Goal: Task Accomplishment & Management: Complete application form

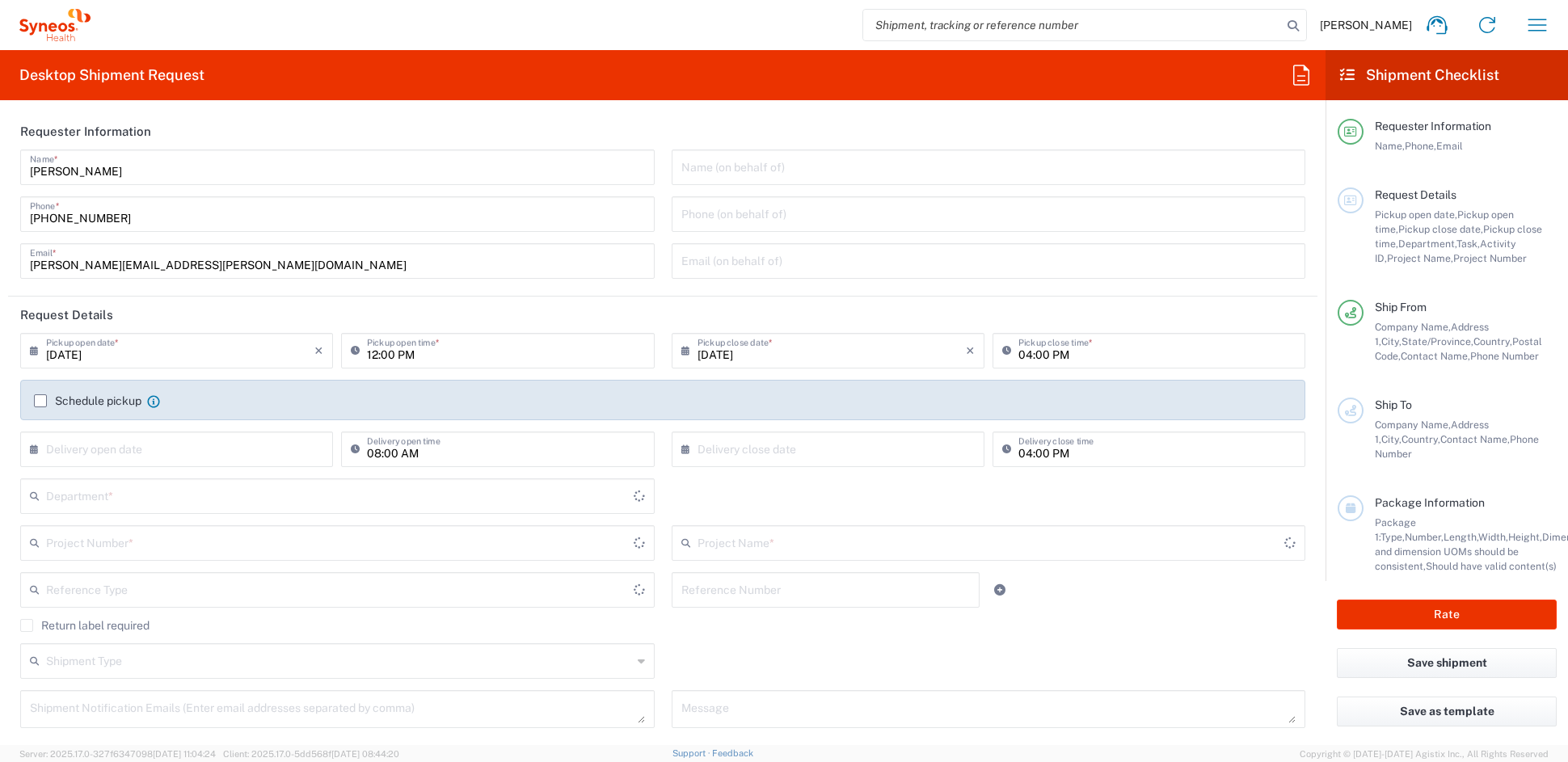
type input "[US_STATE]"
type input "6156"
type input "[GEOGRAPHIC_DATA]"
type input "Syneos Health Communications-[GEOGRAPHIC_DATA] [GEOGRAPHIC_DATA]"
click at [220, 267] on input "[PERSON_NAME][EMAIL_ADDRESS][PERSON_NAME][DOMAIN_NAME]" at bounding box center [337, 259] width 615 height 28
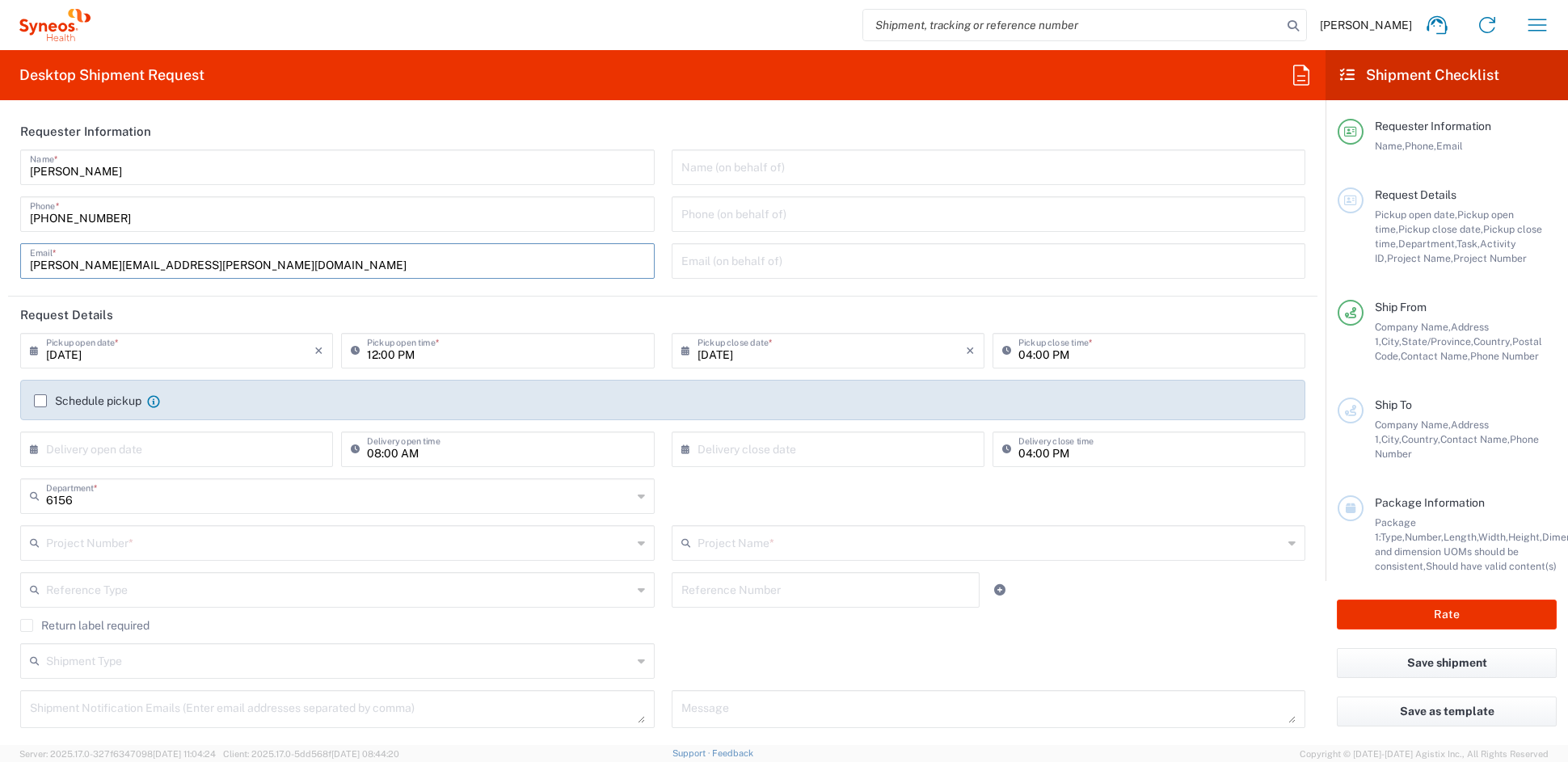
drag, startPoint x: 216, startPoint y: 262, endPoint x: -69, endPoint y: 259, distance: 285.0
click at [0, 259] on html "[PERSON_NAME] Home Shipment estimator Shipment tracking Desktop shipment reques…" at bounding box center [784, 381] width 1568 height 762
paste input "[PERSON_NAME][DOMAIN_NAME]"
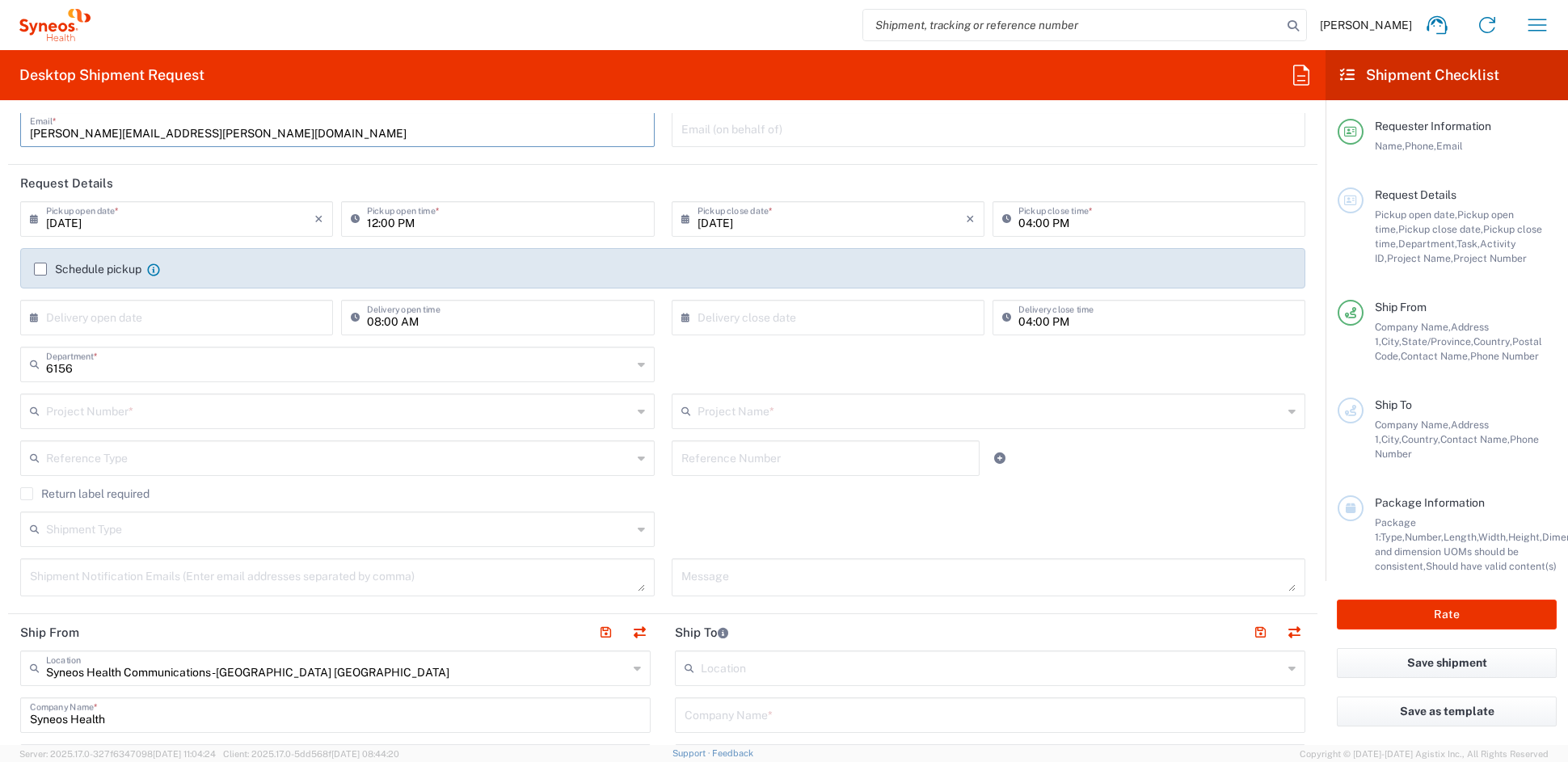
scroll to position [134, 0]
type input "[PERSON_NAME][EMAIL_ADDRESS][PERSON_NAME][DOMAIN_NAME]"
click at [134, 403] on input "text" at bounding box center [338, 407] width 586 height 28
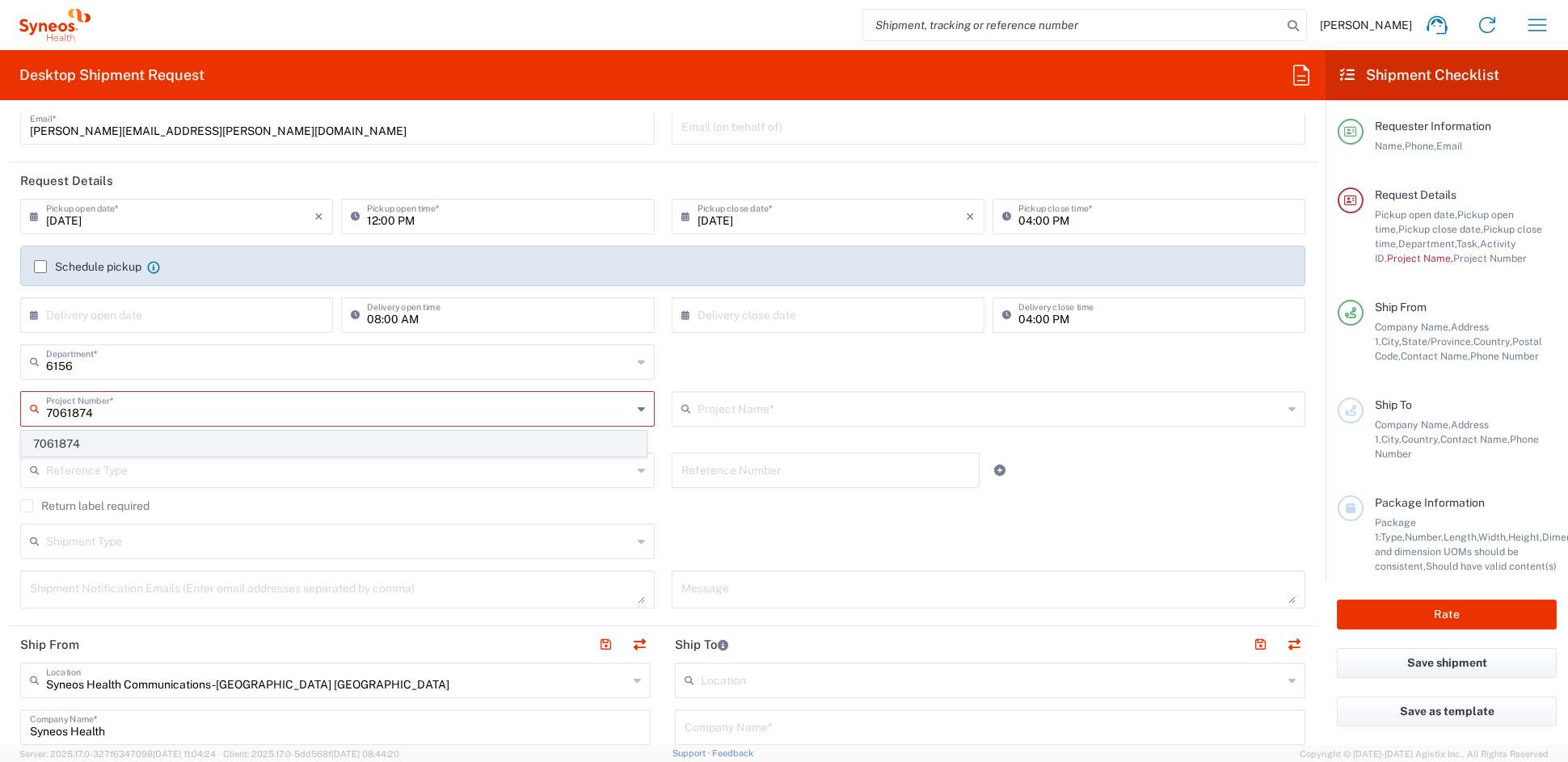
type input "7061874"
click at [102, 437] on span "7061874" at bounding box center [333, 443] width 624 height 25
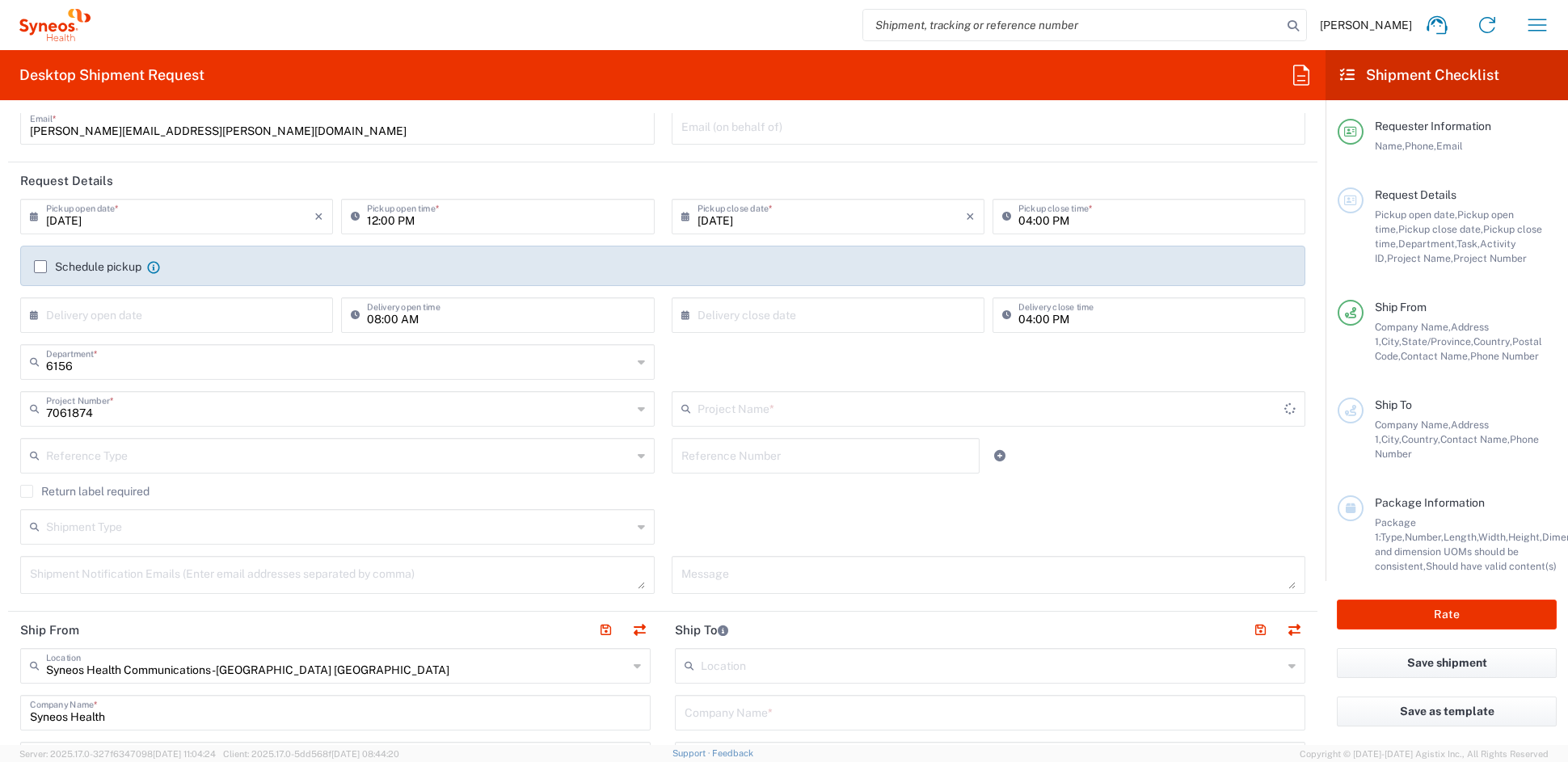
type input "4D-150-C004"
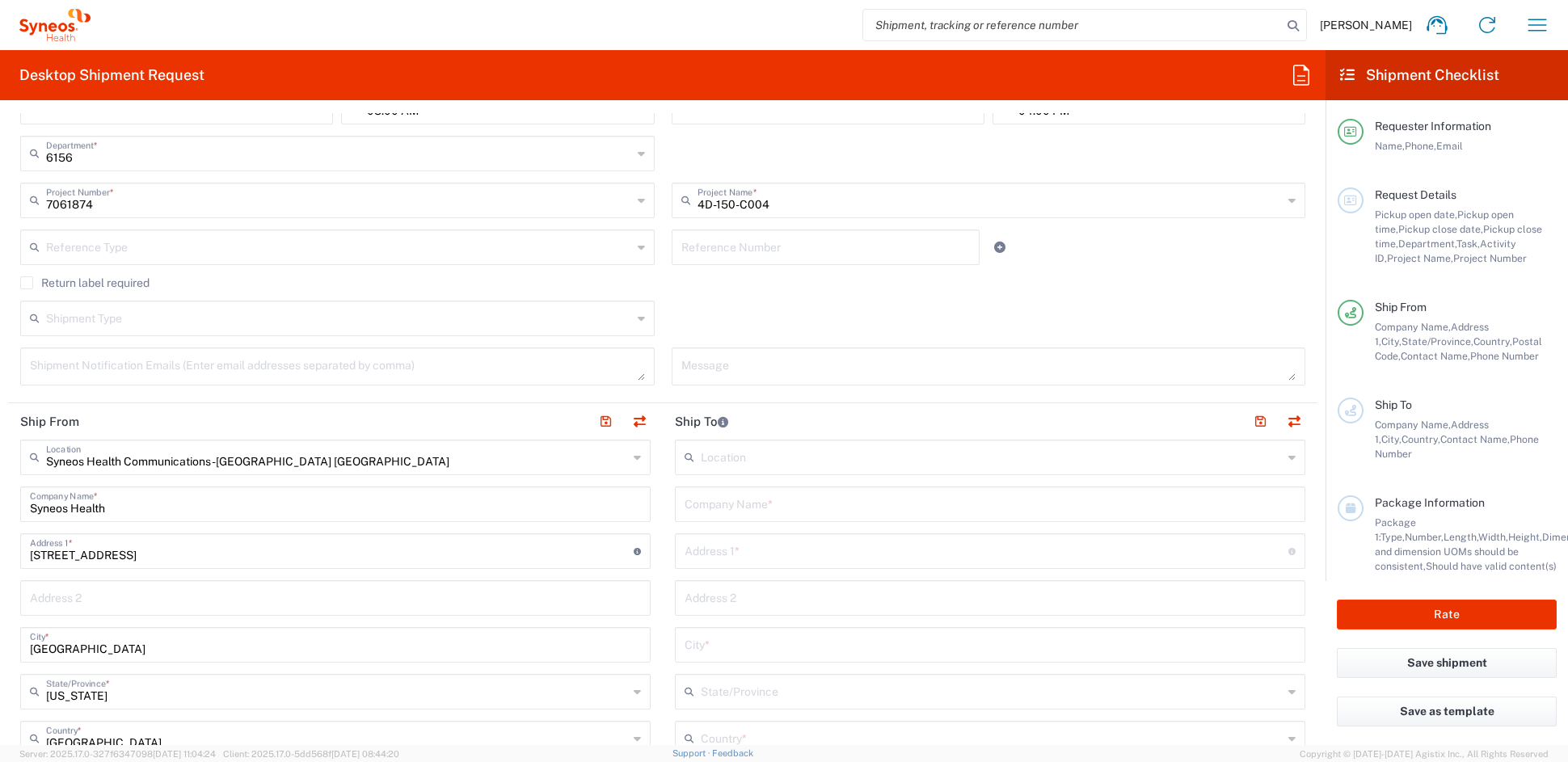
scroll to position [353, 0]
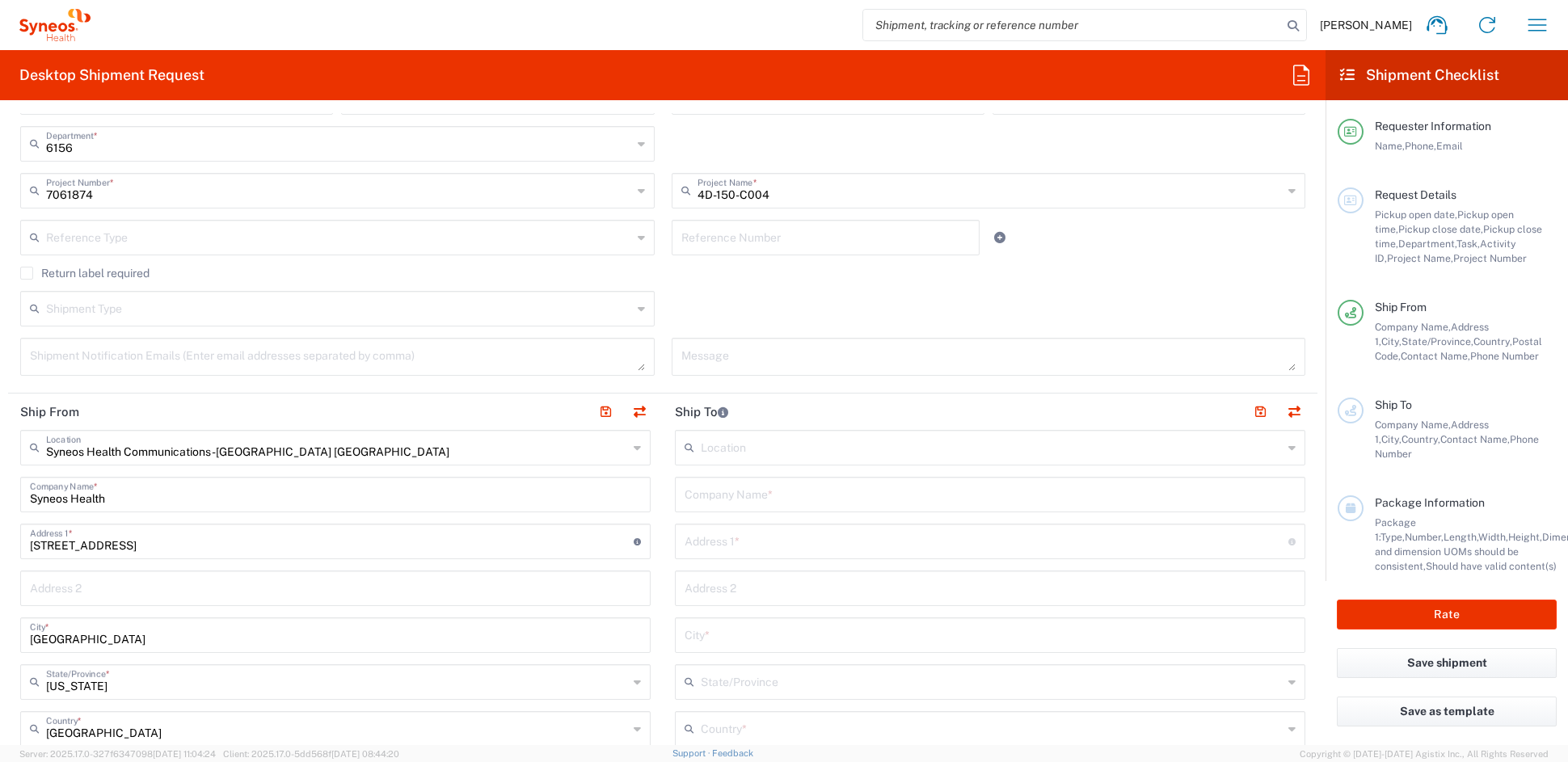
click at [762, 497] on input "text" at bounding box center [990, 493] width 611 height 28
paste input "[PERSON_NAME] Eye Group PC"
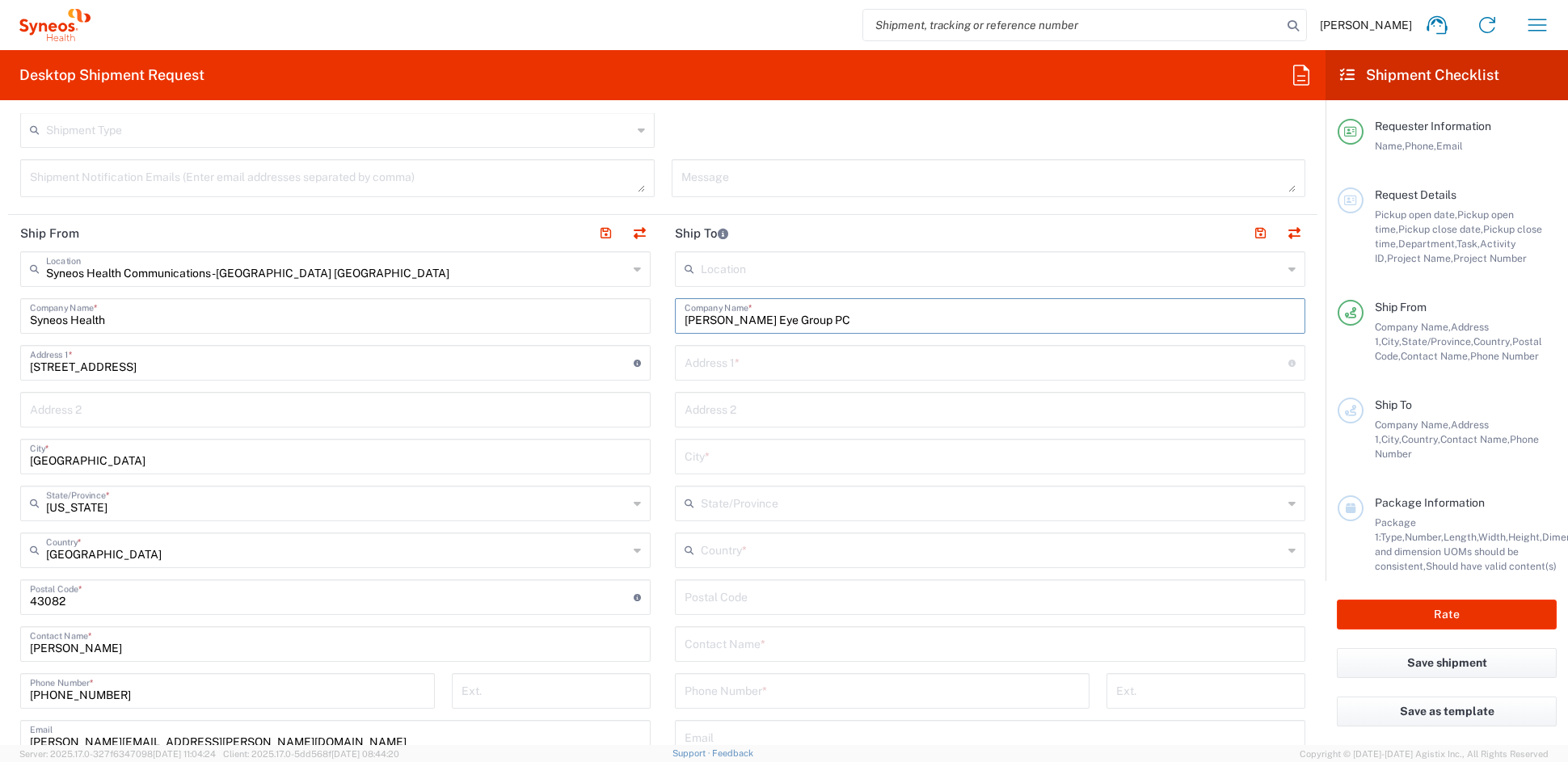
scroll to position [537, 0]
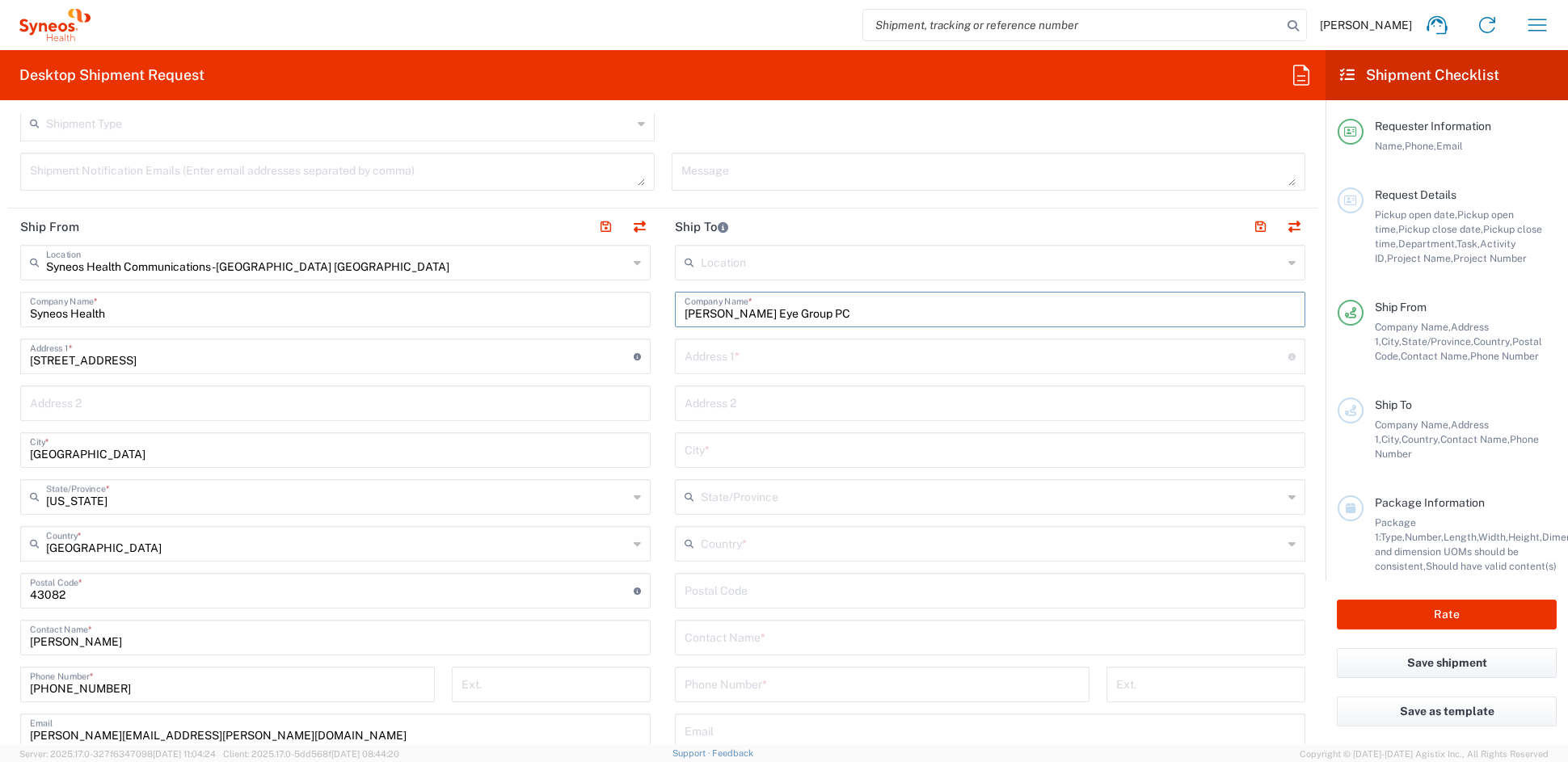
type input "[PERSON_NAME] Eye Group PC"
click at [734, 544] on input "text" at bounding box center [991, 542] width 582 height 28
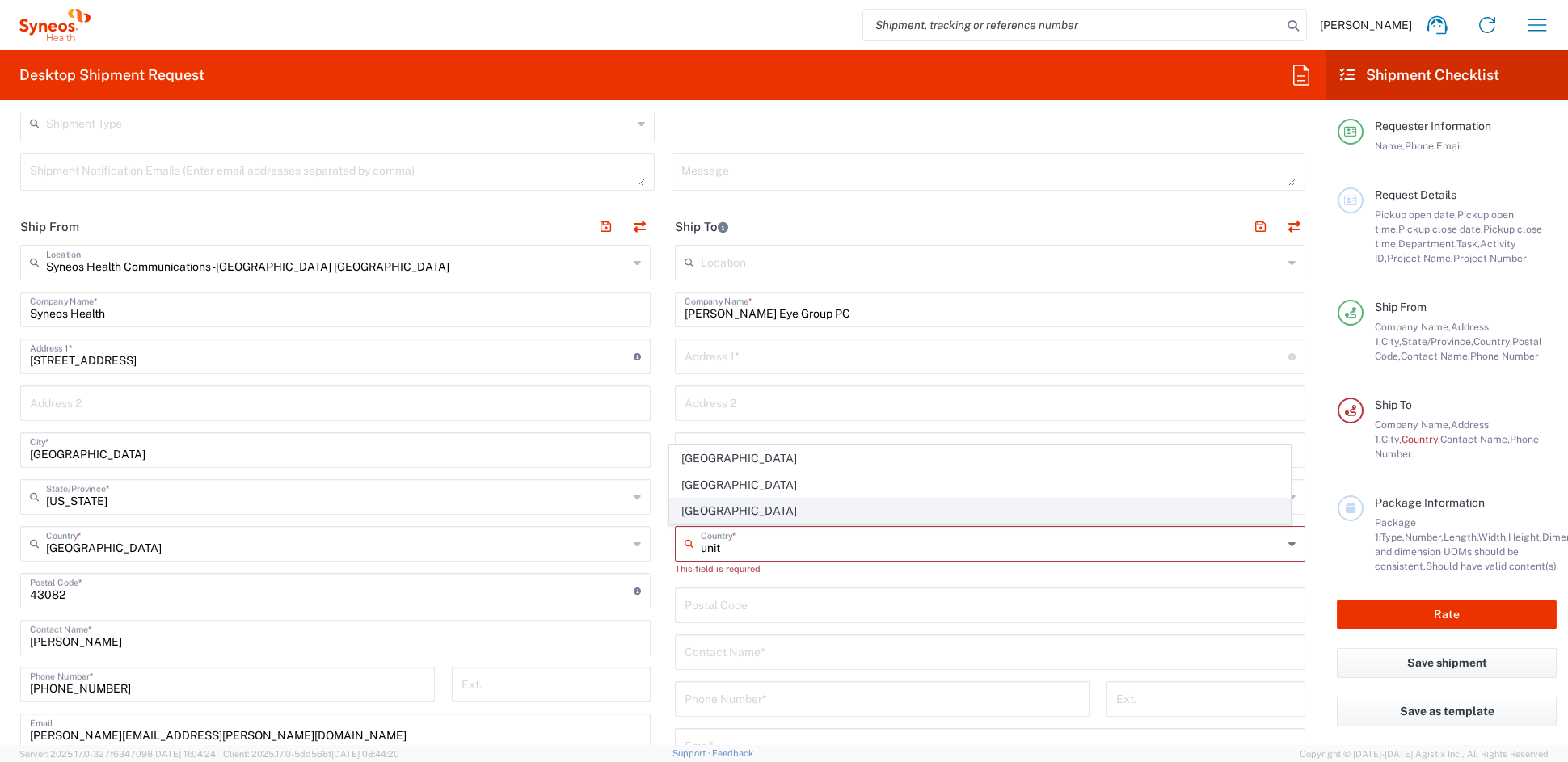
click at [706, 515] on span "[GEOGRAPHIC_DATA]" at bounding box center [981, 510] width 621 height 25
type input "[GEOGRAPHIC_DATA]"
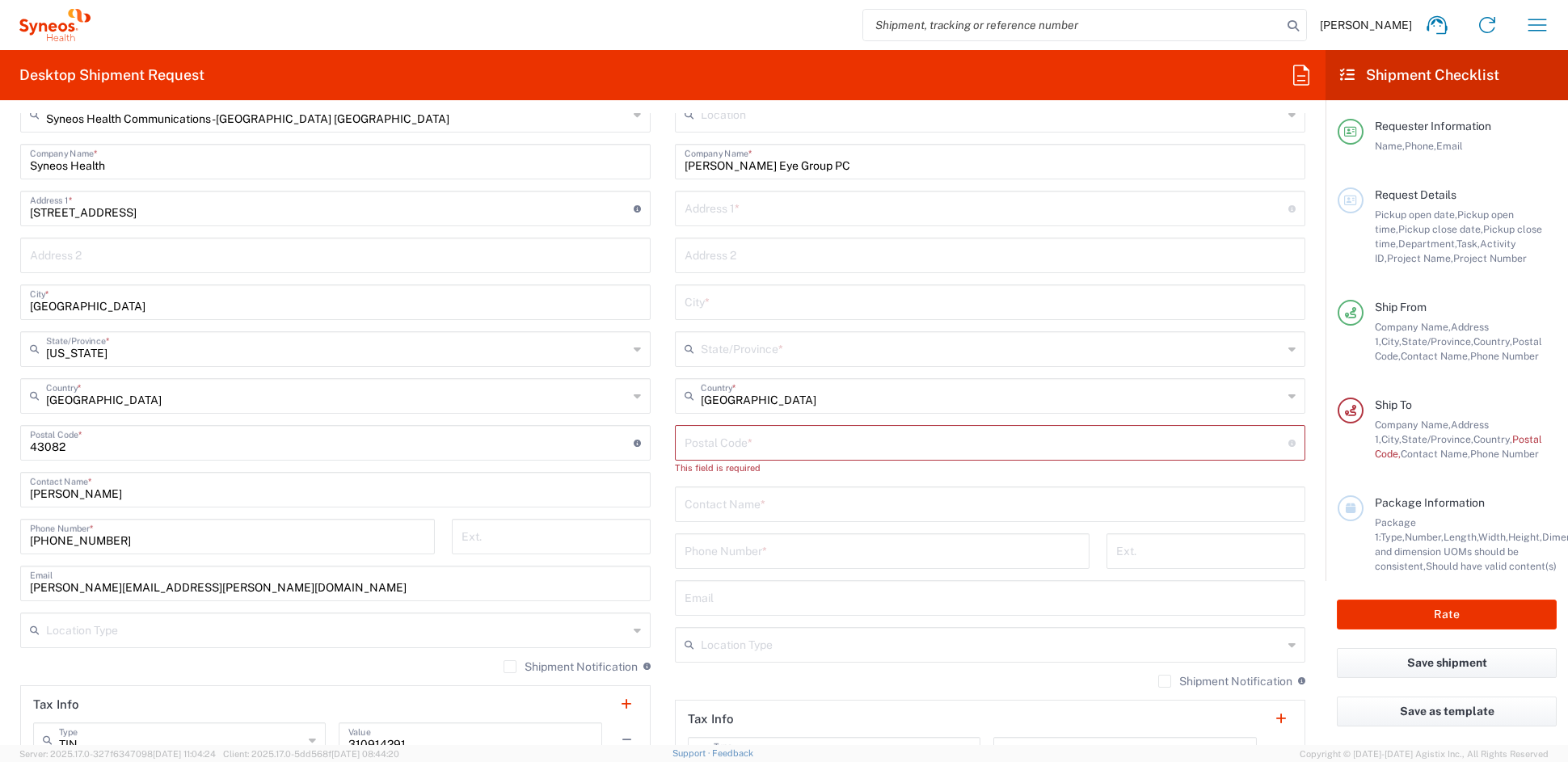
scroll to position [698, 0]
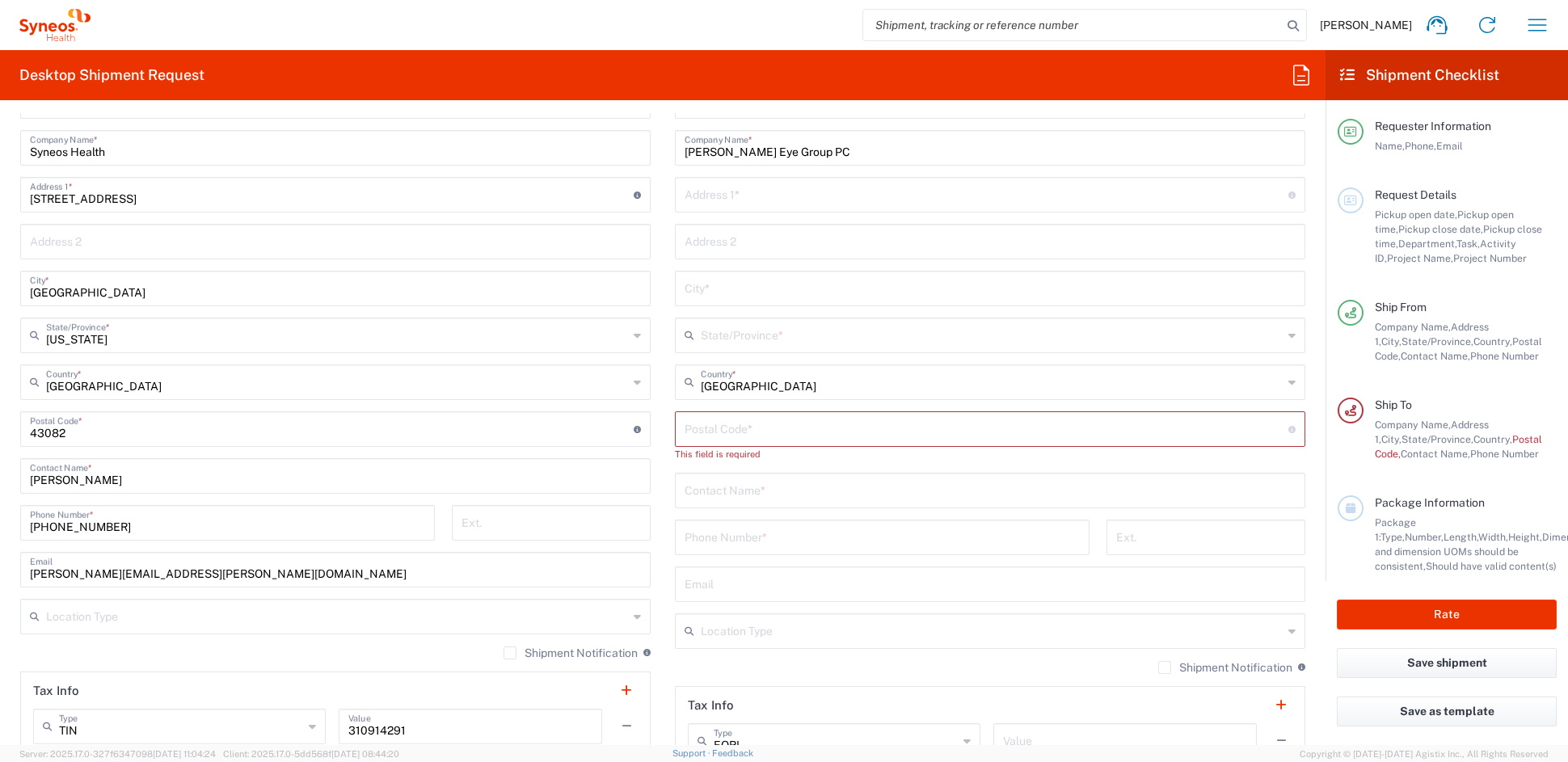
click at [740, 490] on input "text" at bounding box center [990, 489] width 611 height 28
paste input "[PERSON_NAME]"
type input "[PERSON_NAME]"
click at [729, 539] on input "tel" at bounding box center [882, 535] width 395 height 28
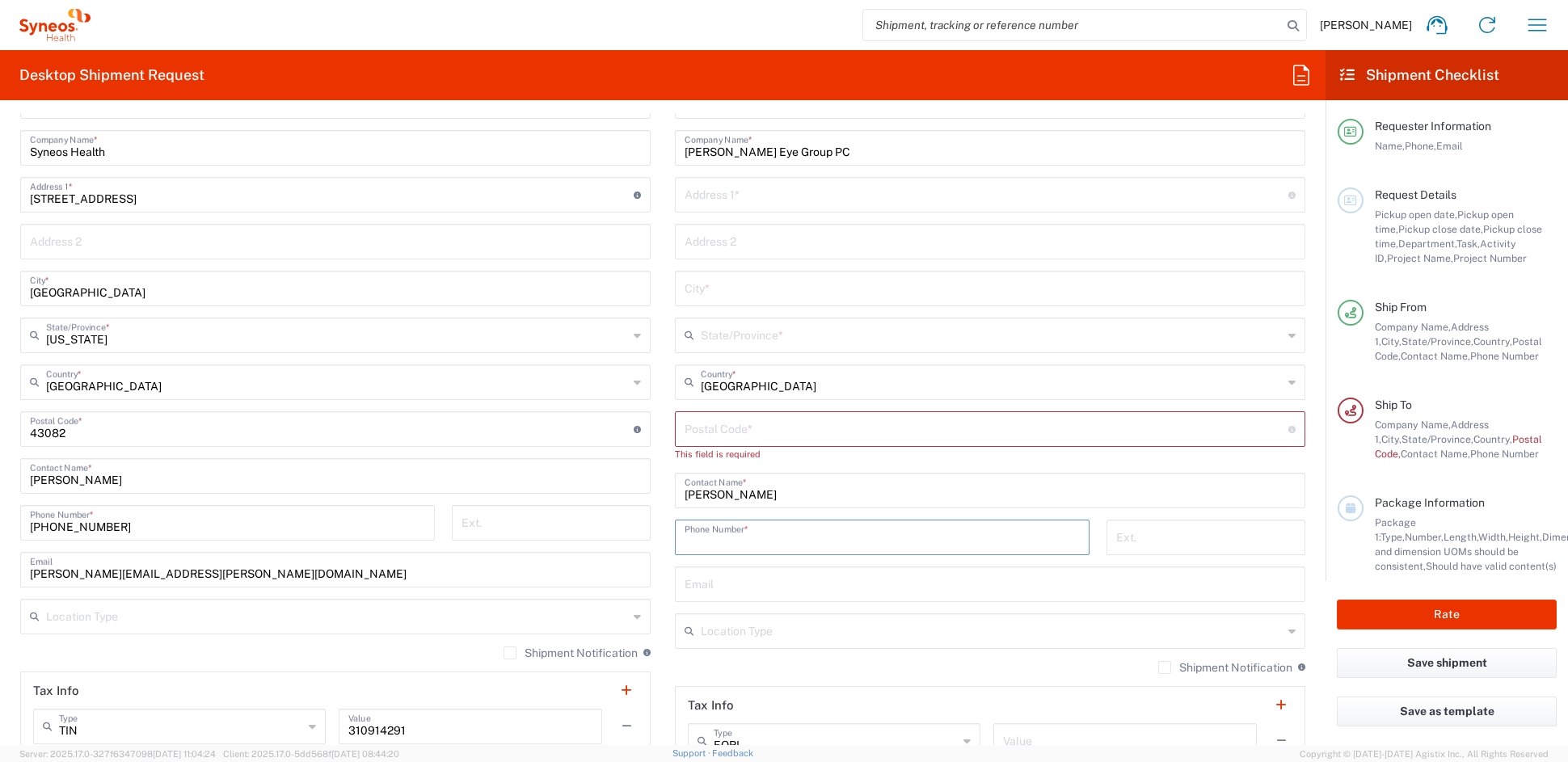
paste input "[PHONE_NUMBER]"
type input "[PHONE_NUMBER]"
click at [762, 200] on input "text" at bounding box center [987, 193] width 604 height 28
paste input "[STREET_ADDRESS][PERSON_NAME]"
type input "[STREET_ADDRESS][PERSON_NAME]"
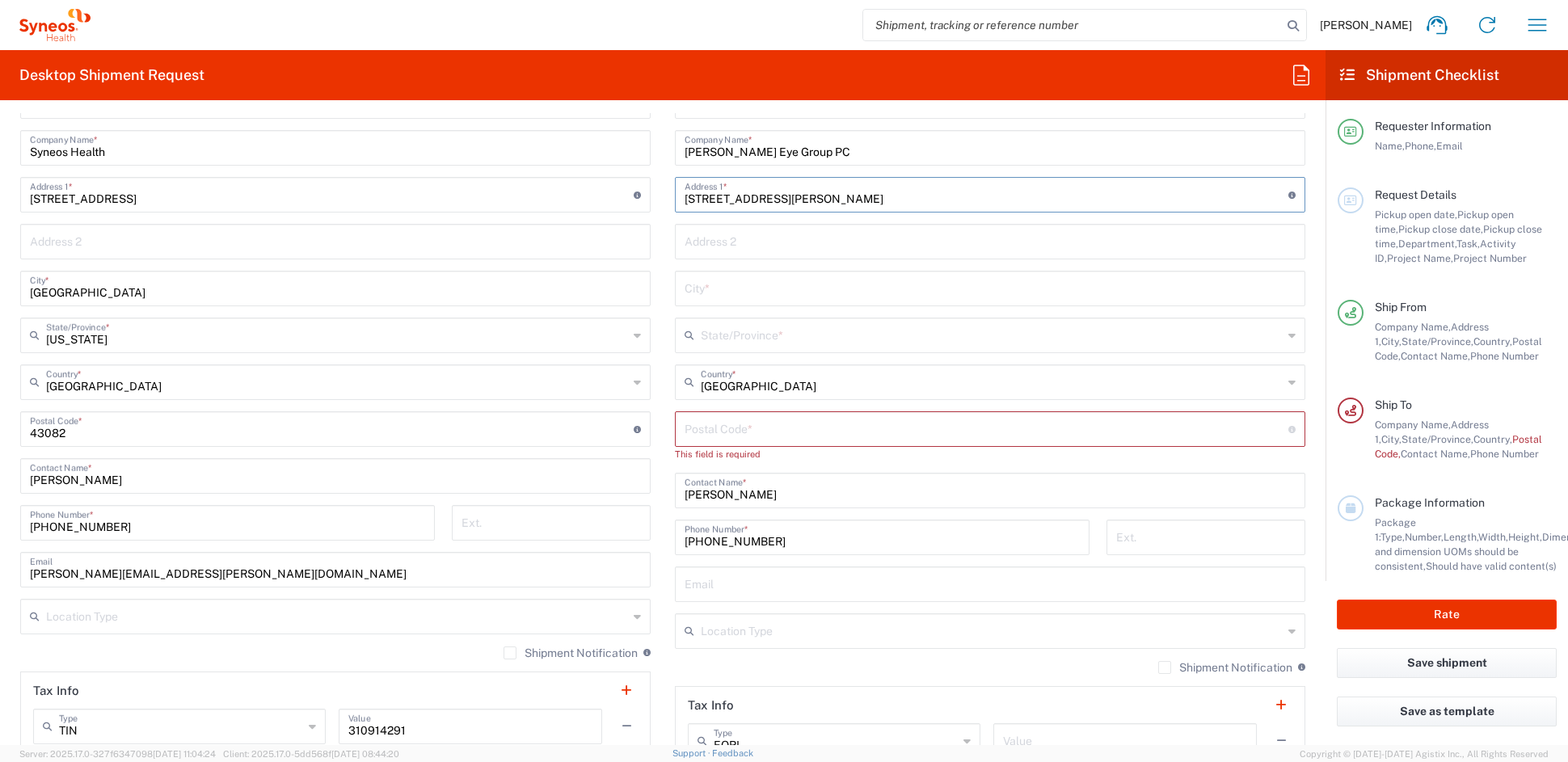
click at [725, 284] on input "text" at bounding box center [990, 287] width 611 height 28
paste input "[PERSON_NAME][GEOGRAPHIC_DATA]"
type input "[PERSON_NAME][GEOGRAPHIC_DATA]"
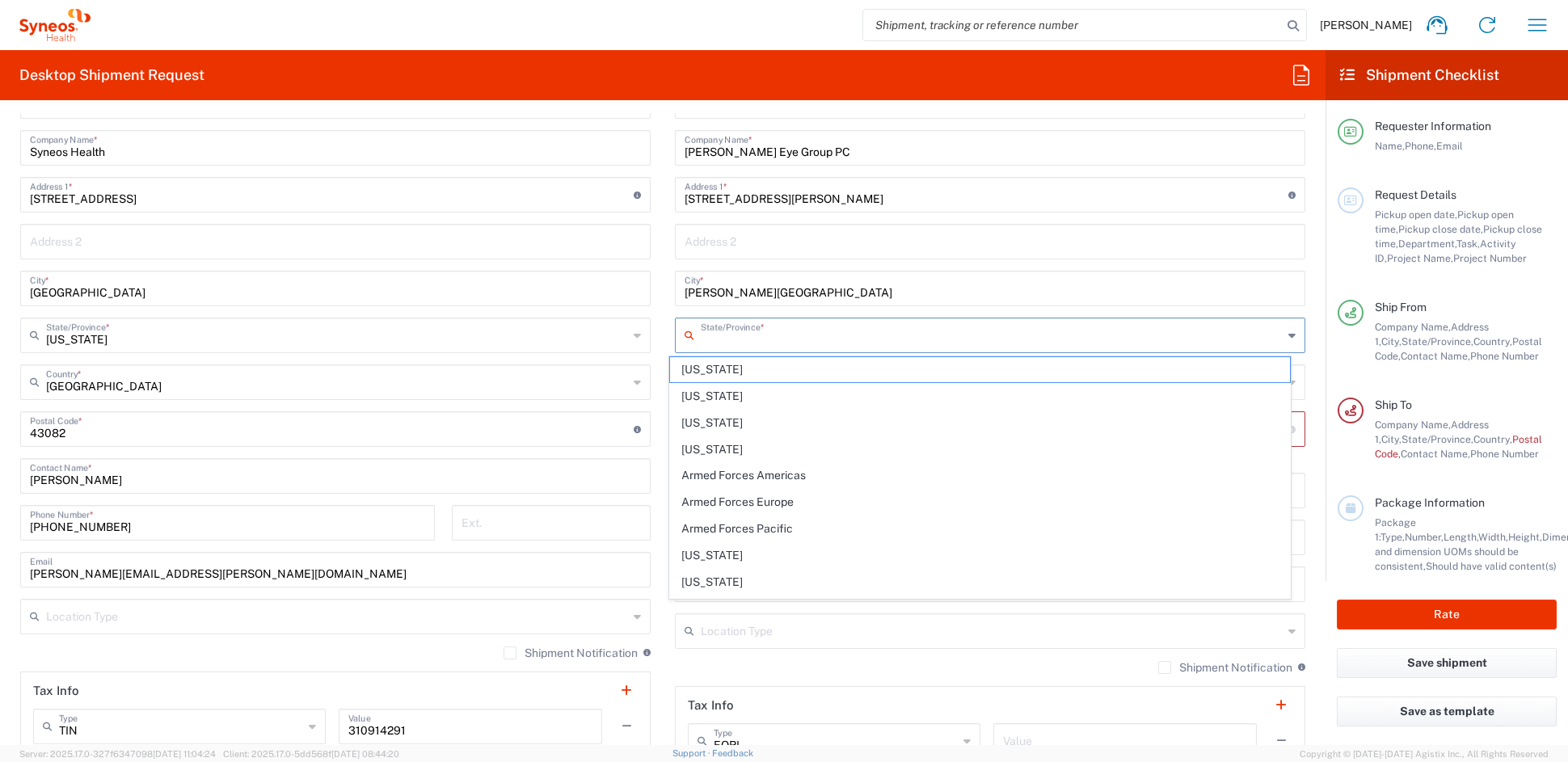
click at [761, 335] on input "text" at bounding box center [991, 334] width 582 height 28
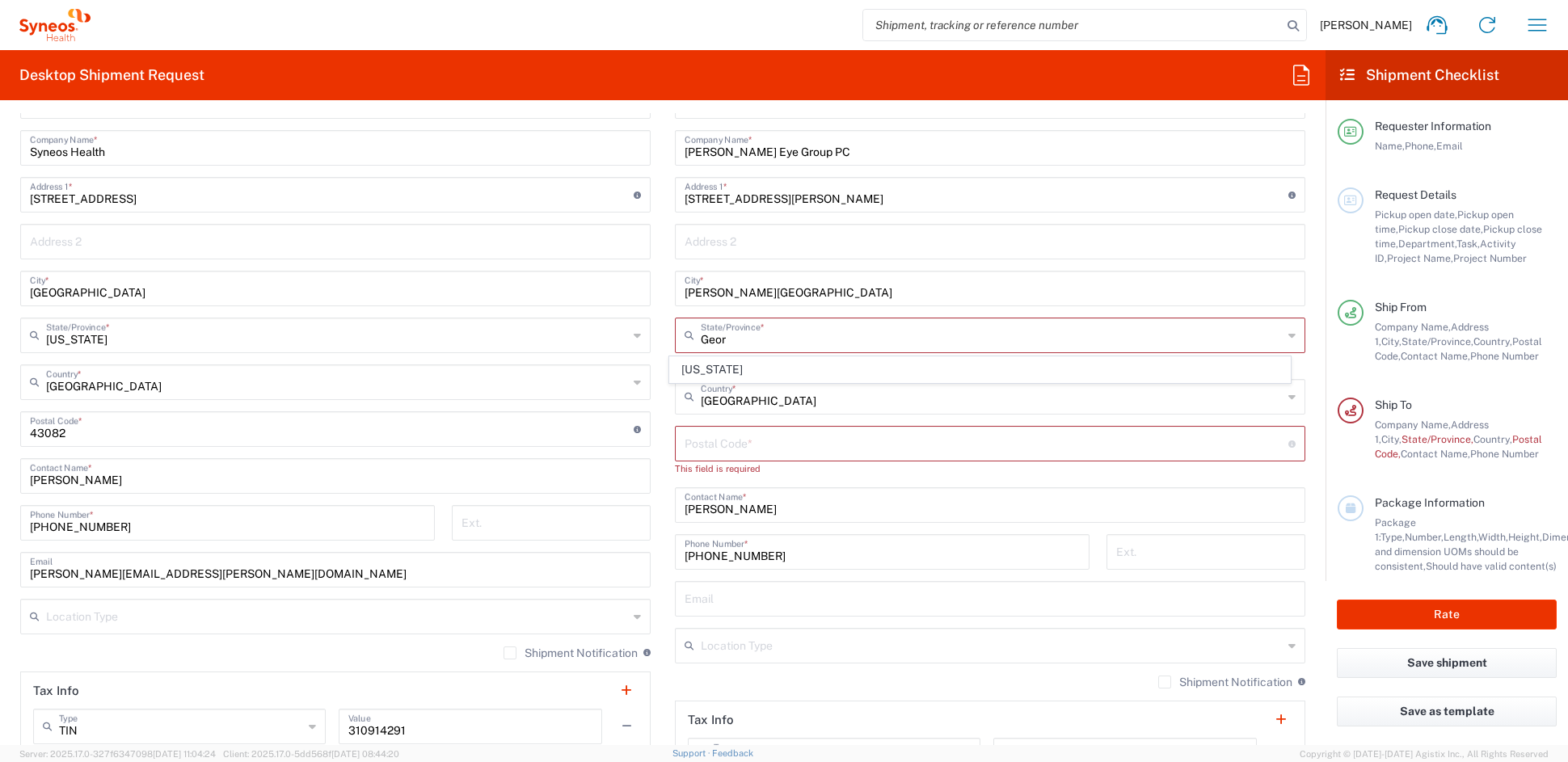
click at [699, 370] on span "[US_STATE]" at bounding box center [981, 369] width 621 height 25
type input "[US_STATE]"
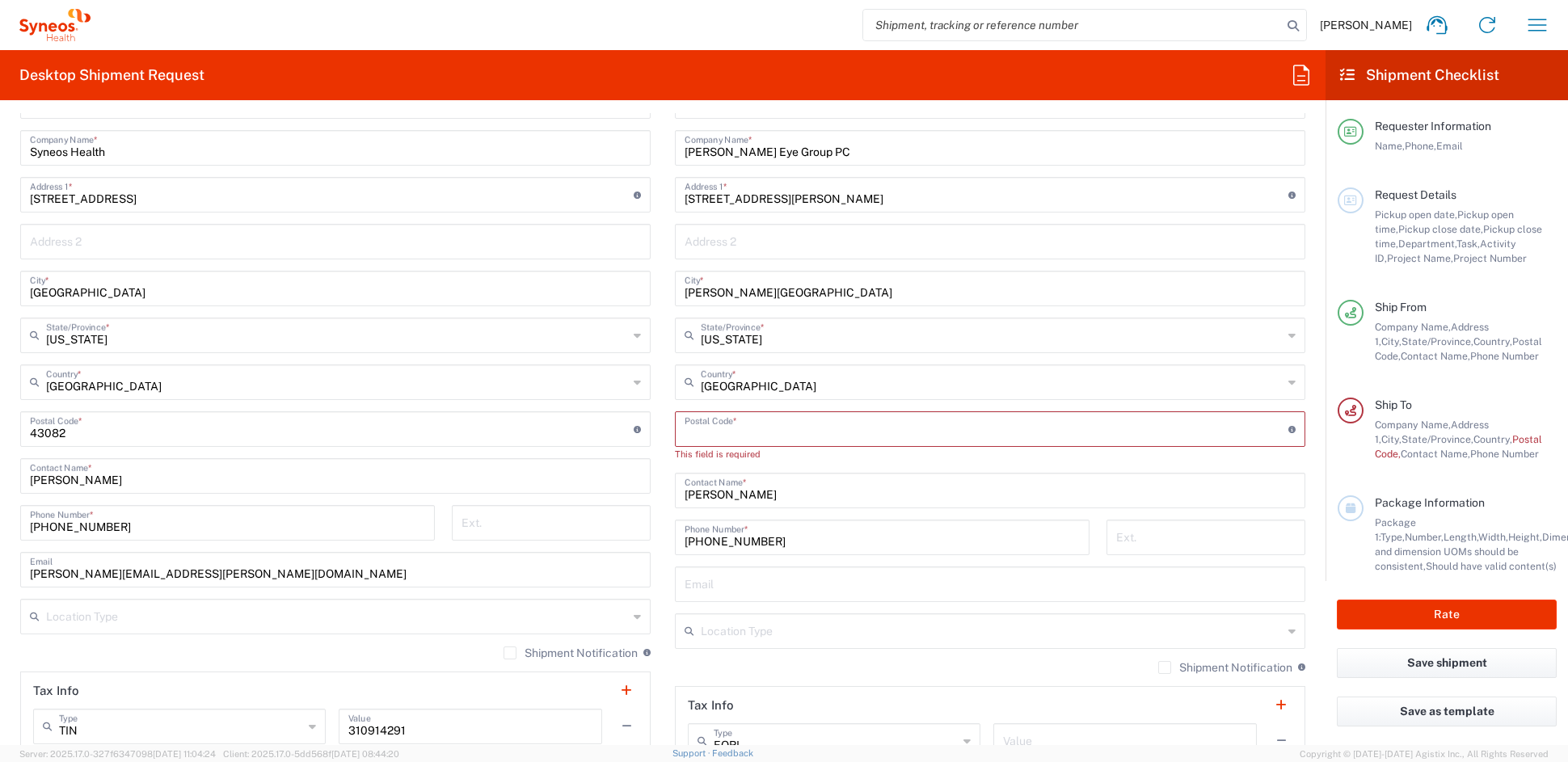
click at [762, 429] on input "undefined" at bounding box center [987, 428] width 604 height 28
paste input "30328"
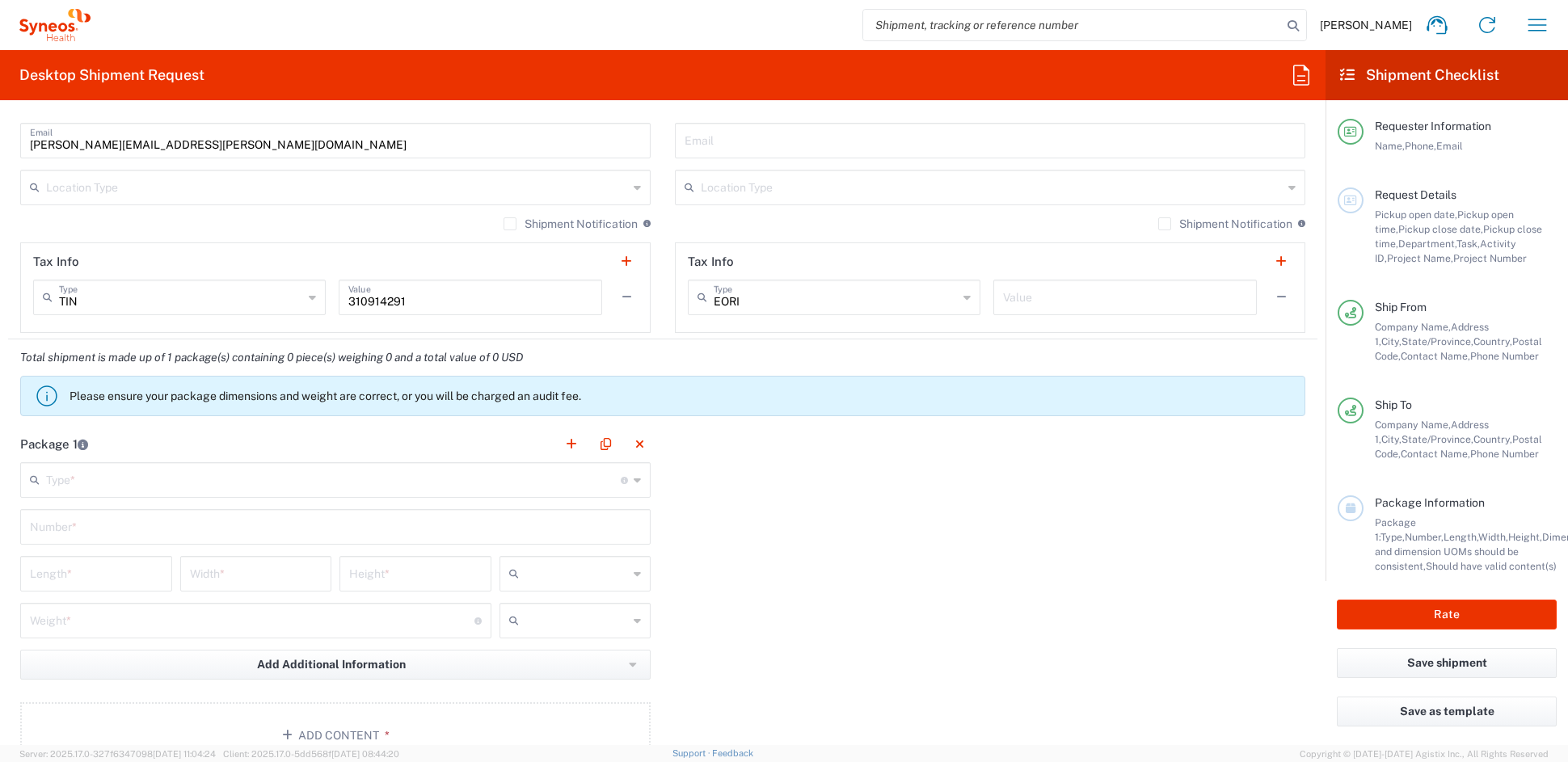
scroll to position [1127, 0]
type input "30328"
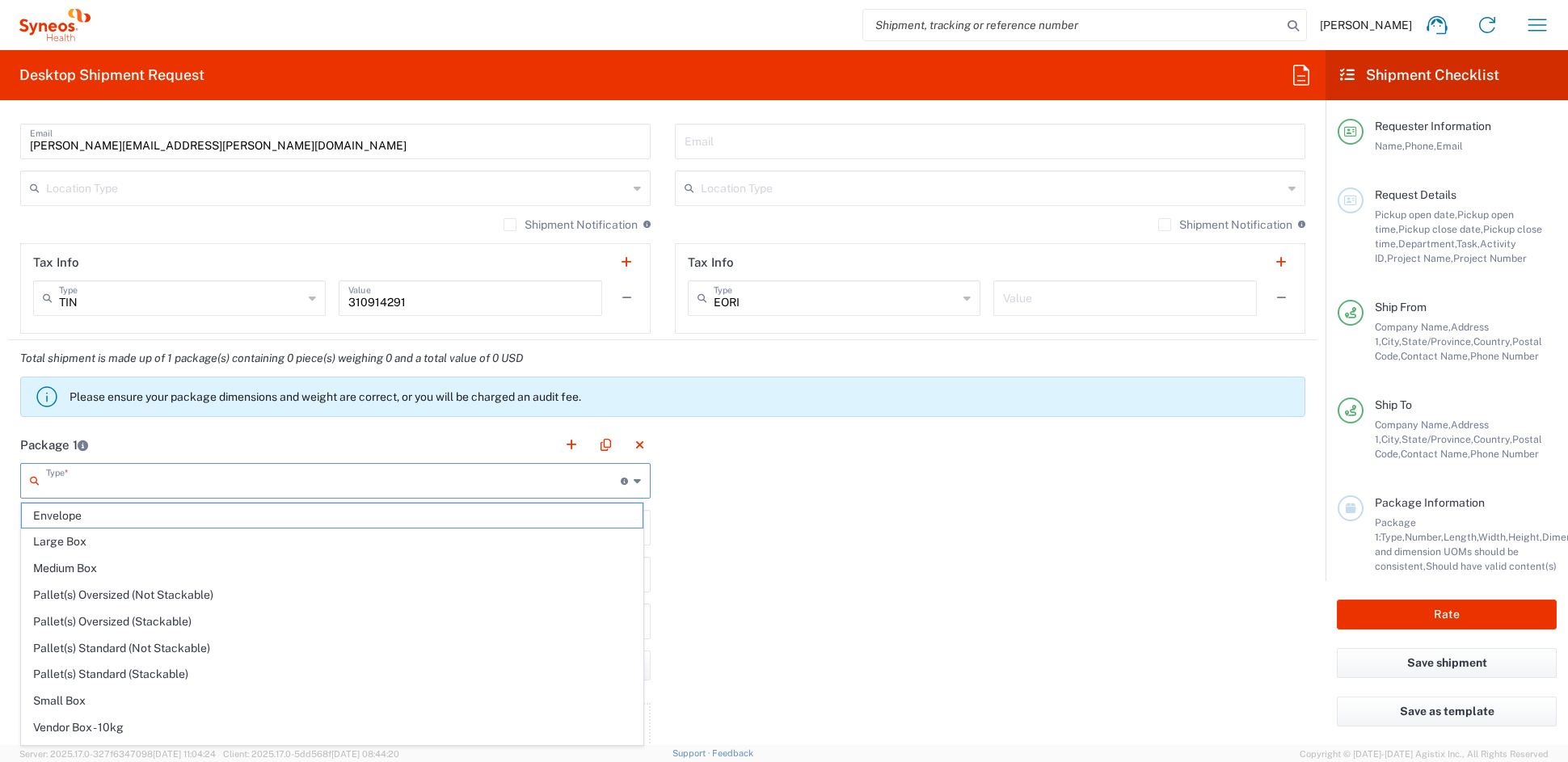
click at [116, 478] on input "text" at bounding box center [333, 479] width 574 height 28
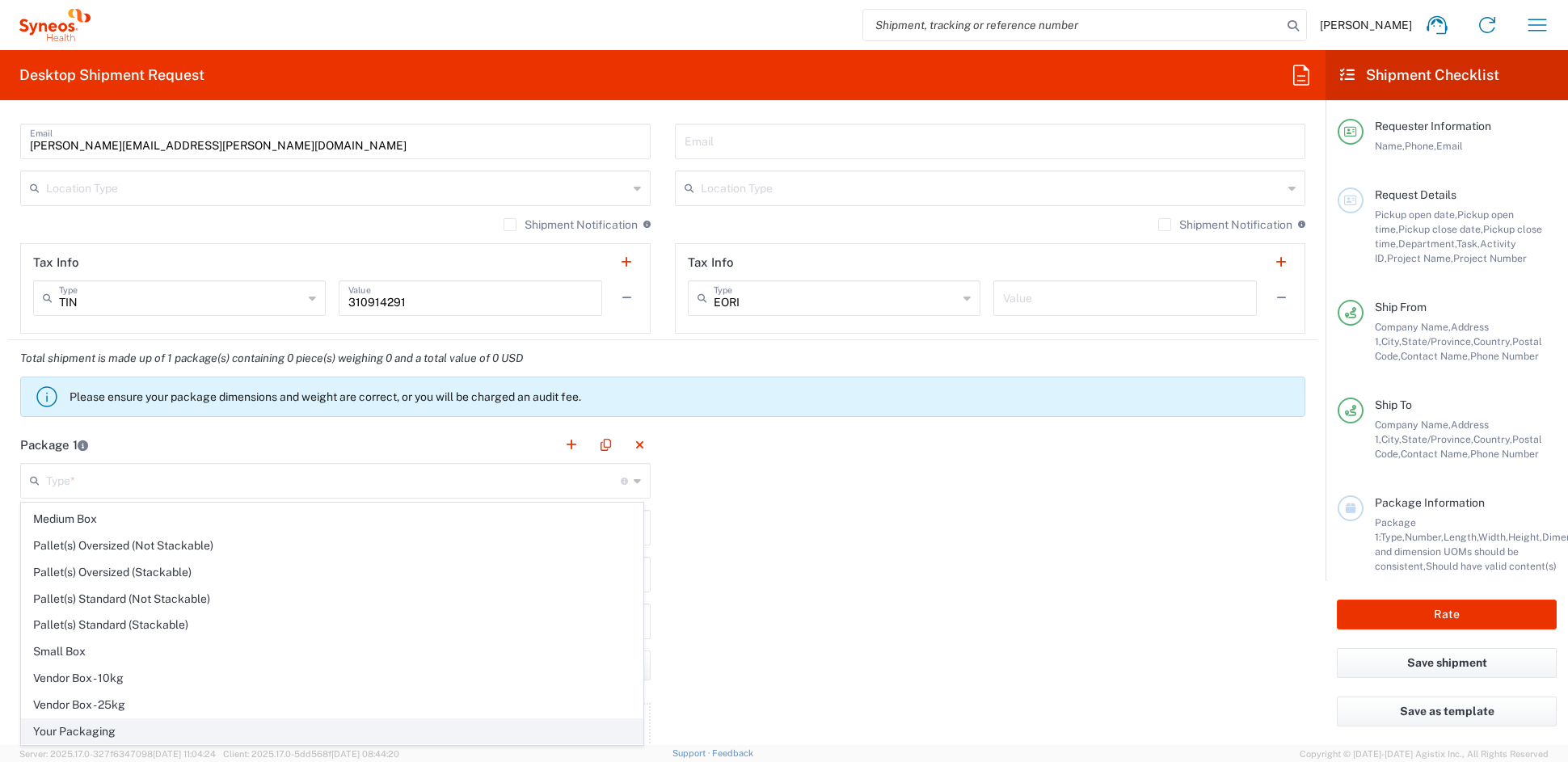
click at [88, 730] on span "Your Packaging" at bounding box center [332, 731] width 621 height 25
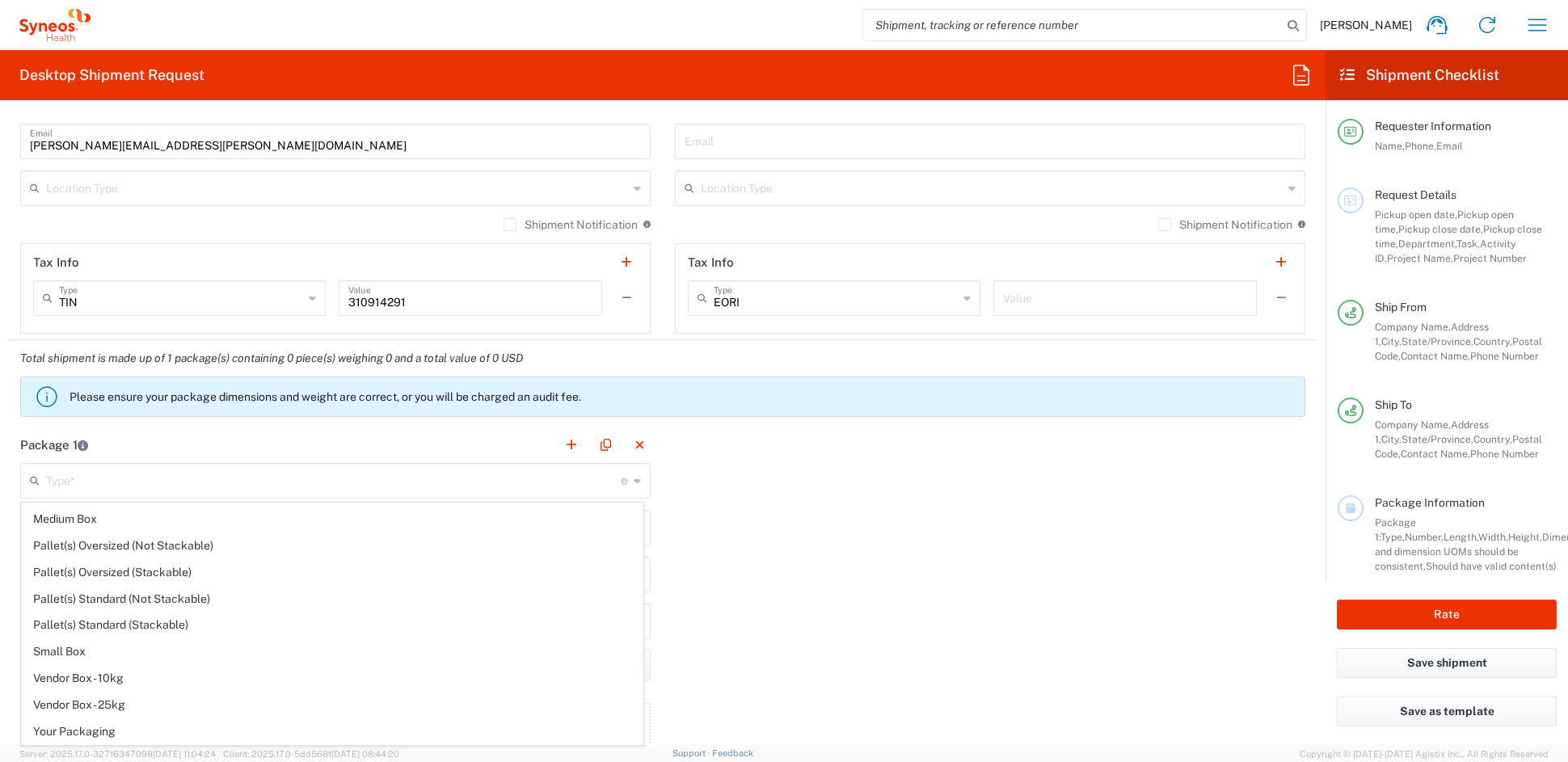
type input "Your Packaging"
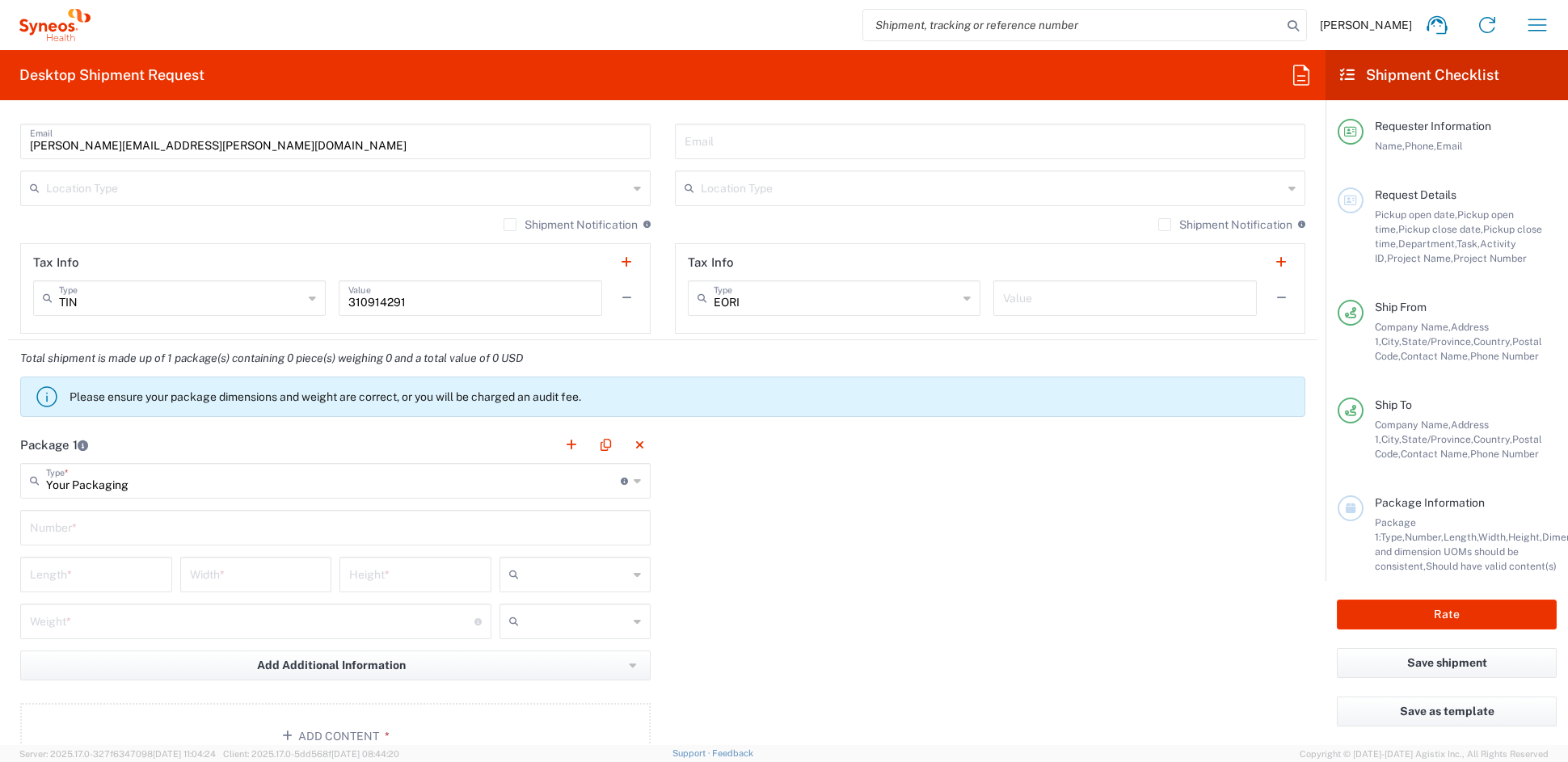
click at [110, 522] on input "text" at bounding box center [336, 526] width 611 height 28
type input "1"
click at [92, 575] on input "number" at bounding box center [97, 572] width 133 height 28
type input "20"
type input "14"
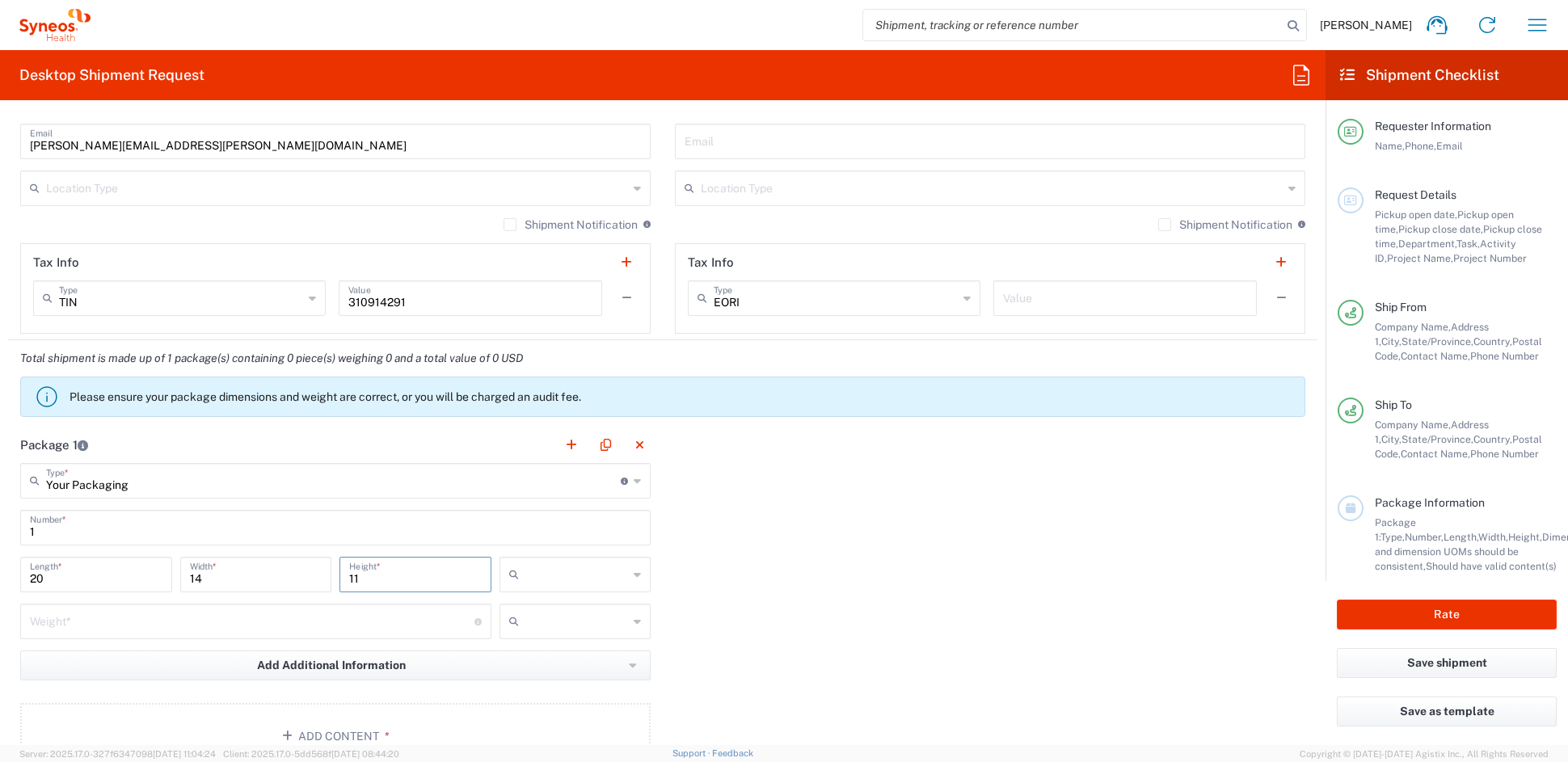
type input "11"
click at [531, 665] on span "in" at bounding box center [568, 661] width 147 height 25
type input "in"
click at [172, 620] on input "number" at bounding box center [252, 620] width 444 height 28
type input "11"
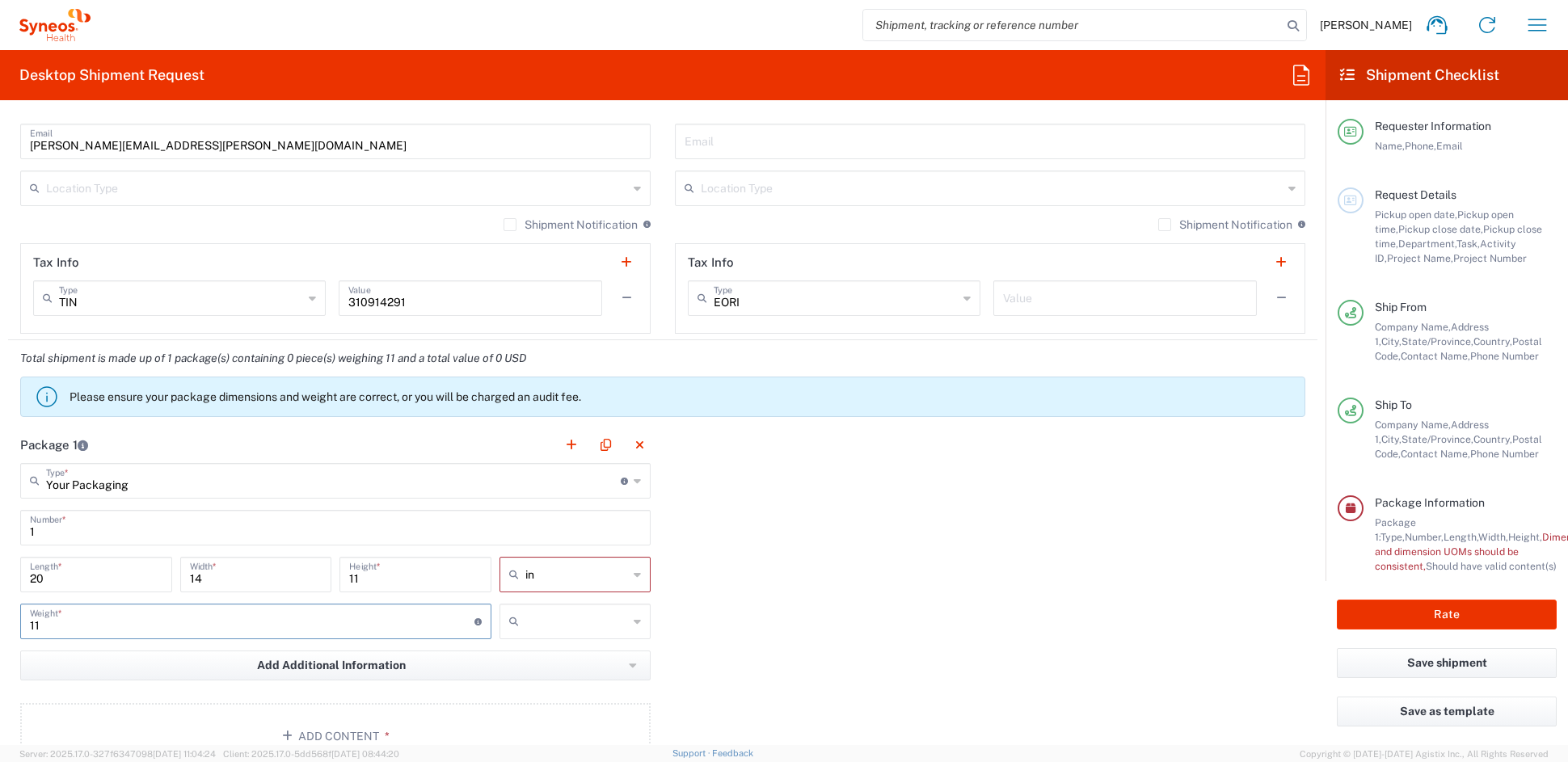
click at [582, 608] on div at bounding box center [575, 621] width 152 height 35
click at [534, 683] on span "lbs" at bounding box center [568, 682] width 147 height 25
type input "lbs"
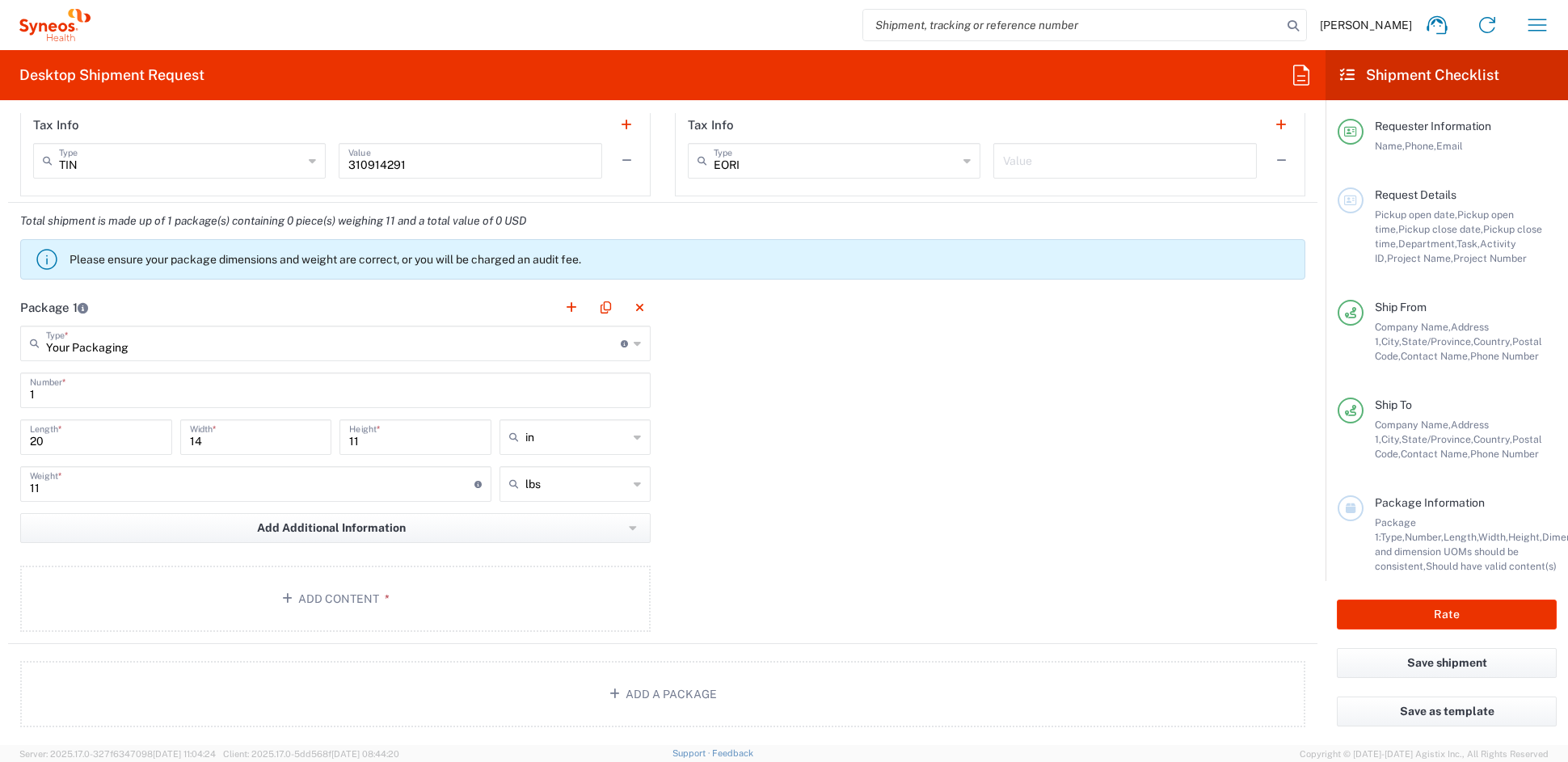
scroll to position [1353, 0]
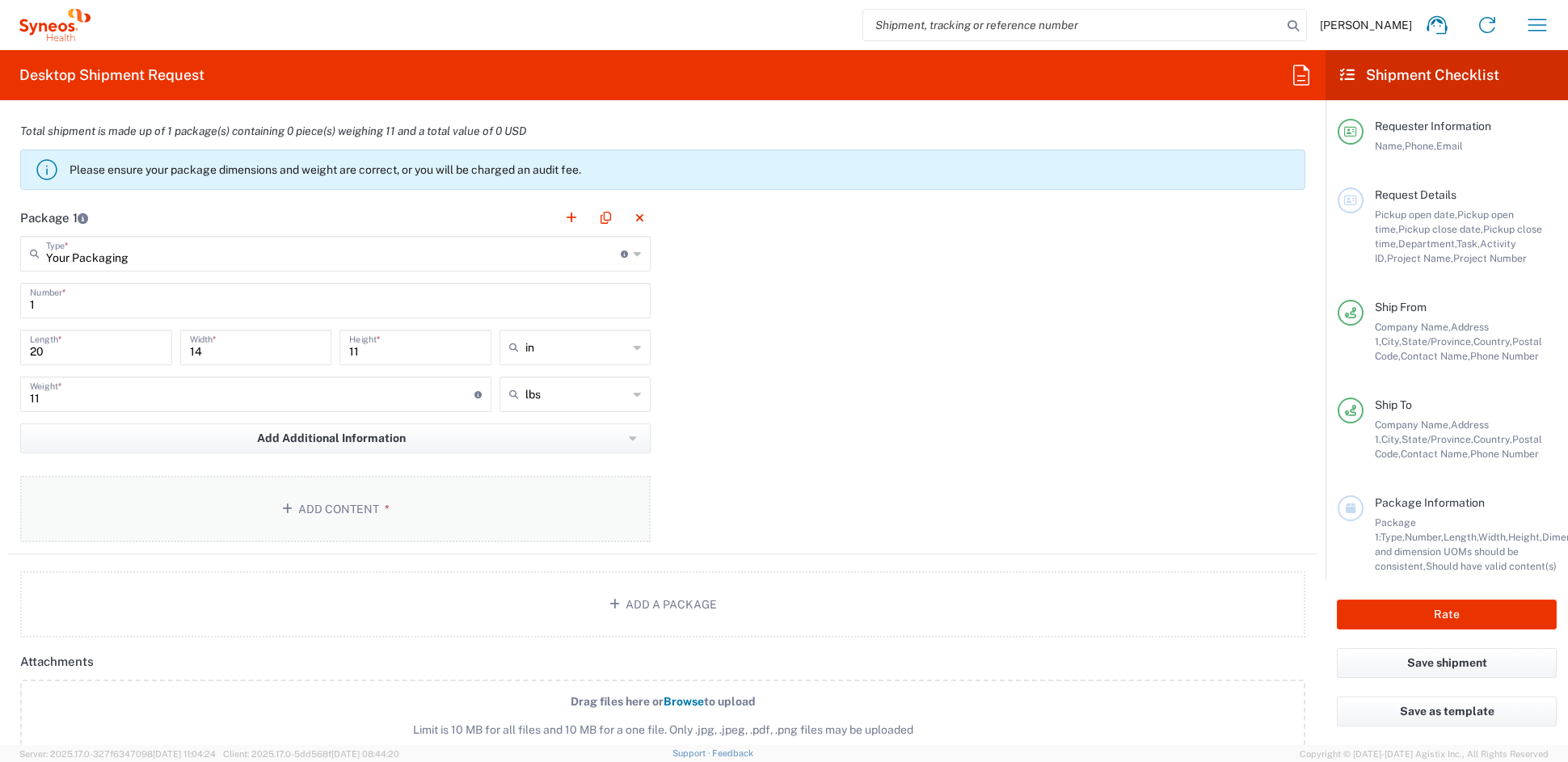
click at [335, 490] on button "Add Content *" at bounding box center [335, 509] width 630 height 66
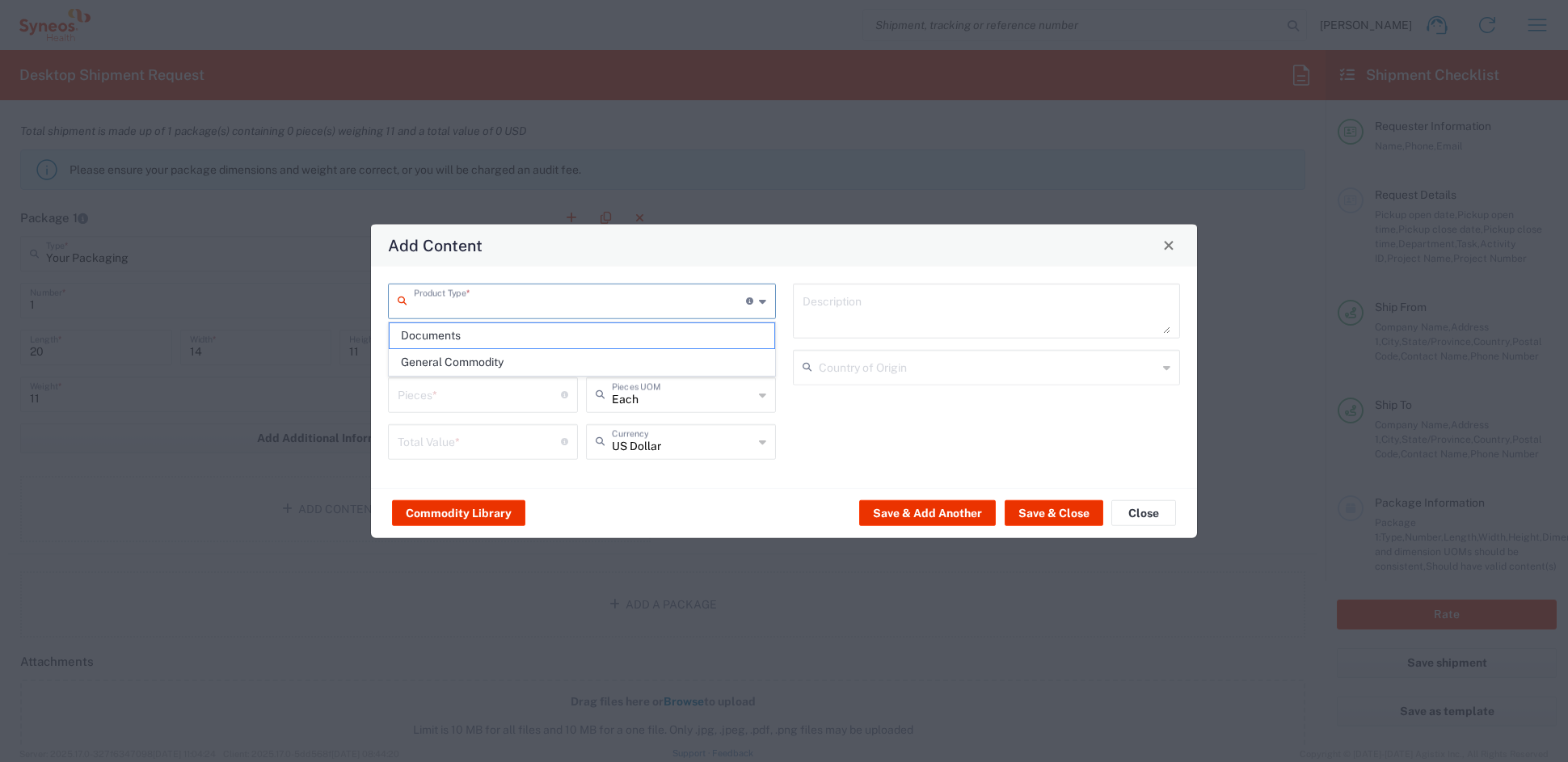
click at [486, 298] on input "text" at bounding box center [580, 299] width 332 height 28
click at [437, 339] on span "Documents" at bounding box center [581, 335] width 384 height 25
type input "Documents"
type input "1"
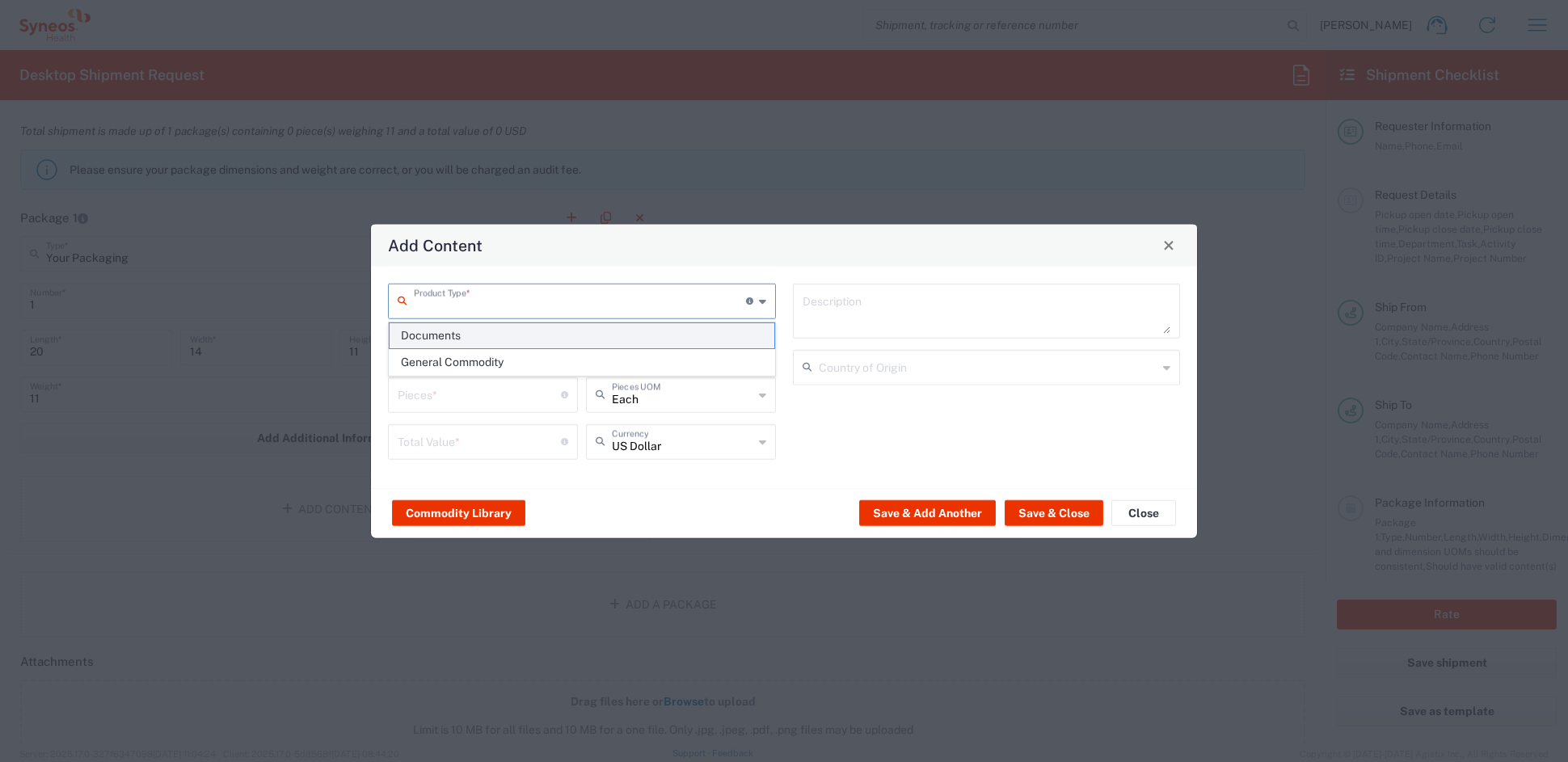
type input "1"
type textarea "Documents"
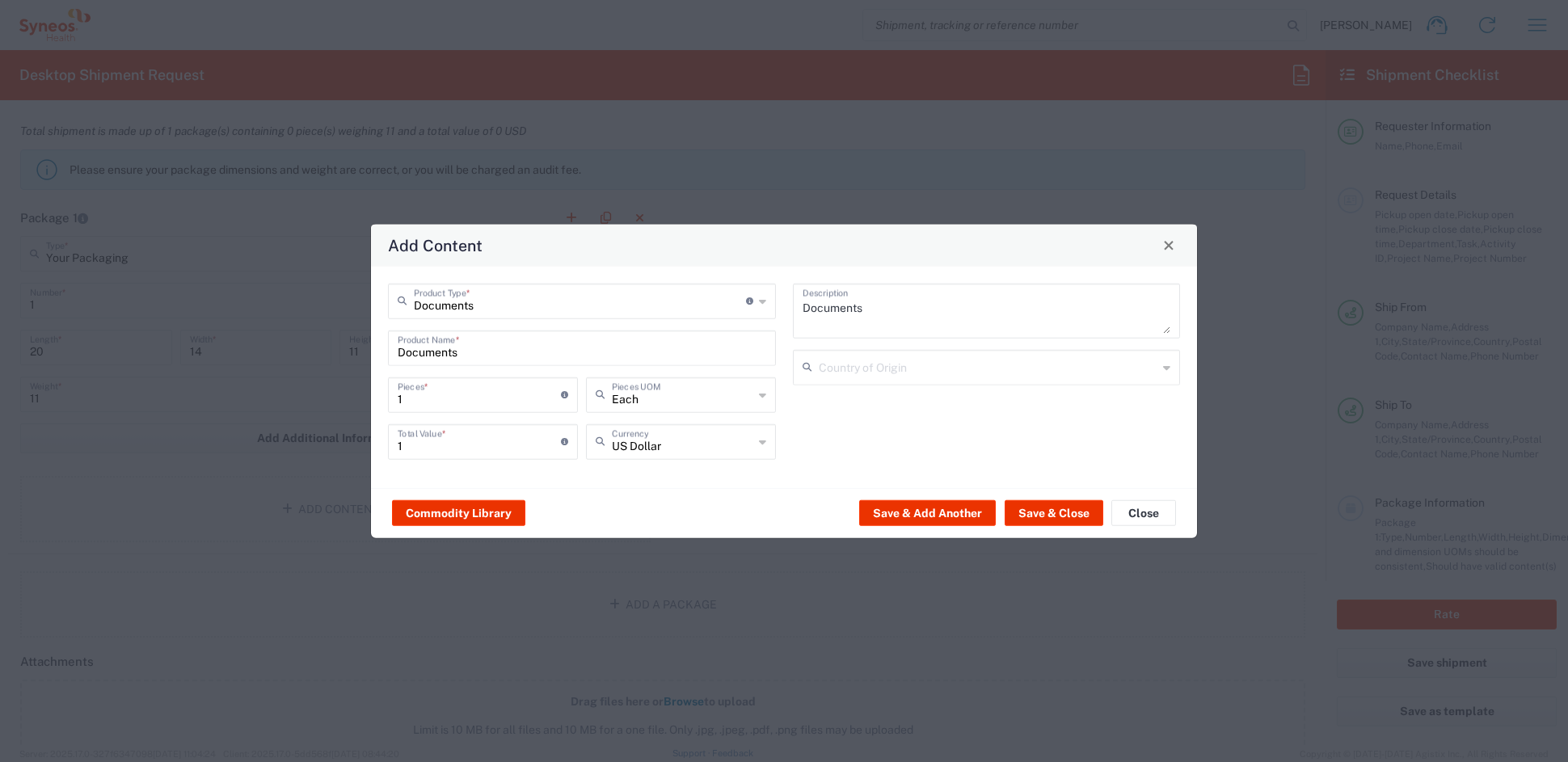
click at [448, 398] on input "1" at bounding box center [479, 392] width 163 height 28
type input "17"
type input "170"
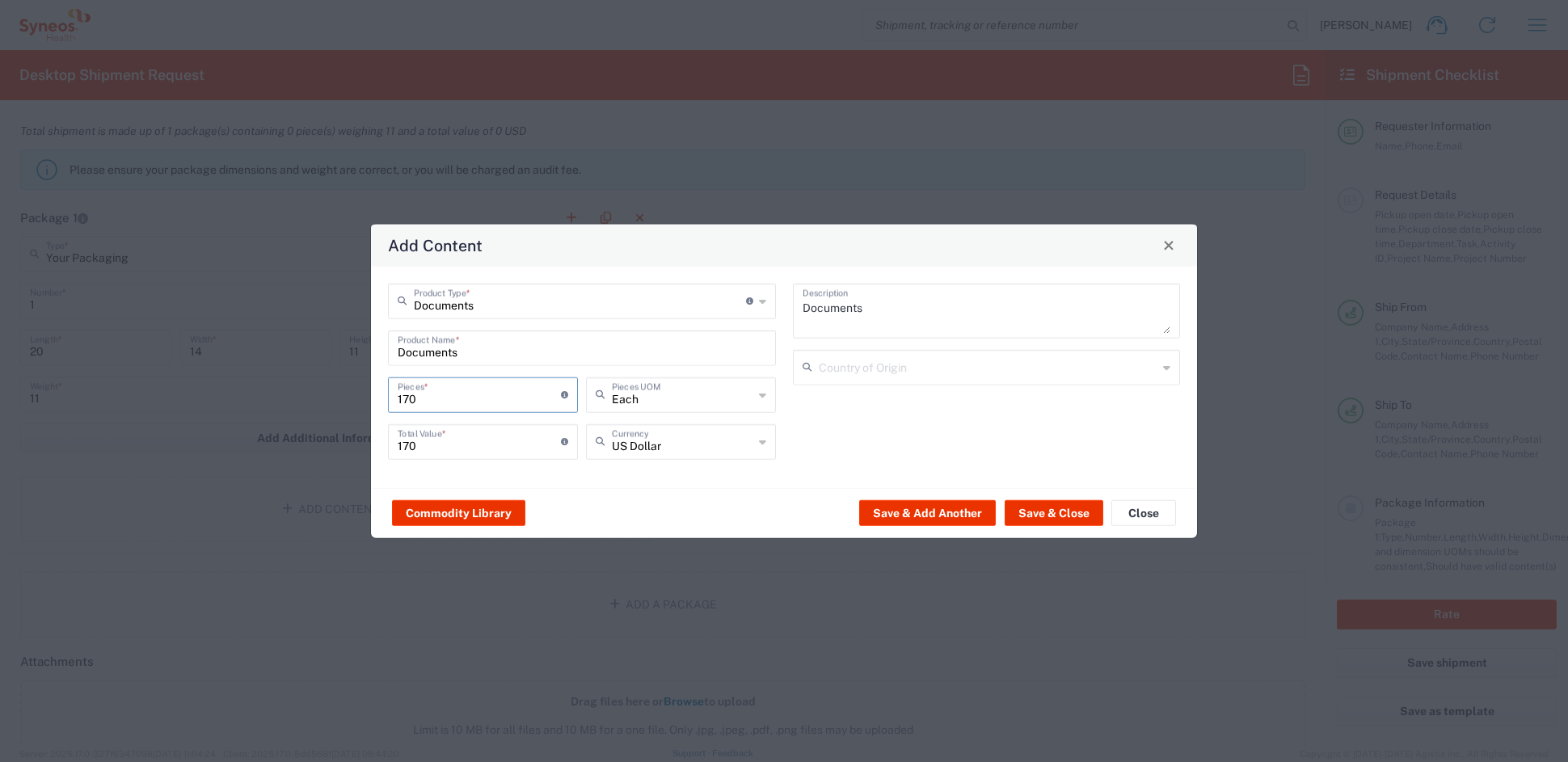
type input "170"
drag, startPoint x: 436, startPoint y: 442, endPoint x: 353, endPoint y: 441, distance: 83.0
click at [355, 442] on div "Add Content Documents Product Type * Document: Paper document generated interna…" at bounding box center [784, 381] width 1568 height 762
type input "90"
click at [875, 506] on button "Save & Add Another" at bounding box center [927, 513] width 136 height 26
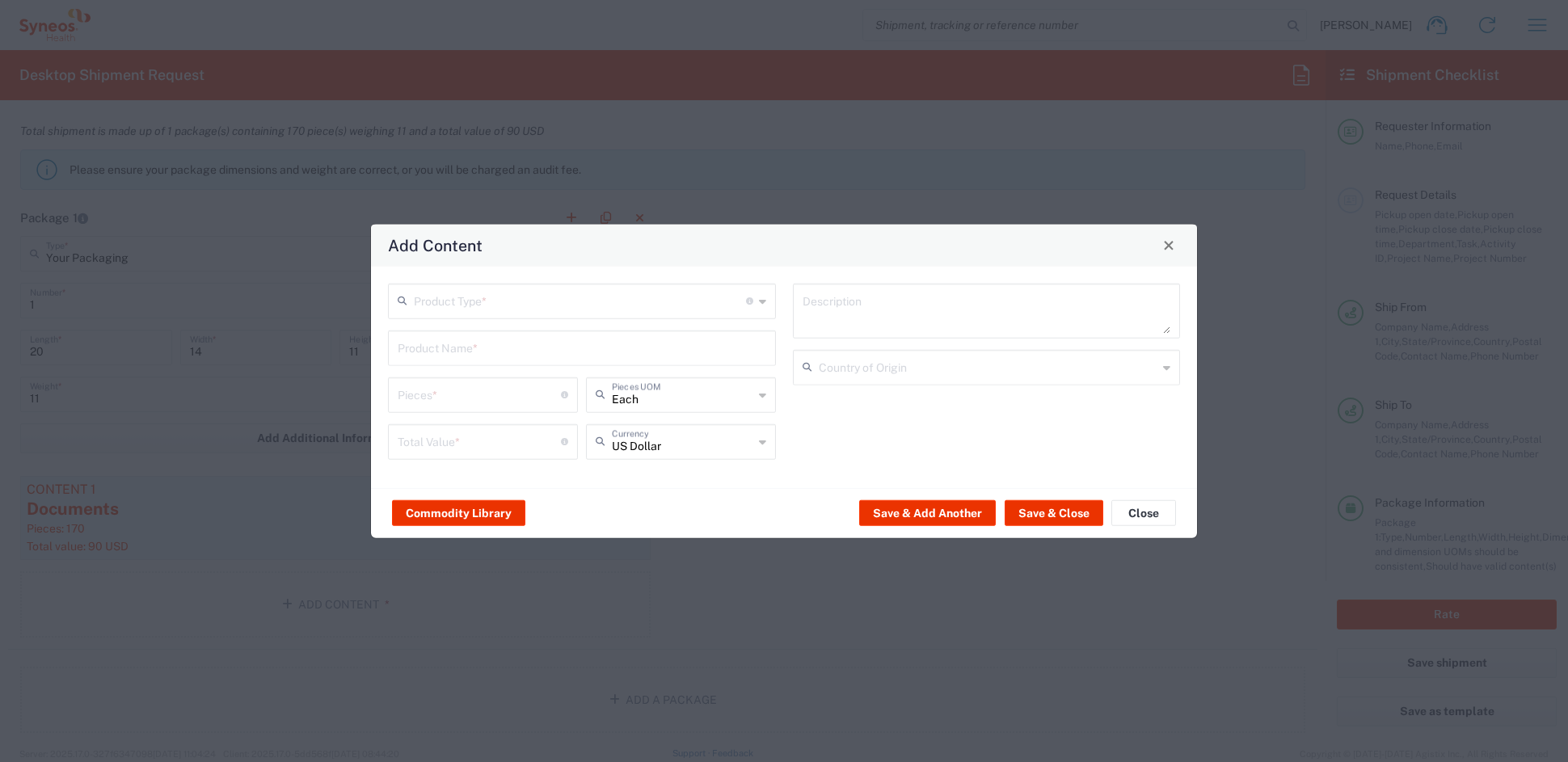
click at [506, 292] on input "text" at bounding box center [580, 299] width 332 height 28
click at [471, 358] on span "General Commodity" at bounding box center [581, 362] width 384 height 25
type input "General Commodity"
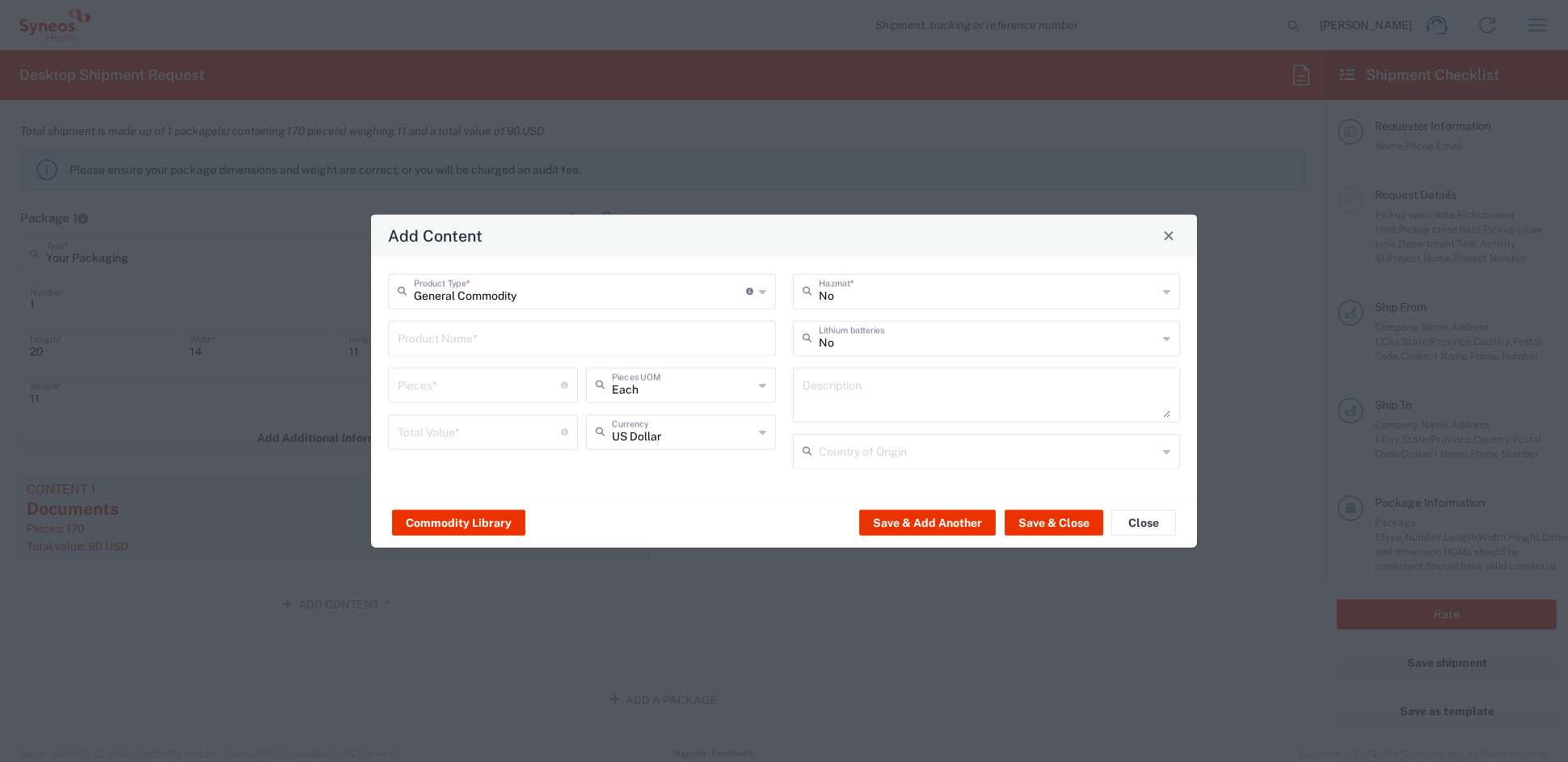
click at [431, 340] on input "text" at bounding box center [581, 336] width 368 height 28
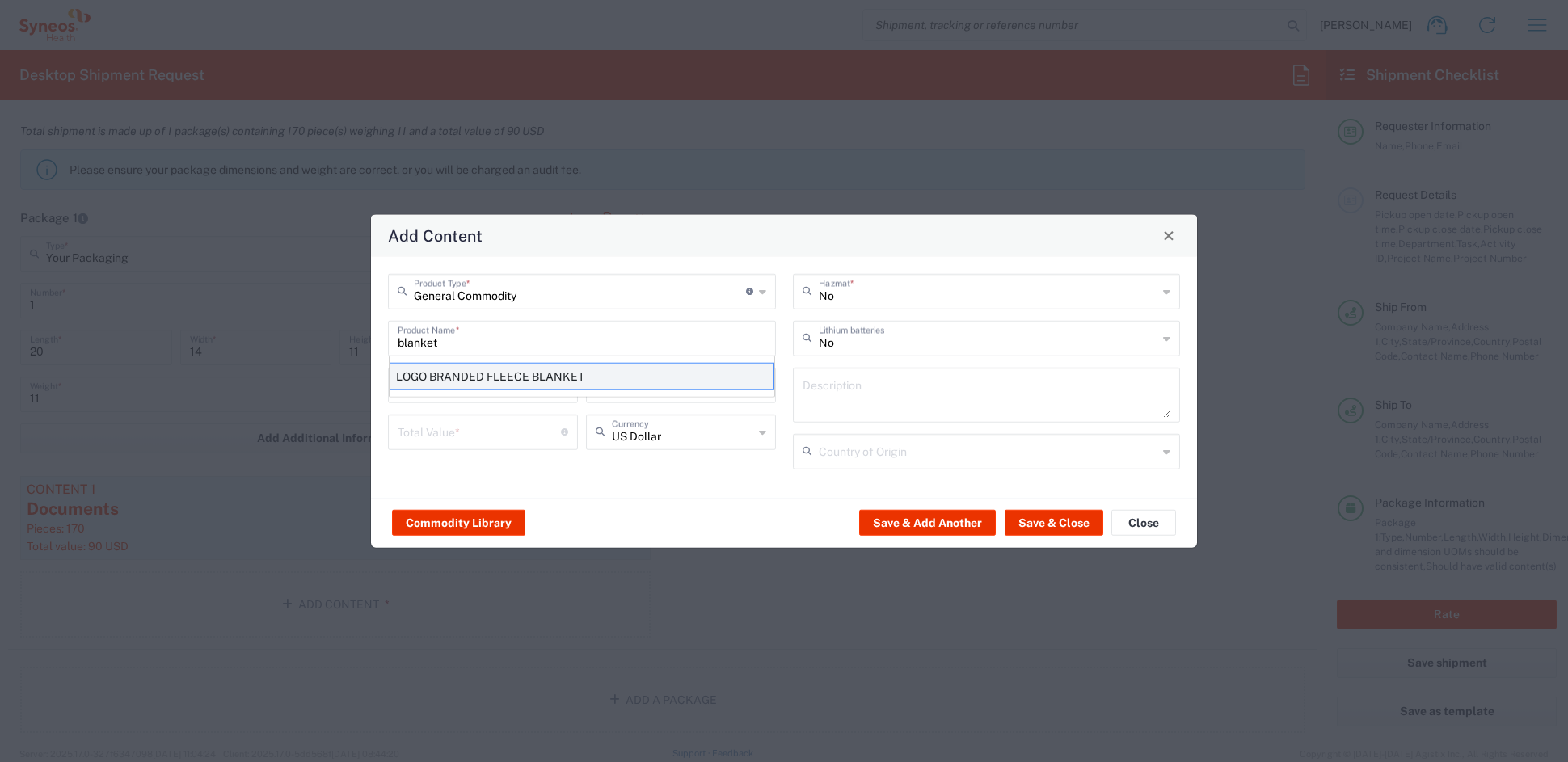
click at [429, 376] on div "LOGO BRANDED FLEECE BLANKET" at bounding box center [582, 376] width 385 height 28
type input "LOGO BRANDED FLEECE BLANKET"
type input "1"
type textarea "KNITTED POLYESTER"
type input "[GEOGRAPHIC_DATA]"
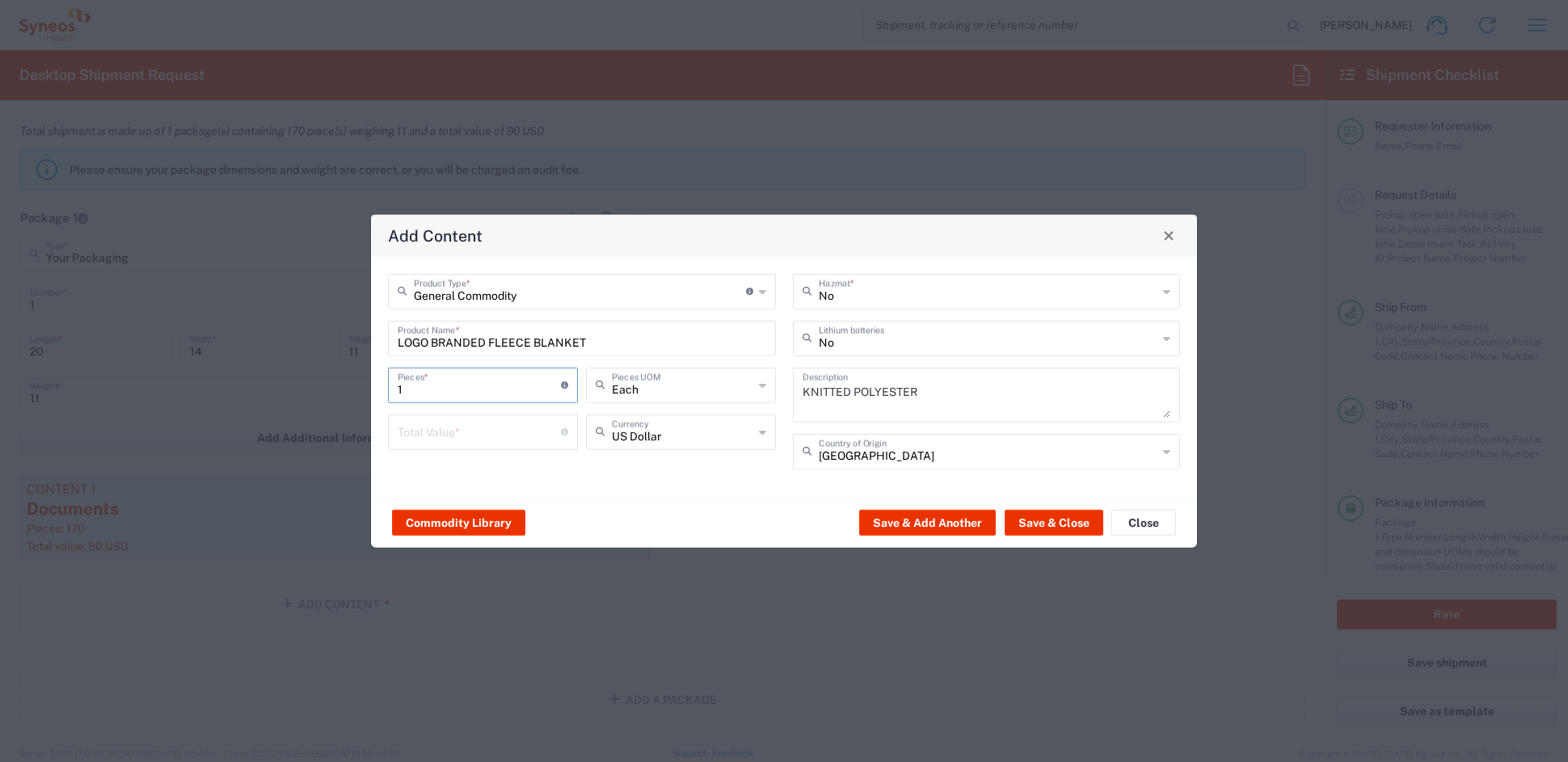
drag, startPoint x: 426, startPoint y: 388, endPoint x: 344, endPoint y: 375, distance: 83.0
click at [349, 375] on div "Add Content General Commodity Product Type * Document: Paper document generated…" at bounding box center [784, 381] width 1568 height 762
type input "4"
click at [508, 421] on input "number" at bounding box center [479, 430] width 163 height 28
type input "40"
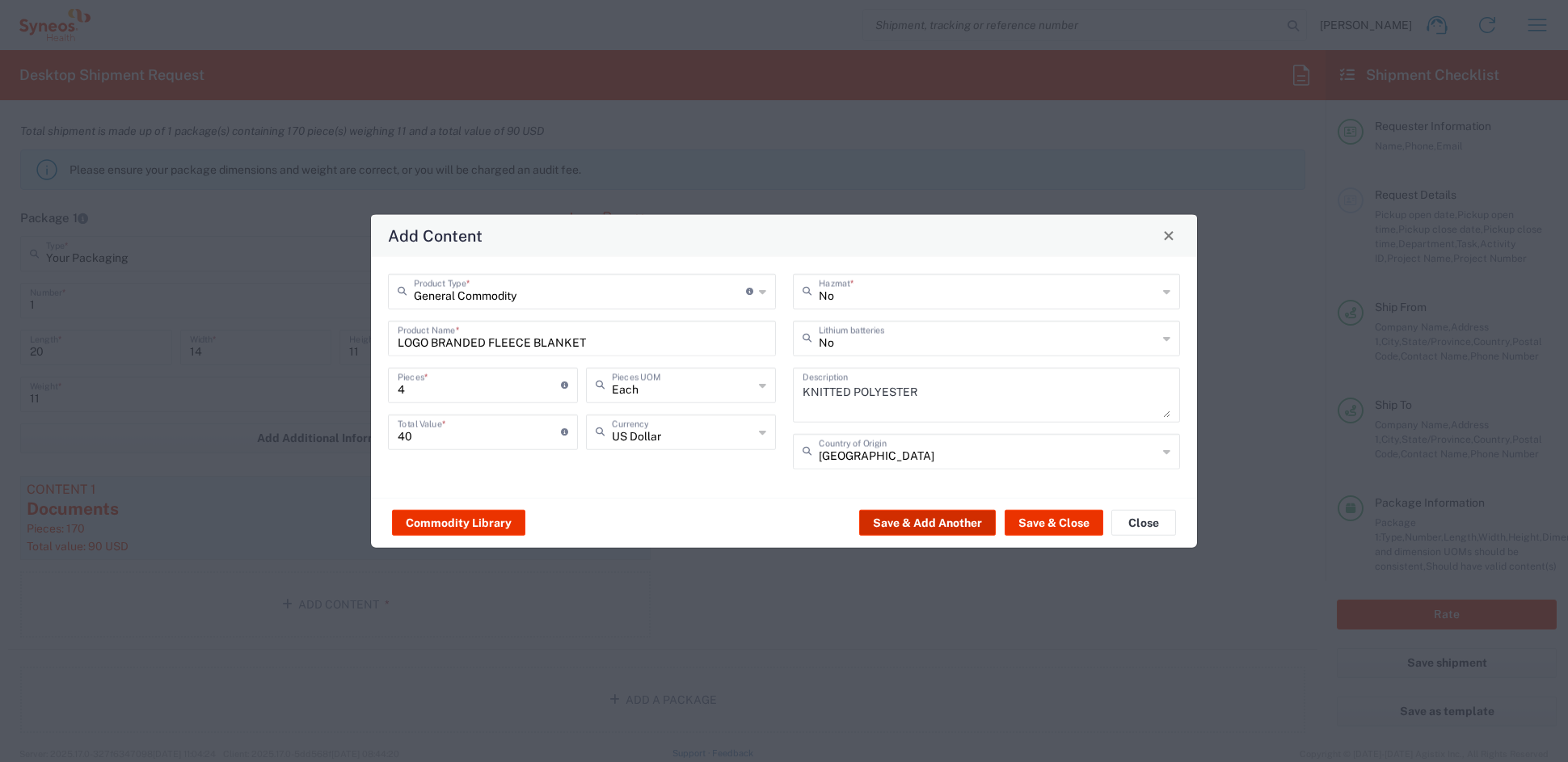
click at [954, 518] on button "Save & Add Another" at bounding box center [927, 522] width 136 height 26
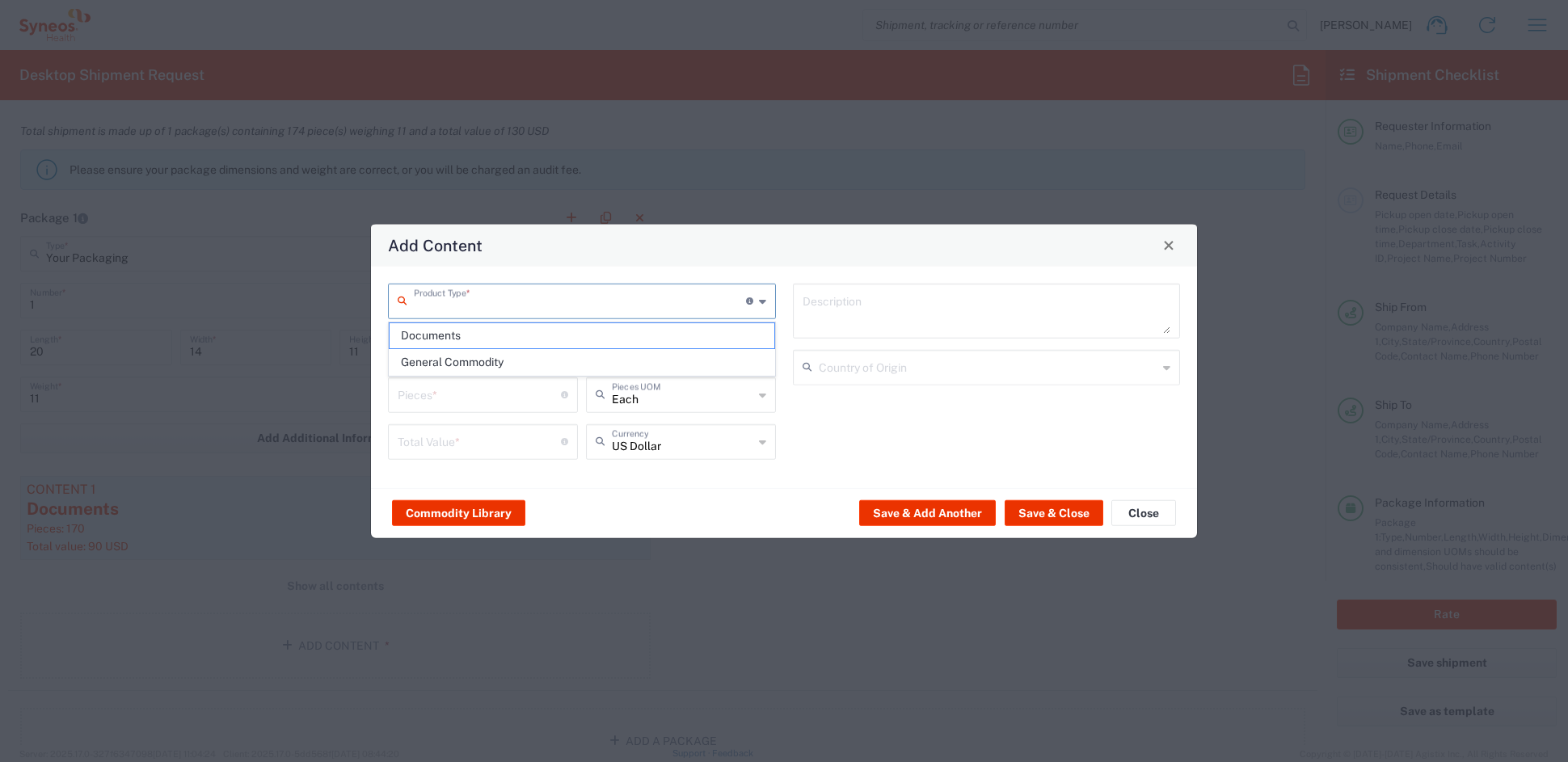
click at [566, 295] on input "text" at bounding box center [580, 299] width 332 height 28
drag, startPoint x: 518, startPoint y: 362, endPoint x: 510, endPoint y: 358, distance: 8.9
click at [517, 362] on span "General Commodity" at bounding box center [581, 362] width 384 height 25
type input "General Commodity"
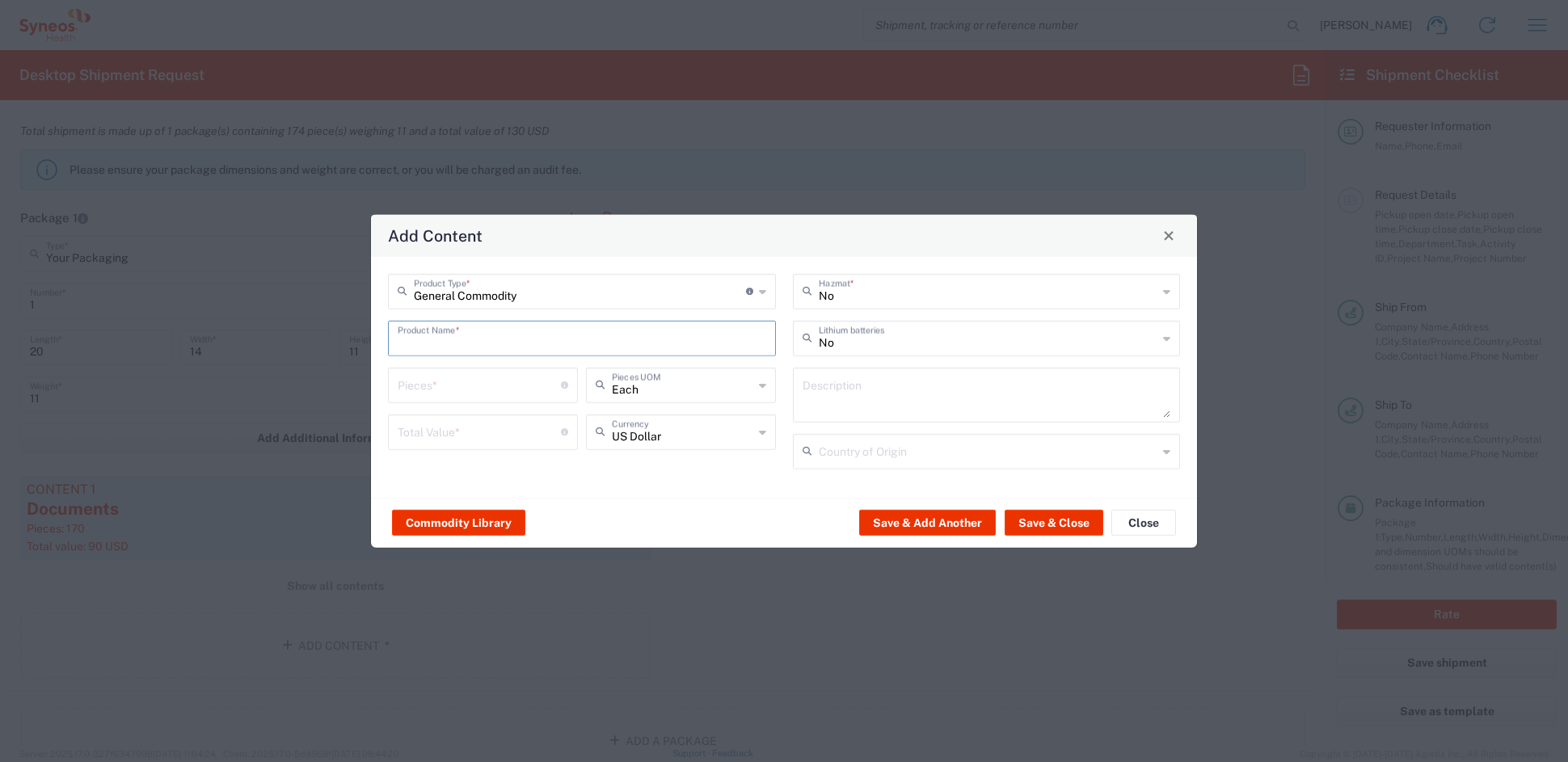
click at [477, 329] on input "text" at bounding box center [581, 336] width 368 height 28
click at [450, 401] on div "MAGNIFIER" at bounding box center [582, 403] width 385 height 28
type input "MAGNIFIER"
type input "1"
type textarea "METAL AND GLASS"
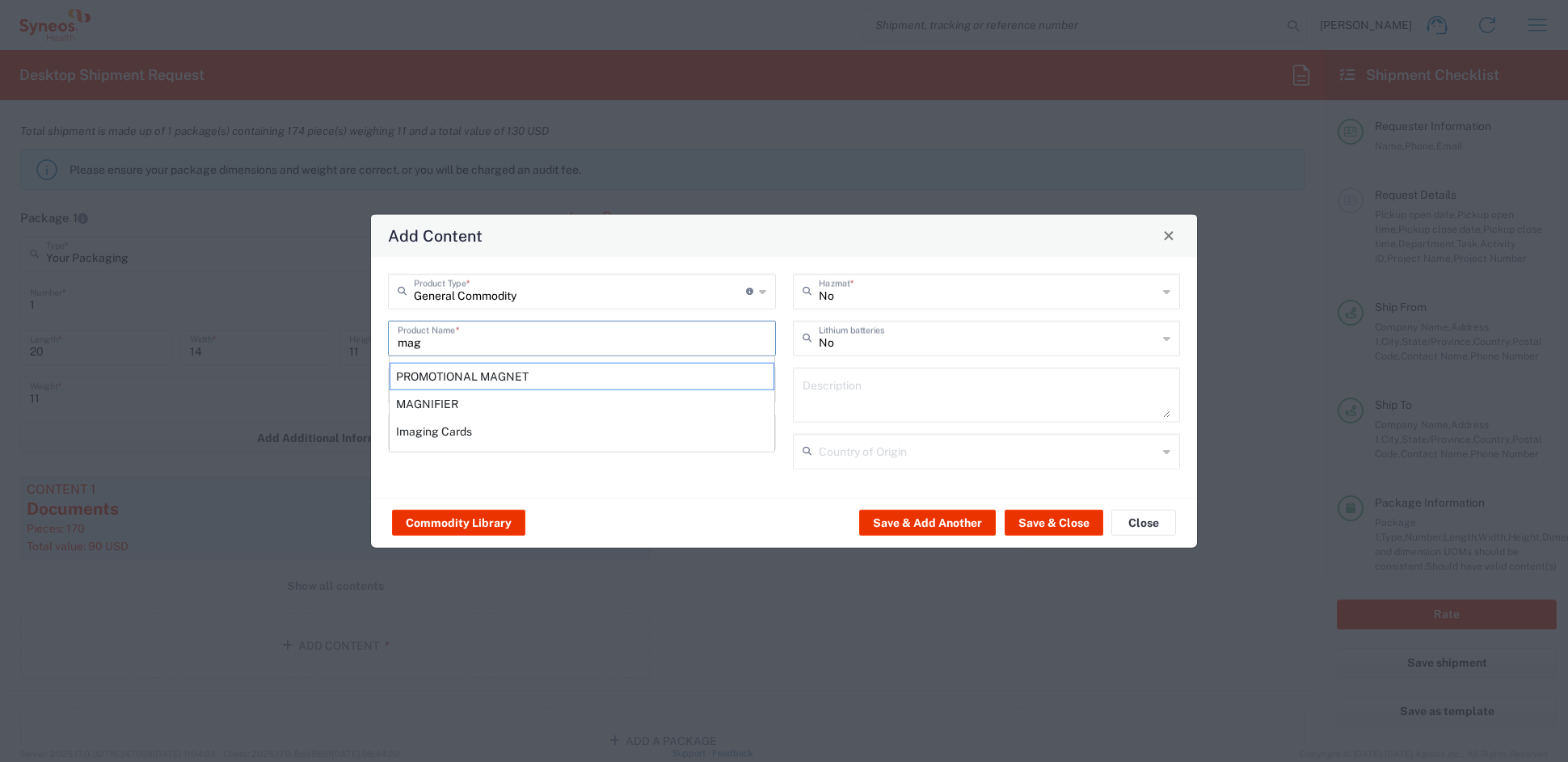
type input "[GEOGRAPHIC_DATA]"
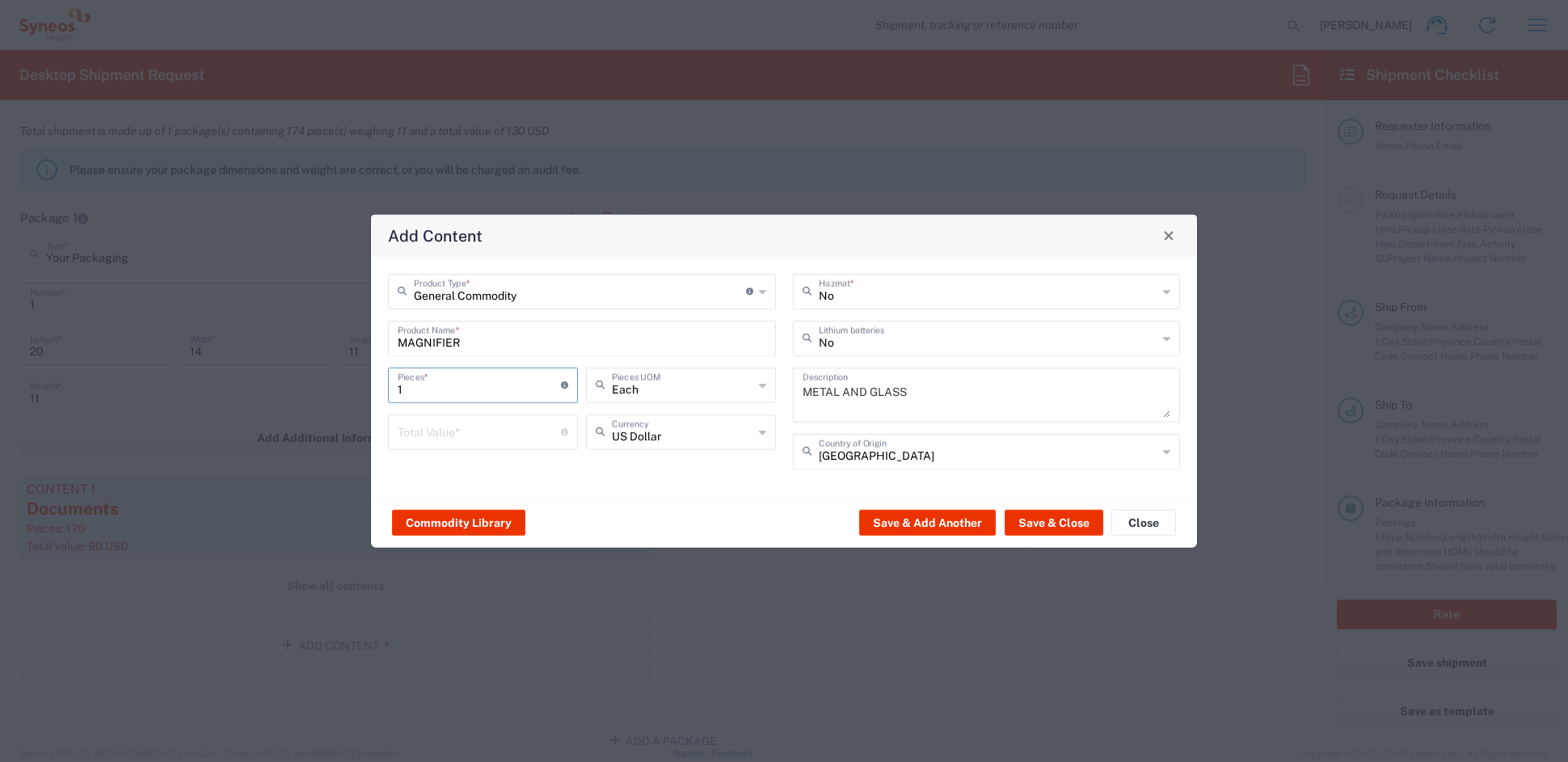
drag, startPoint x: 396, startPoint y: 383, endPoint x: 329, endPoint y: 373, distance: 67.7
click at [331, 372] on div "Add Content General Commodity Product Type * Document: Paper document generated…" at bounding box center [784, 381] width 1568 height 762
type input "4"
click at [461, 434] on input "number" at bounding box center [479, 430] width 163 height 28
type input "20"
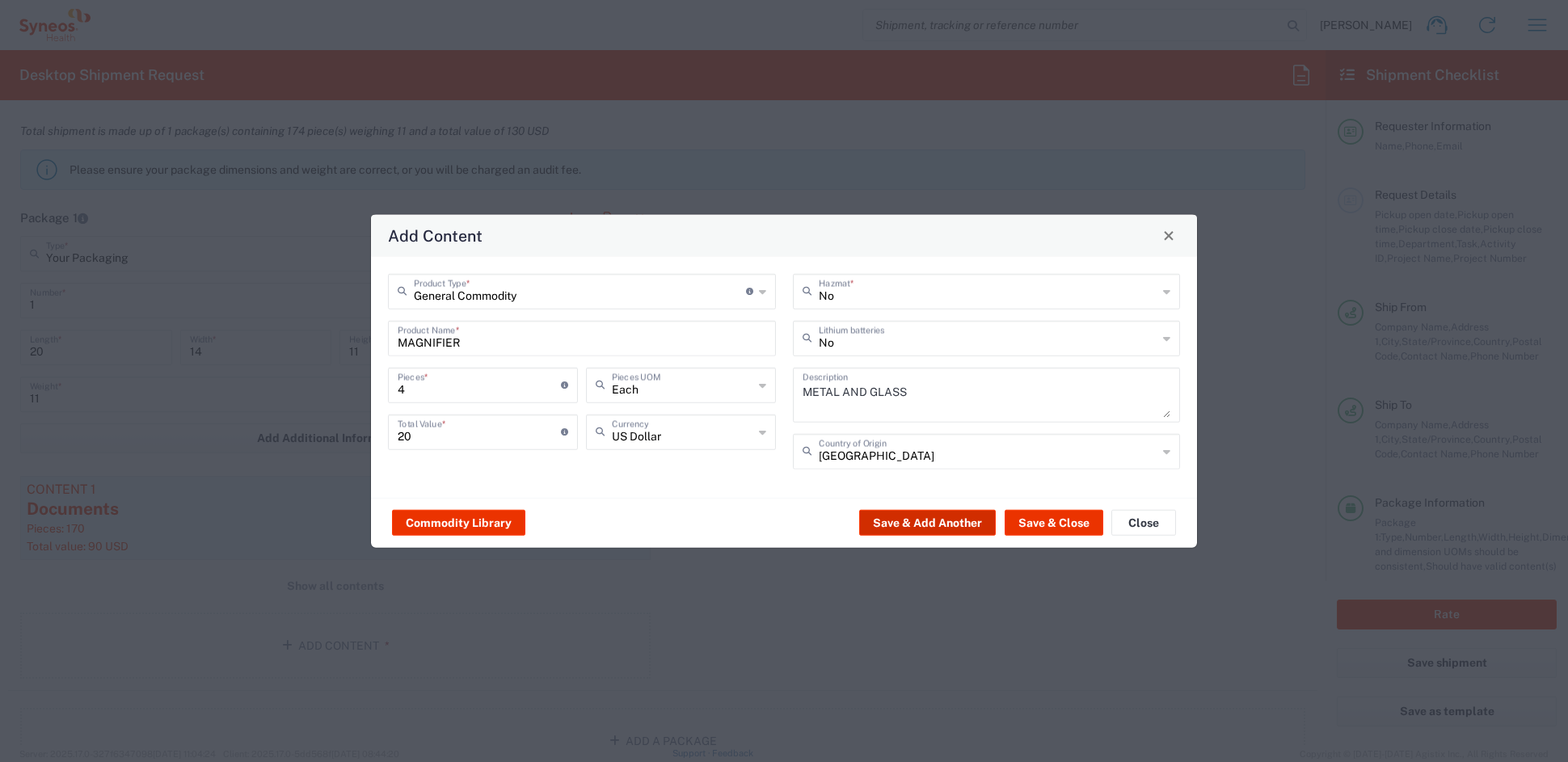
click at [914, 520] on button "Save & Add Another" at bounding box center [927, 522] width 136 height 26
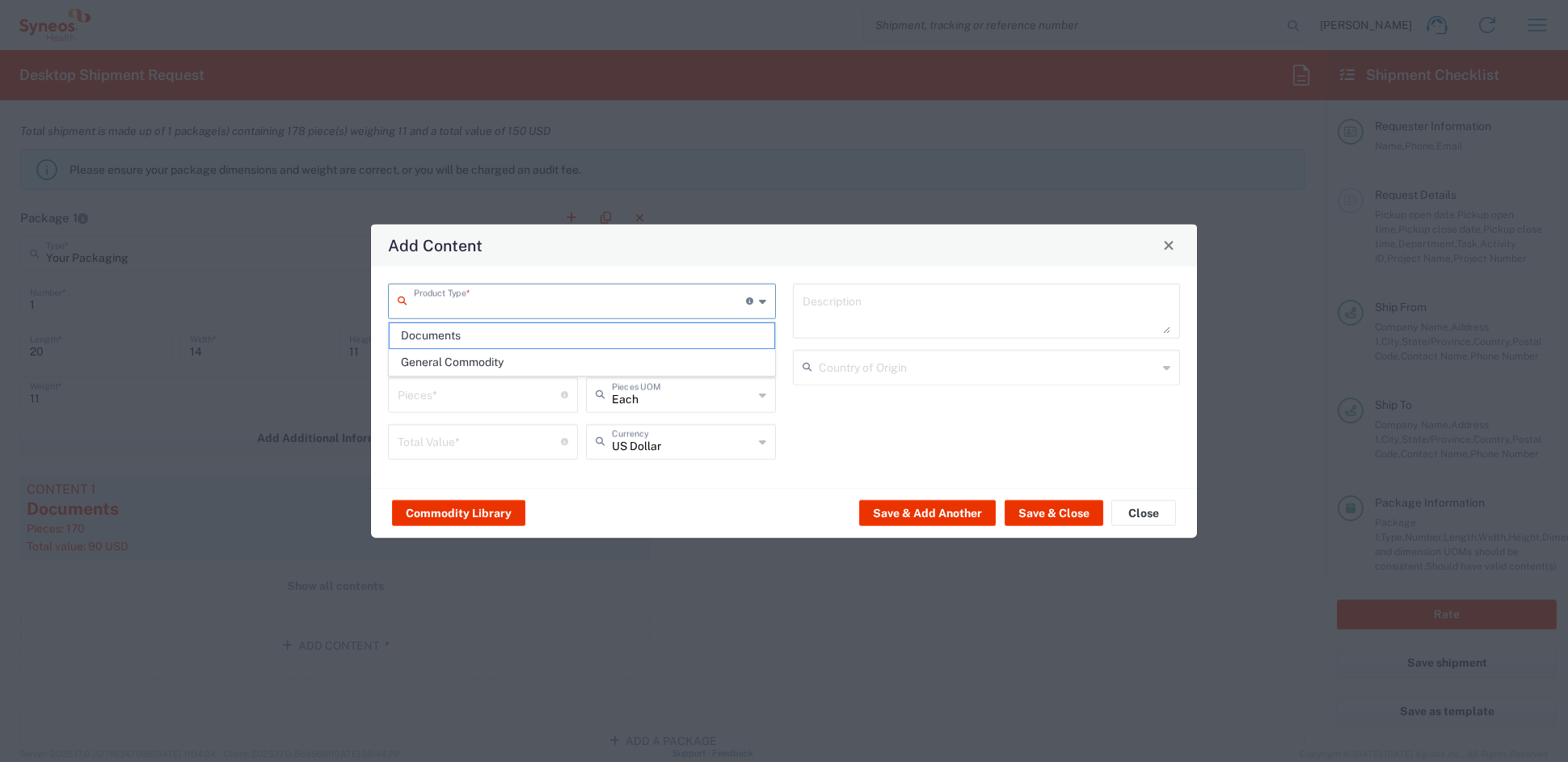
click at [451, 301] on input "text" at bounding box center [580, 299] width 332 height 28
click at [445, 358] on span "General Commodity" at bounding box center [581, 362] width 384 height 25
type input "General Commodity"
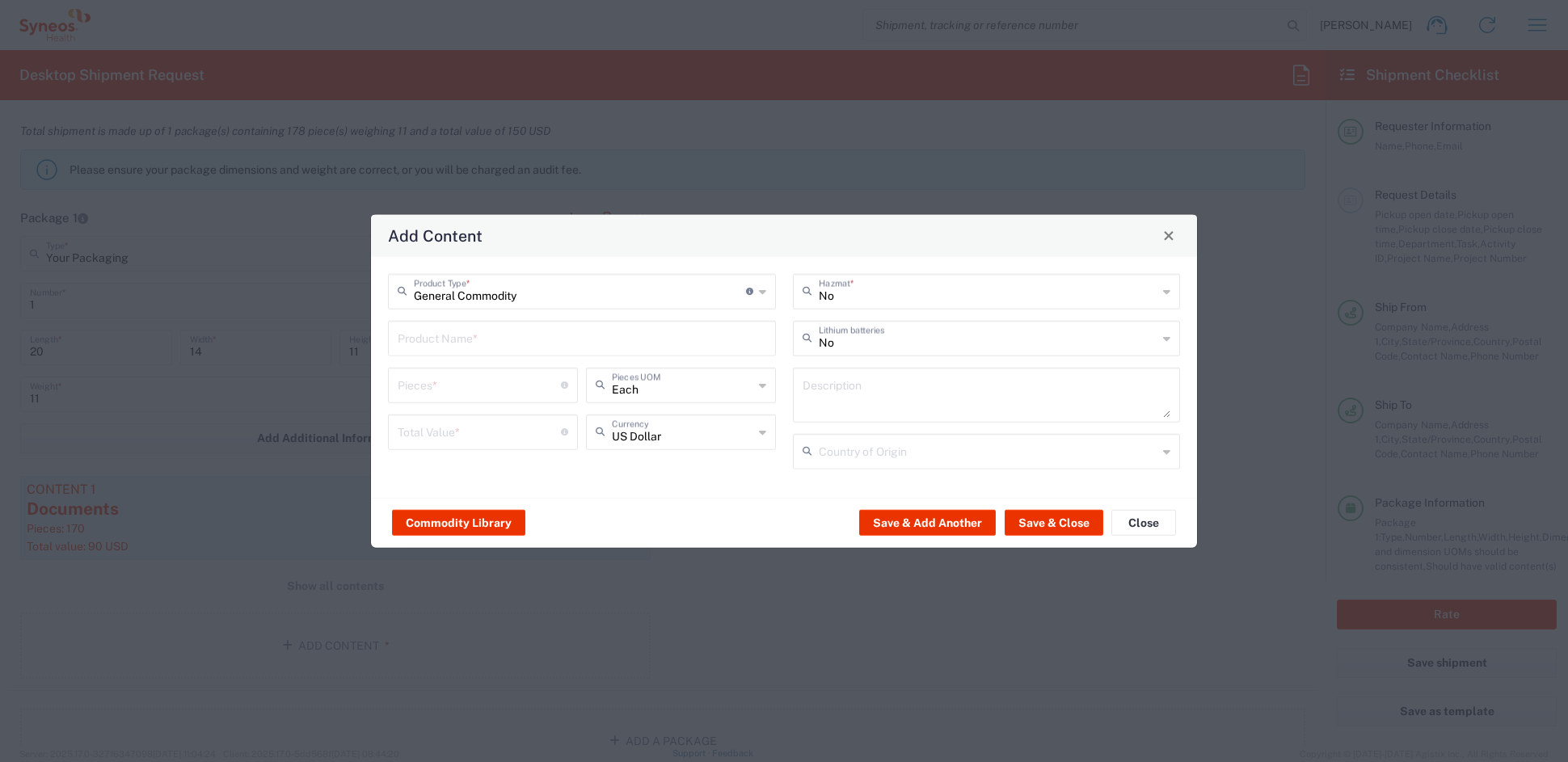
click at [441, 338] on input "text" at bounding box center [581, 336] width 368 height 28
click at [480, 371] on div "CANVAS TOTE BAG" at bounding box center [582, 376] width 385 height 28
type input "CANVAS TOTE BAG"
type input "1"
type textarea "CANVAS TOTE BAG"
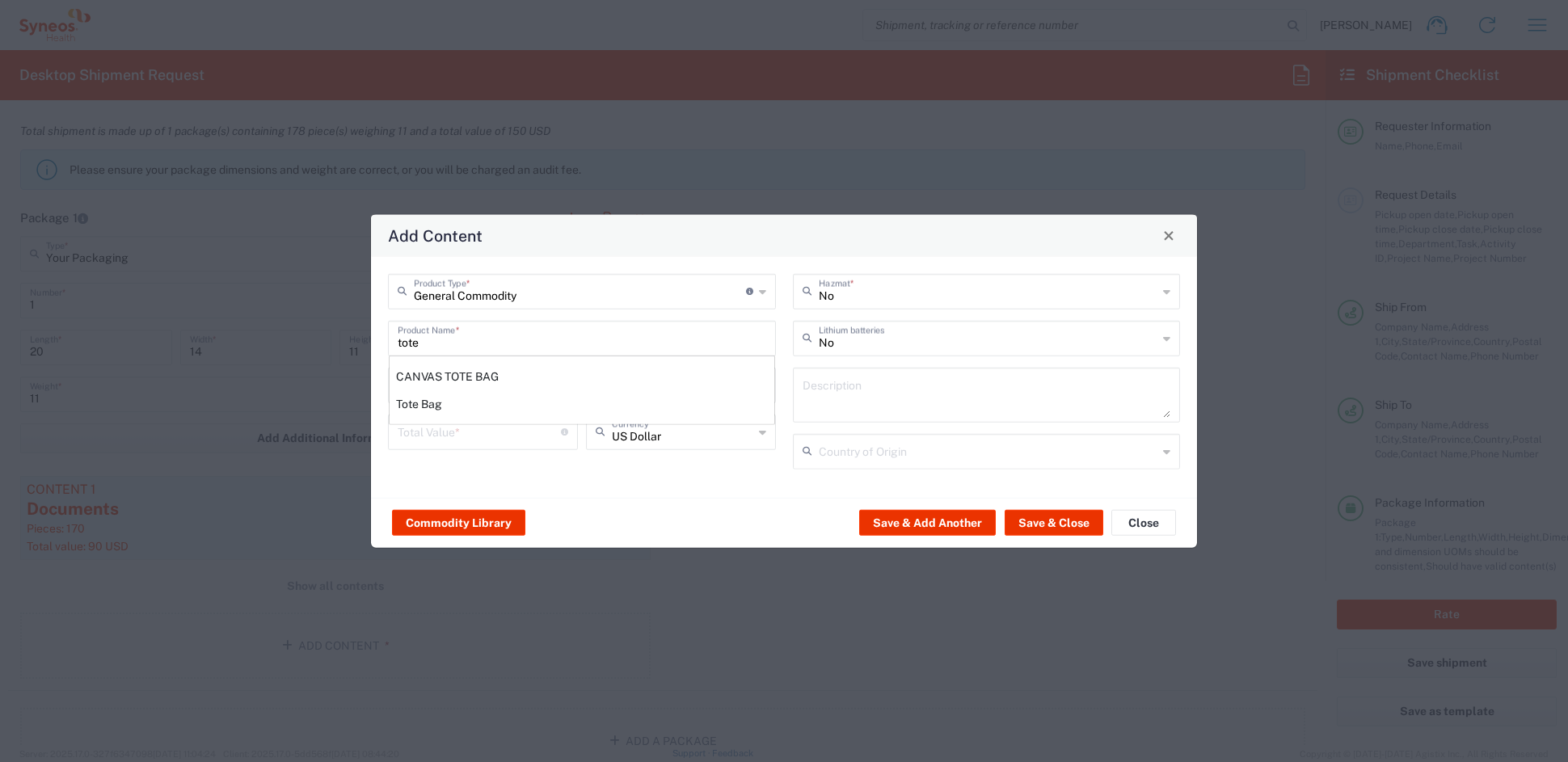
type input "[GEOGRAPHIC_DATA]"
drag, startPoint x: 404, startPoint y: 387, endPoint x: 320, endPoint y: 376, distance: 84.7
click at [320, 376] on div "Add Content General Commodity Product Type * Document: Paper document generated…" at bounding box center [784, 381] width 1568 height 762
type input "4"
click at [438, 433] on input "number" at bounding box center [479, 430] width 163 height 28
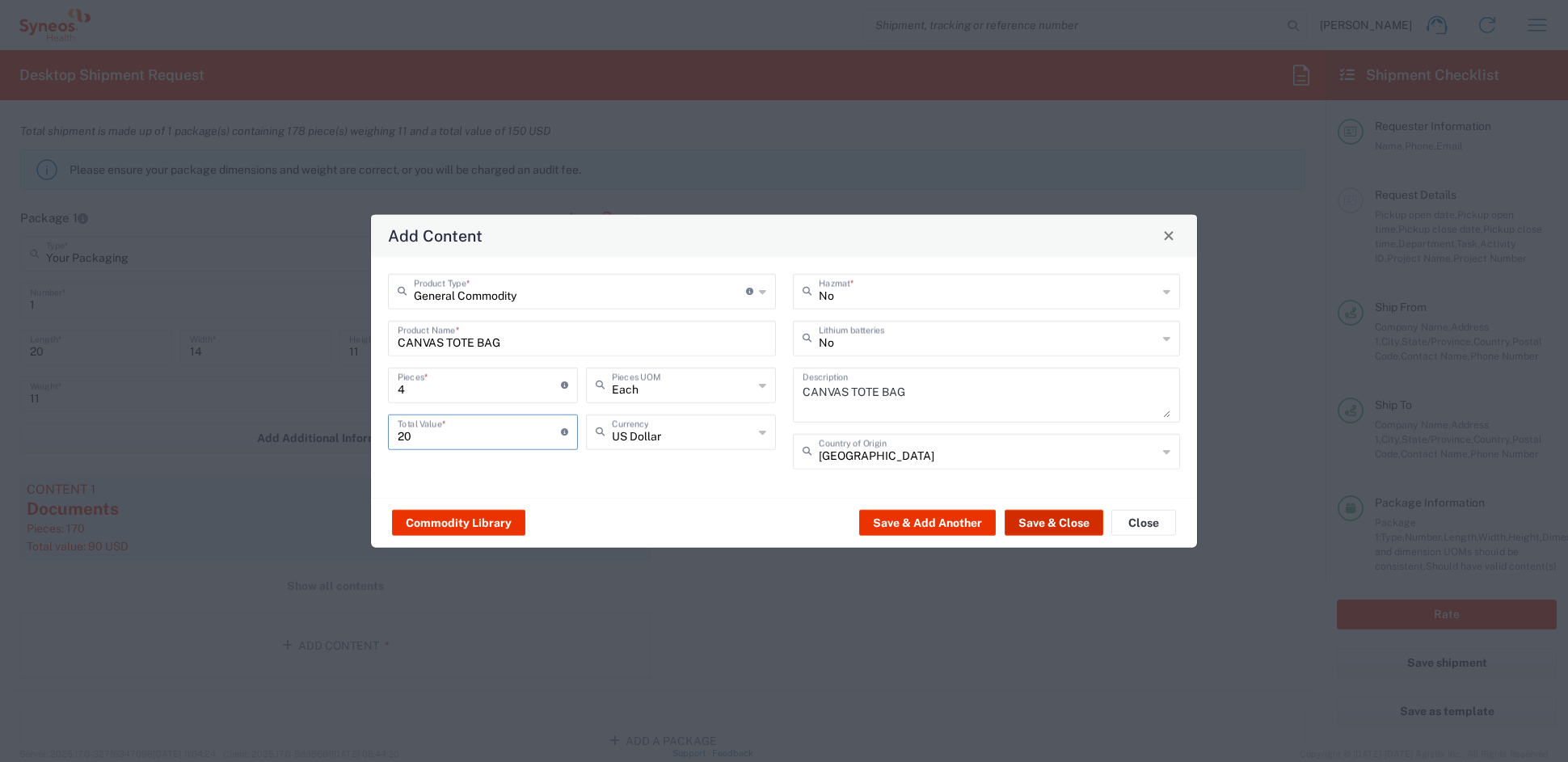
type input "20"
click at [1044, 523] on button "Save & Close" at bounding box center [1054, 522] width 98 height 26
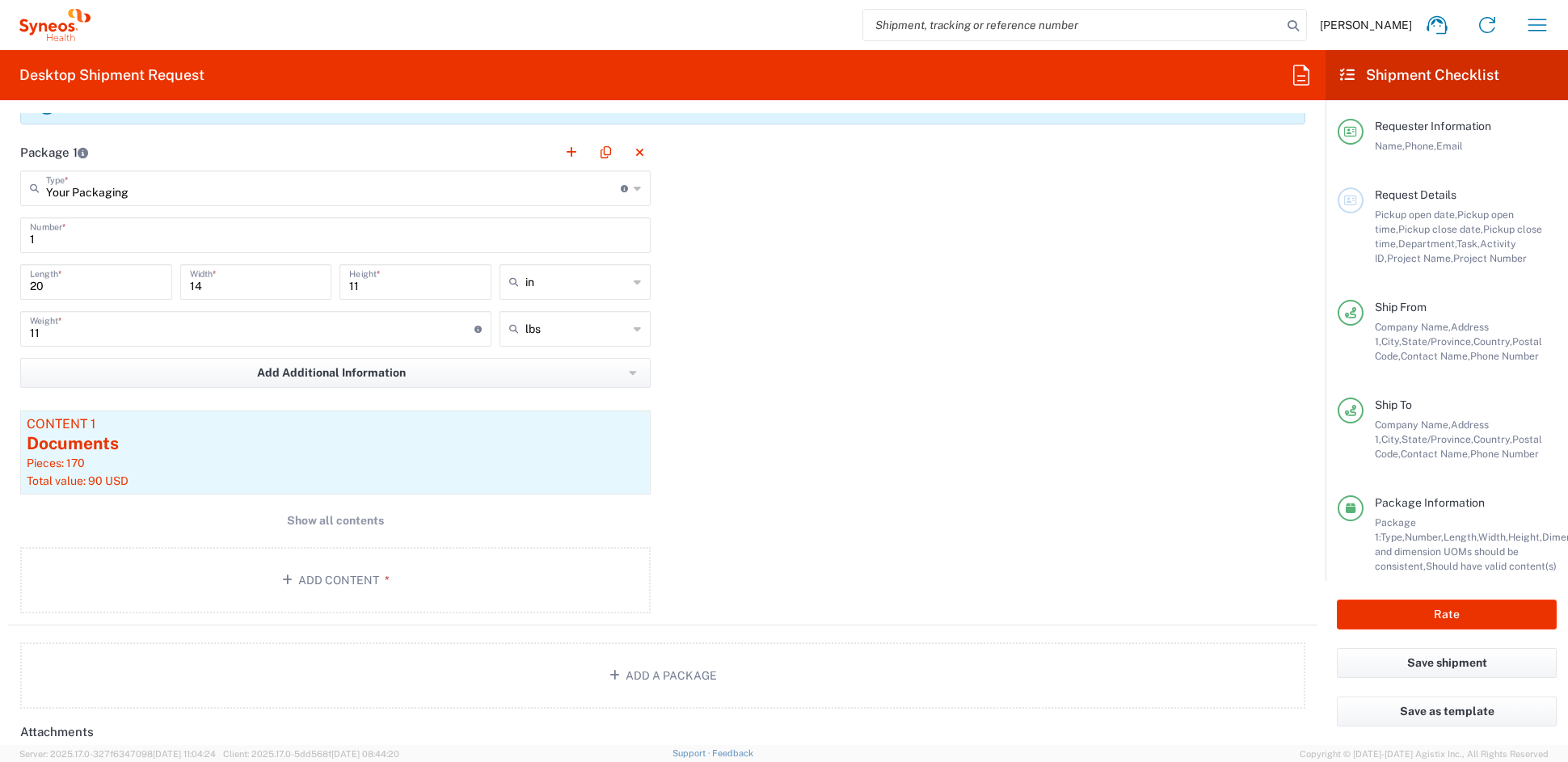
scroll to position [1427, 0]
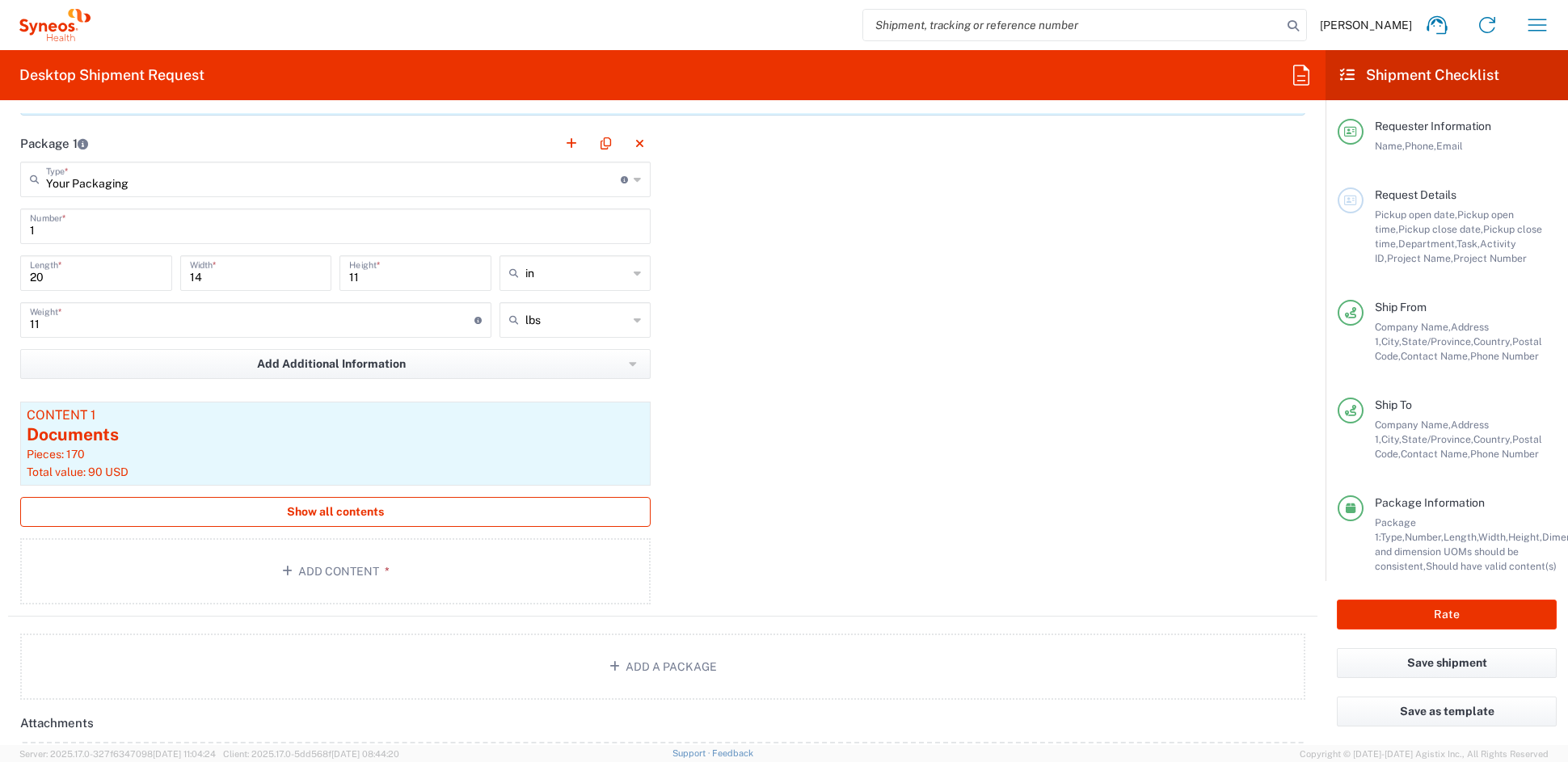
click at [372, 515] on span "Show all contents" at bounding box center [336, 512] width 97 height 16
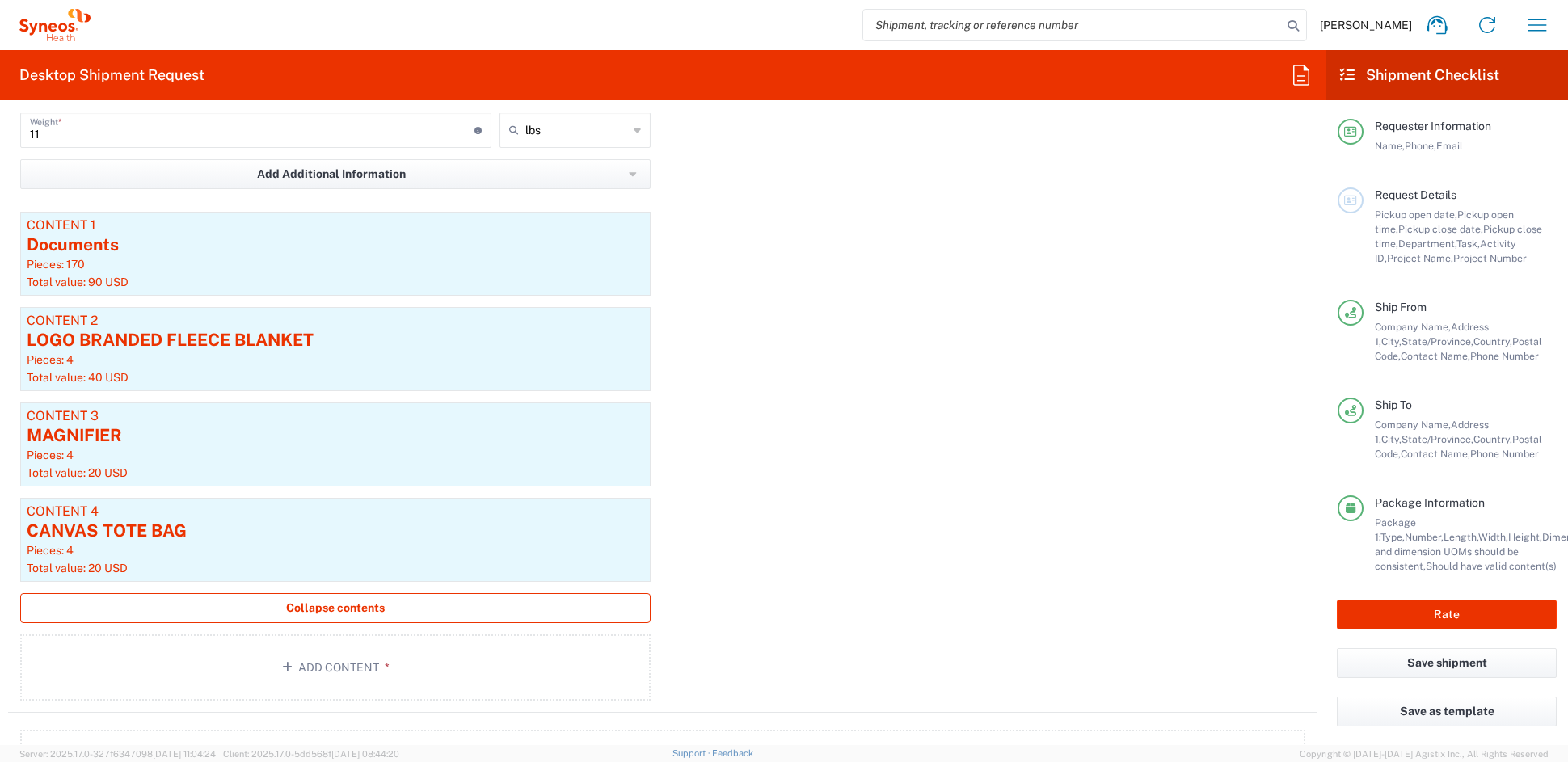
scroll to position [1614, 0]
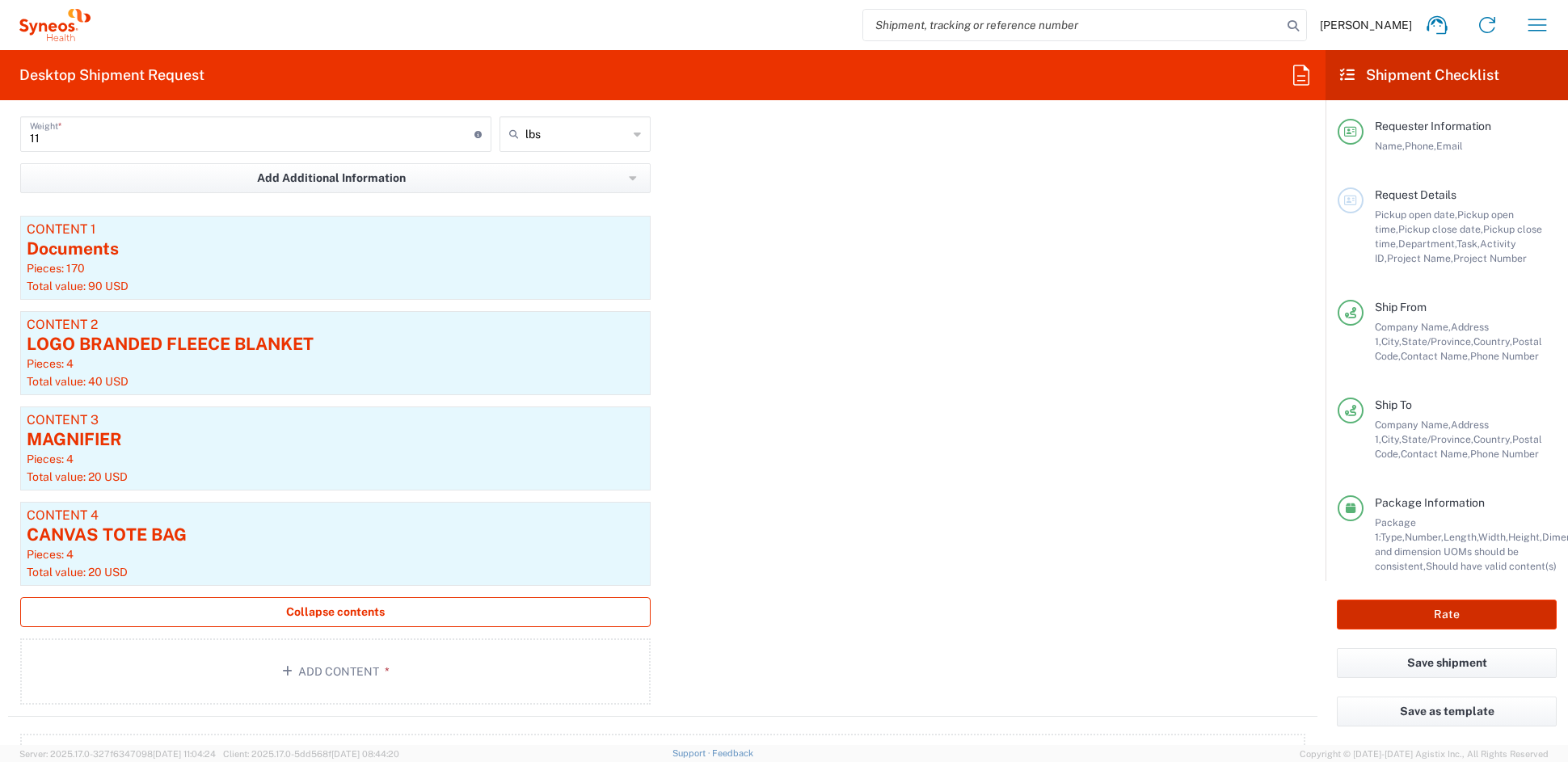
click at [1475, 614] on button "Rate" at bounding box center [1446, 614] width 220 height 30
type input "7061874"
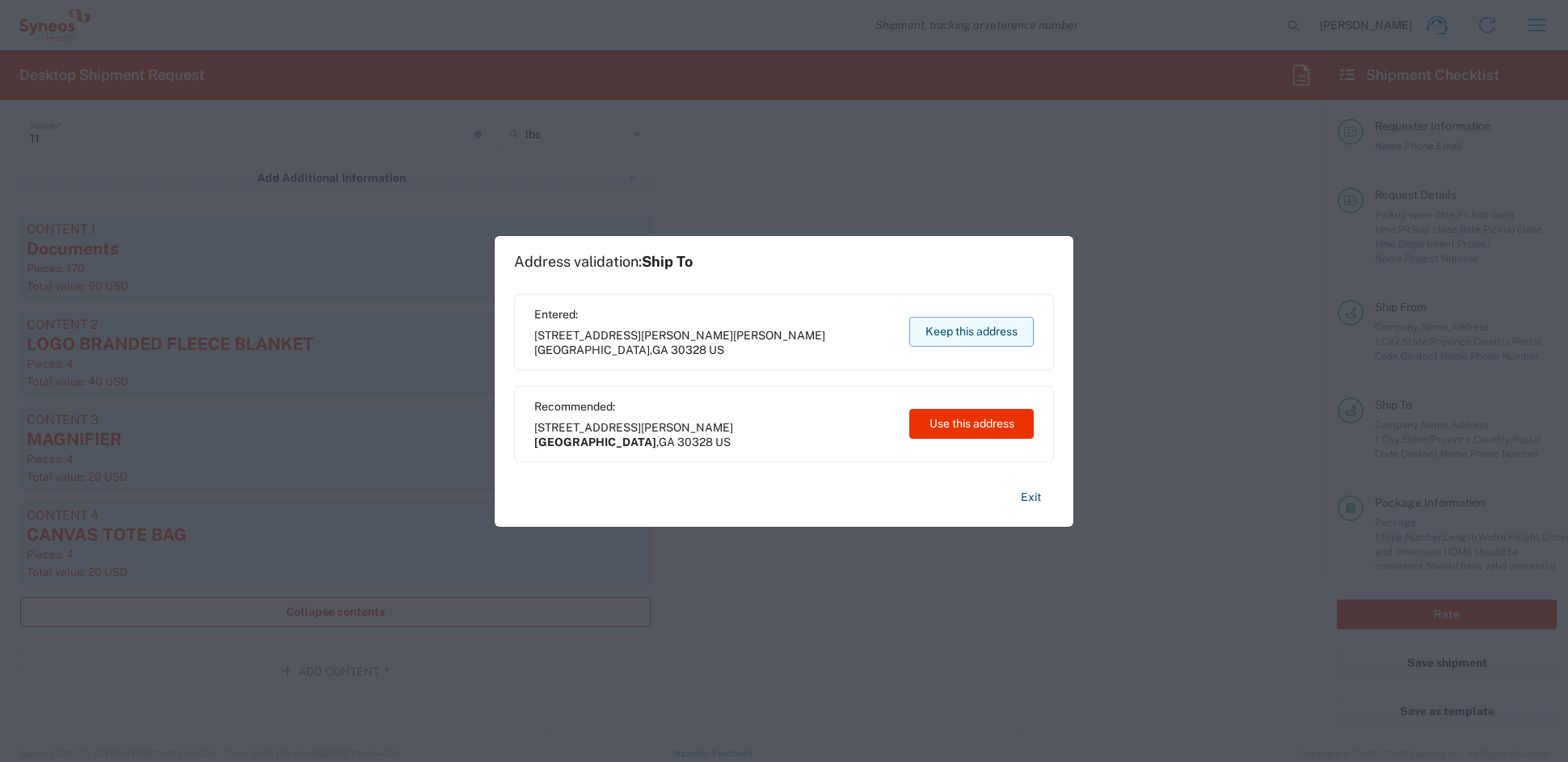
click at [985, 331] on button "Keep this address" at bounding box center [971, 331] width 124 height 30
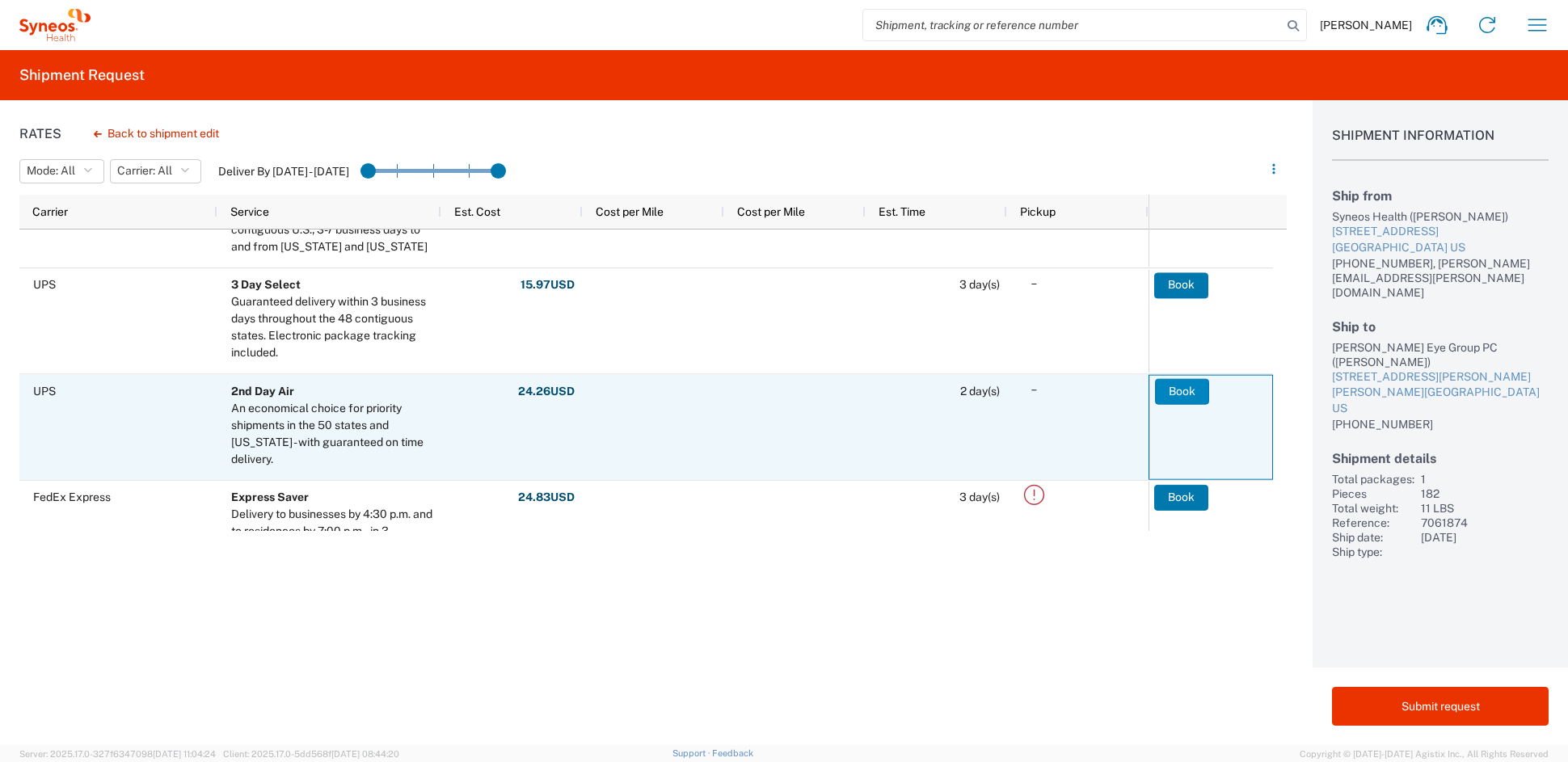
click at [1184, 390] on button "Book" at bounding box center [1182, 390] width 54 height 26
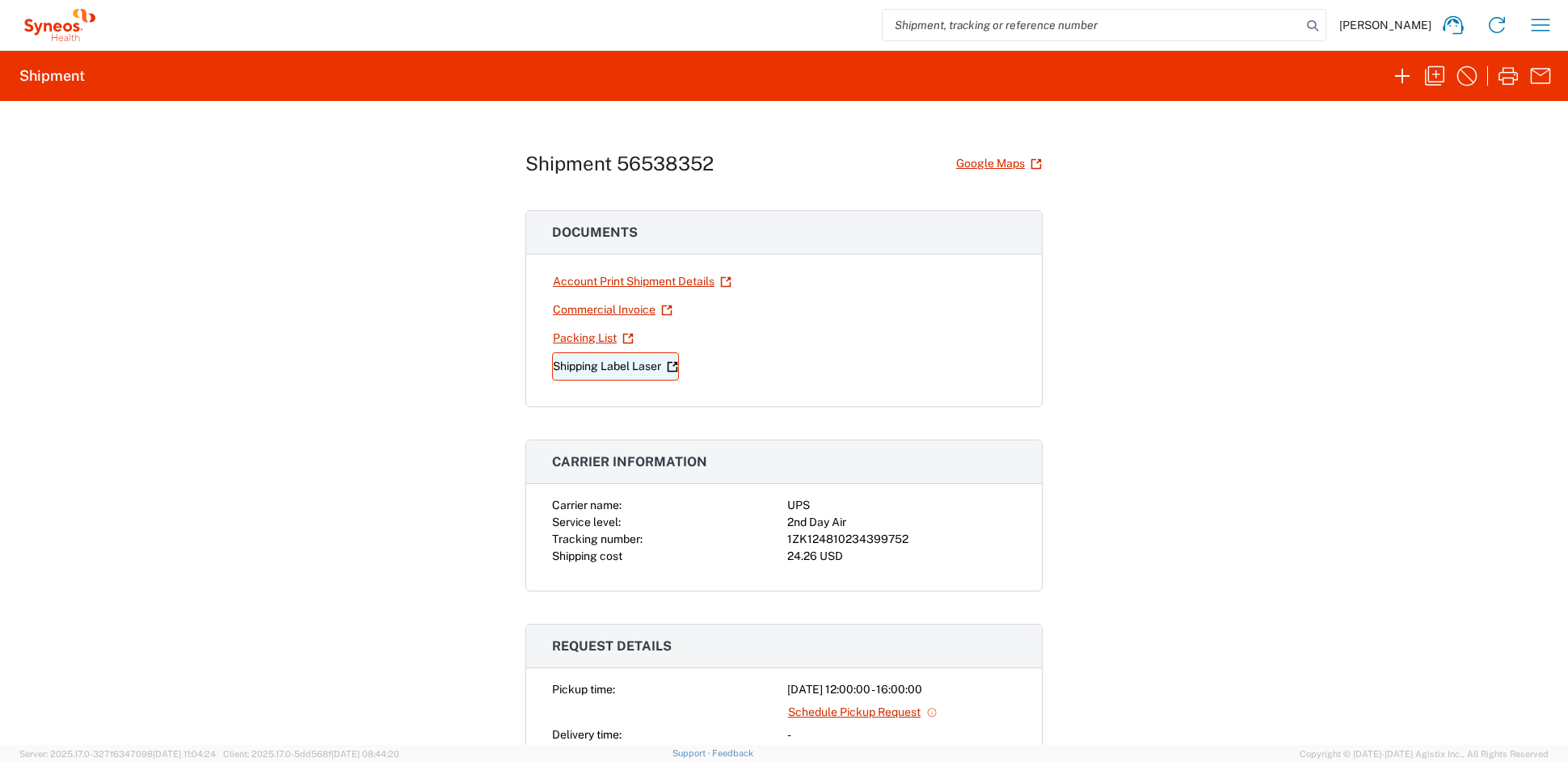
click at [618, 365] on link "Shipping Label Laser" at bounding box center [615, 366] width 127 height 28
click at [1435, 72] on icon "button" at bounding box center [1434, 76] width 19 height 19
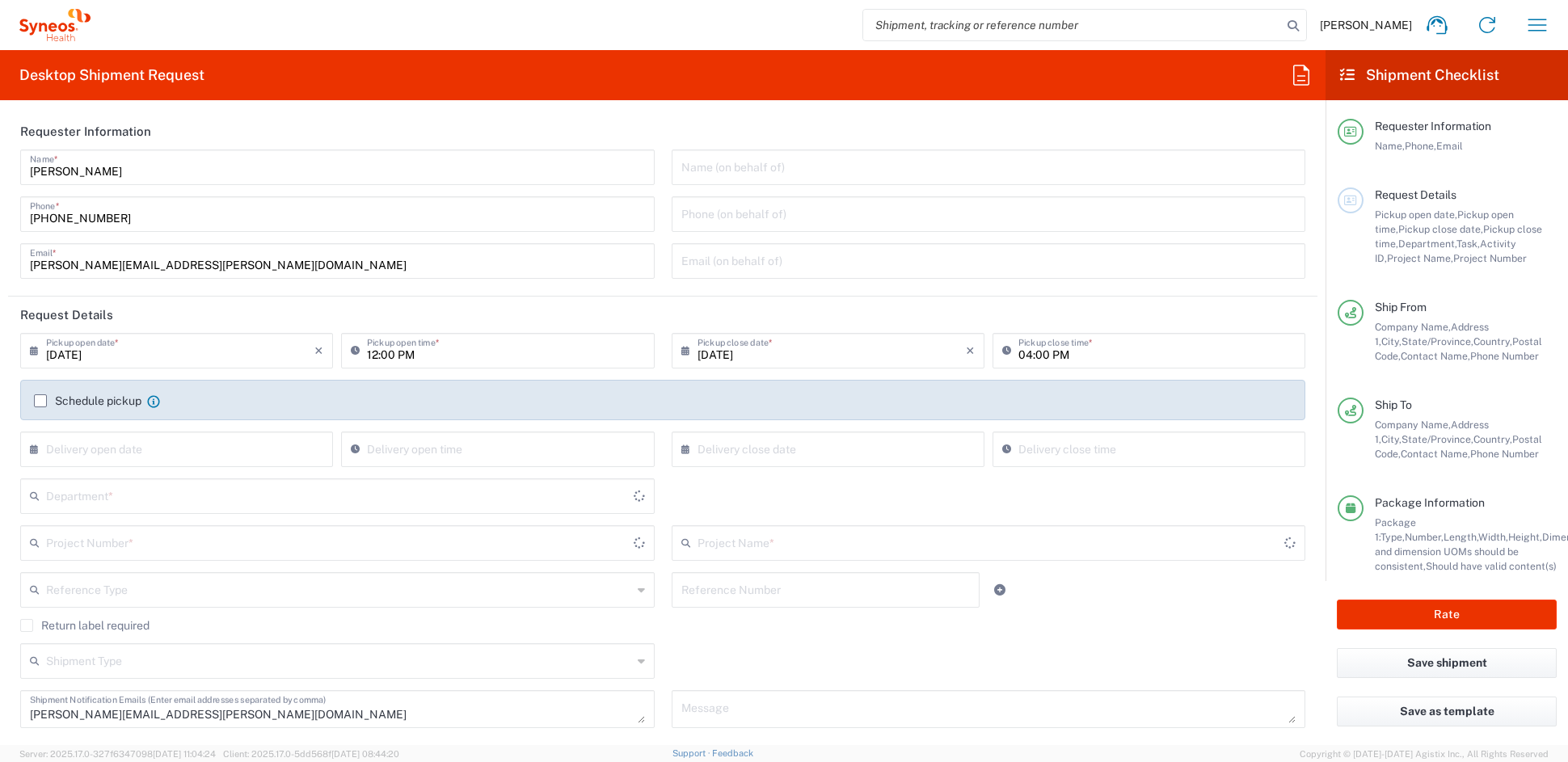
type input "Your Packaging"
type input "[US_STATE]"
type input "7061874"
type input "4D-150-C004"
type input "6156"
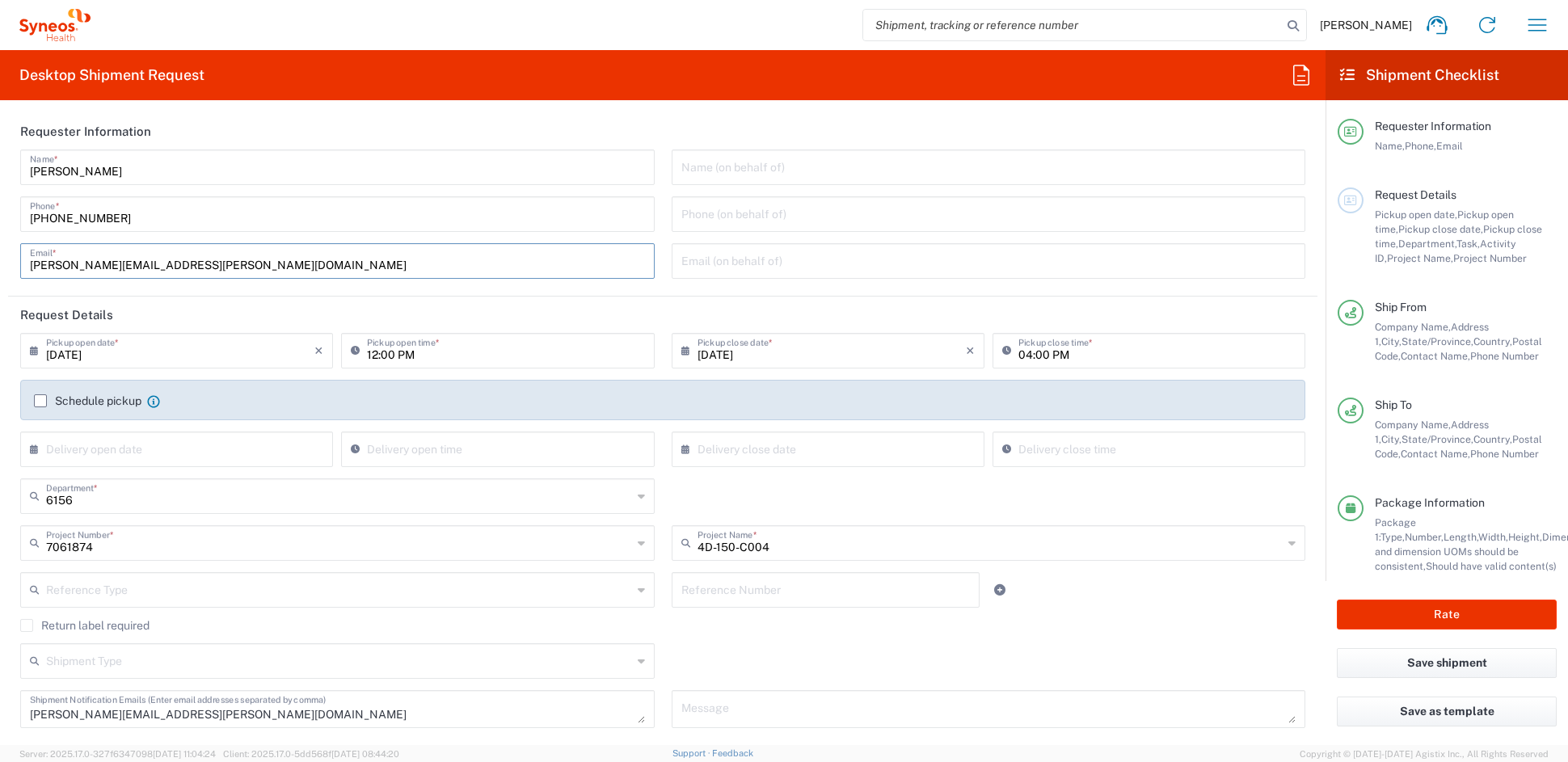
drag, startPoint x: 55, startPoint y: 258, endPoint x: -103, endPoint y: 252, distance: 158.1
click at [0, 252] on html "[PERSON_NAME] Home Shipment estimator Shipment tracking Desktop shipment reques…" at bounding box center [784, 381] width 1568 height 762
paste input "[PERSON_NAME][DOMAIN_NAME]"
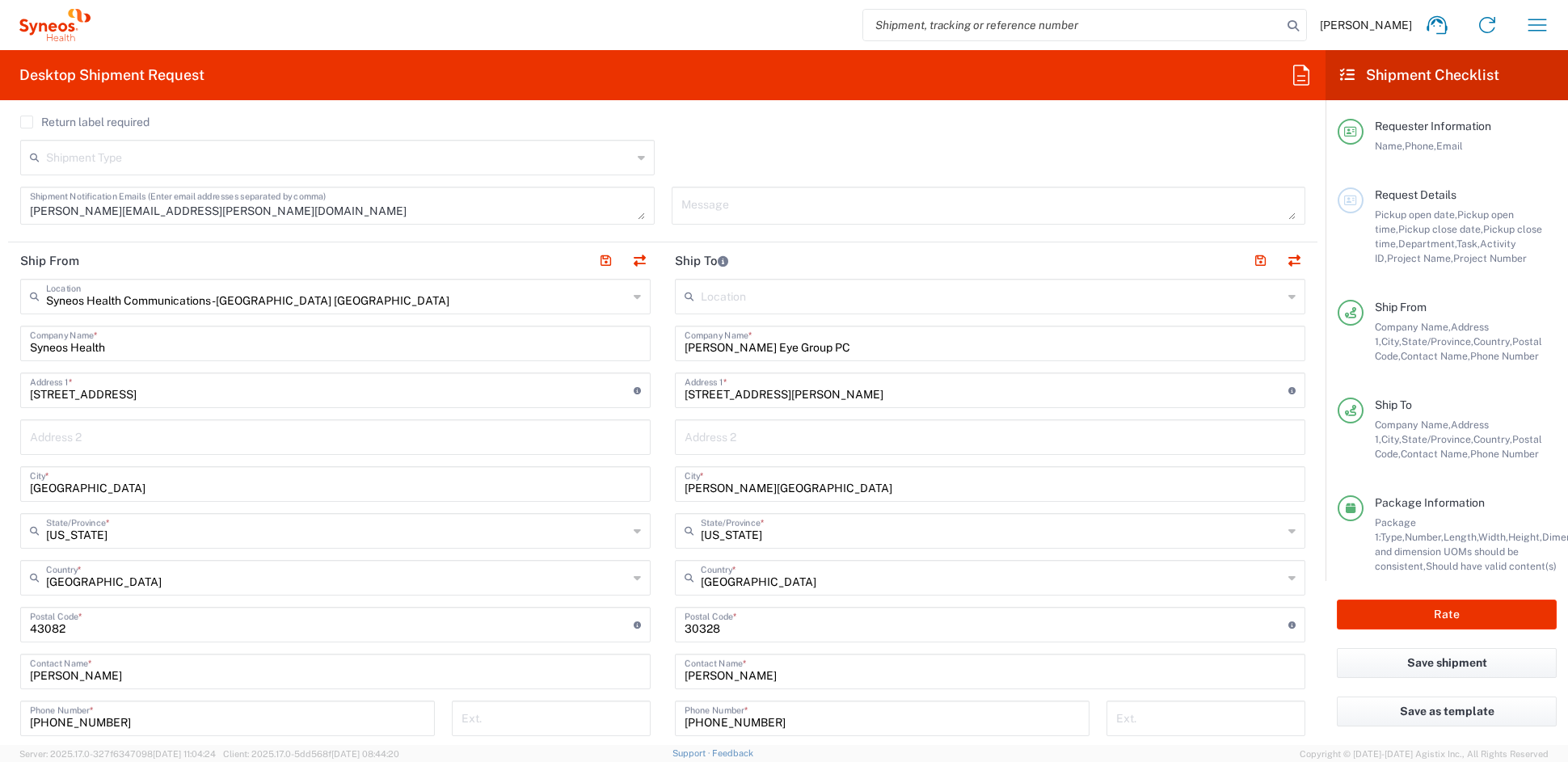
scroll to position [505, 0]
type input "[PERSON_NAME][EMAIL_ADDRESS][PERSON_NAME][DOMAIN_NAME]"
drag, startPoint x: 706, startPoint y: 347, endPoint x: 544, endPoint y: 333, distance: 162.6
click at [544, 333] on div "Ship From Syneos Health Communications-[GEOGRAPHIC_DATA] [GEOGRAPHIC_DATA] Loca…" at bounding box center [662, 601] width 1309 height 721
paste input "yler Retina Consultants"
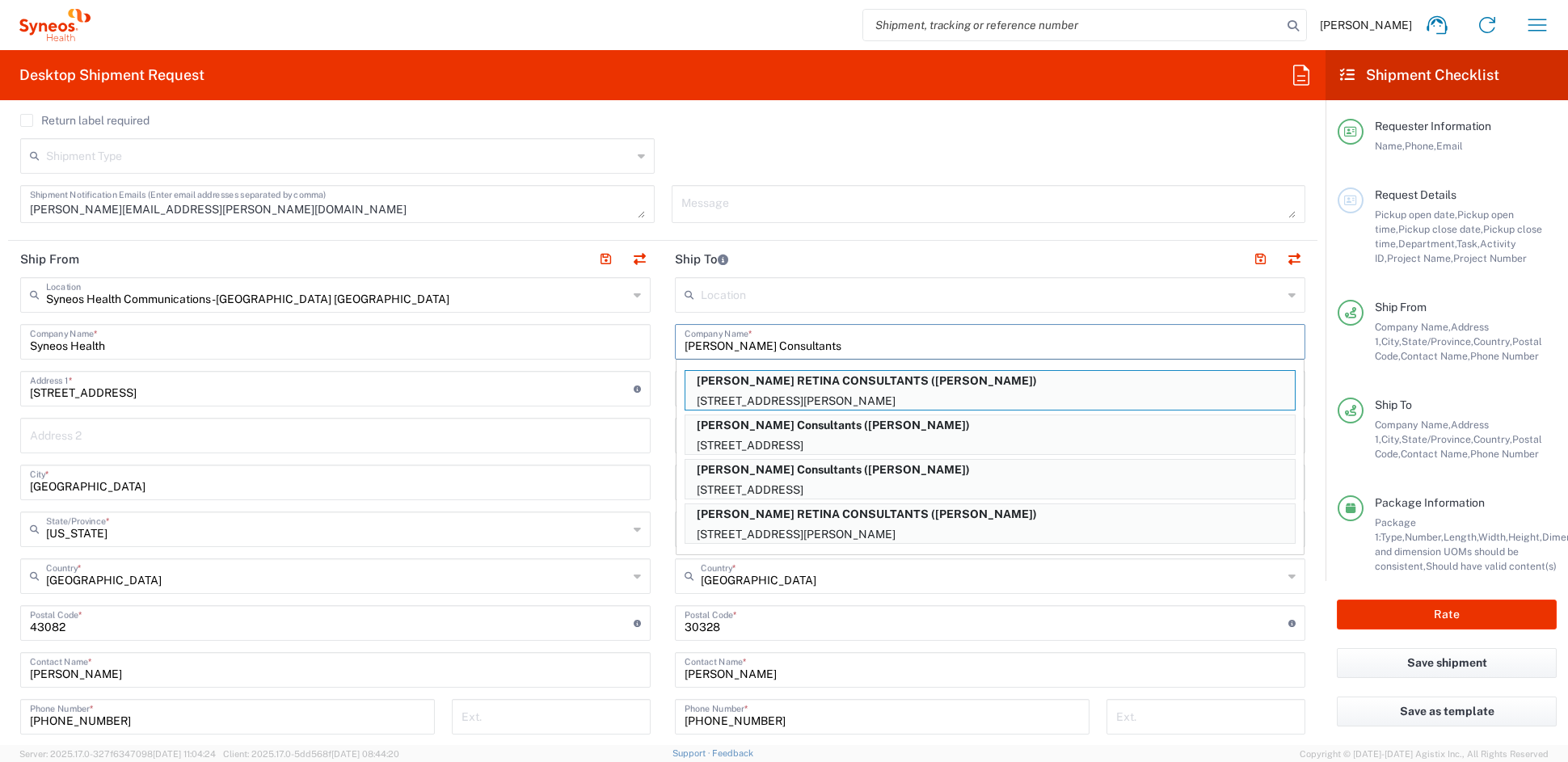
type input "[PERSON_NAME] Consultants"
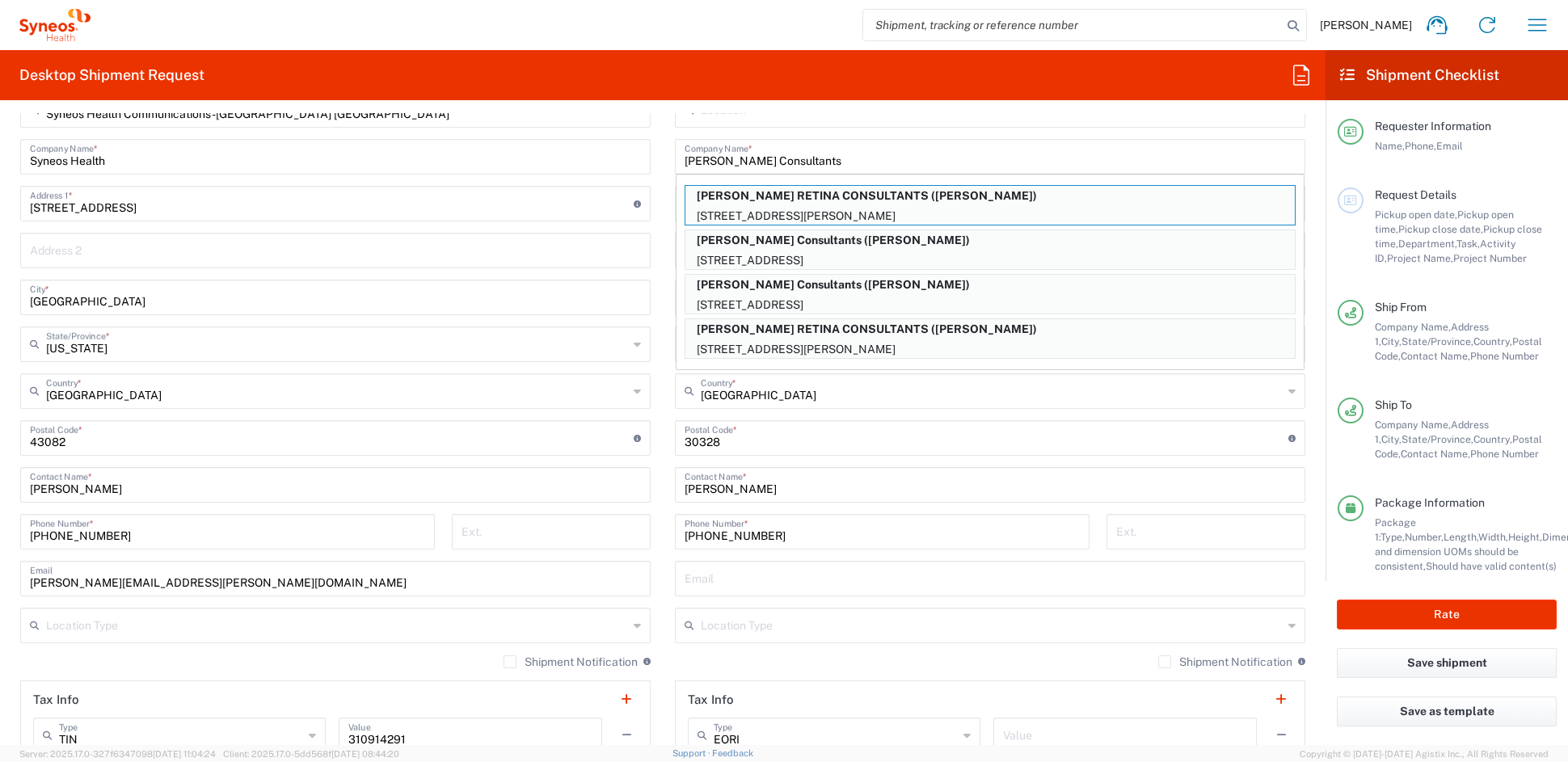
scroll to position [693, 0]
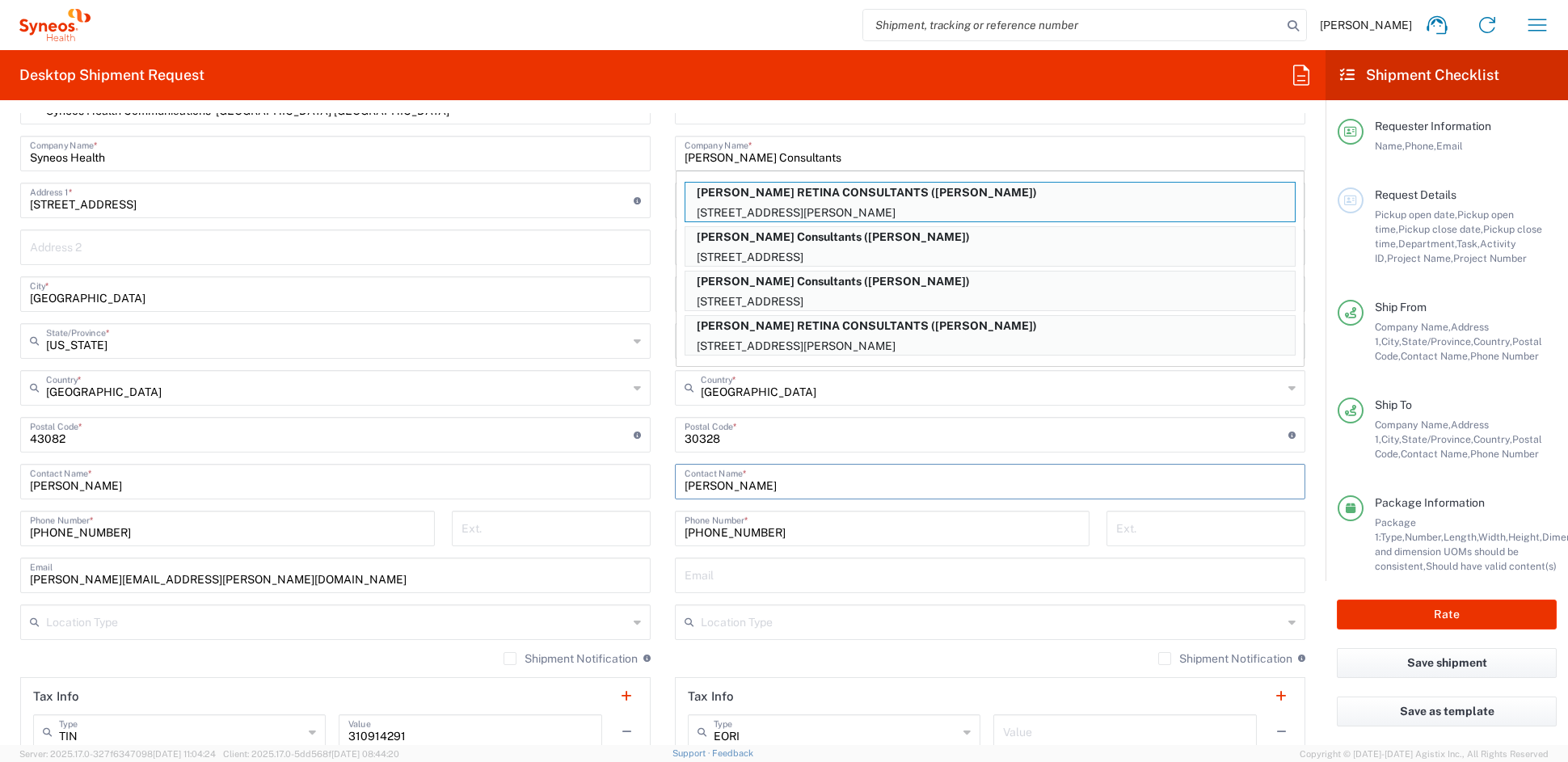
drag, startPoint x: 691, startPoint y: 481, endPoint x: 558, endPoint y: 477, distance: 133.1
click at [561, 477] on div "Ship From Syneos Health Communications-[GEOGRAPHIC_DATA] [GEOGRAPHIC_DATA] Loca…" at bounding box center [662, 413] width 1309 height 721
paste input "[PERSON_NAME]"
type input "[PERSON_NAME]"
drag, startPoint x: 769, startPoint y: 530, endPoint x: 564, endPoint y: 529, distance: 205.0
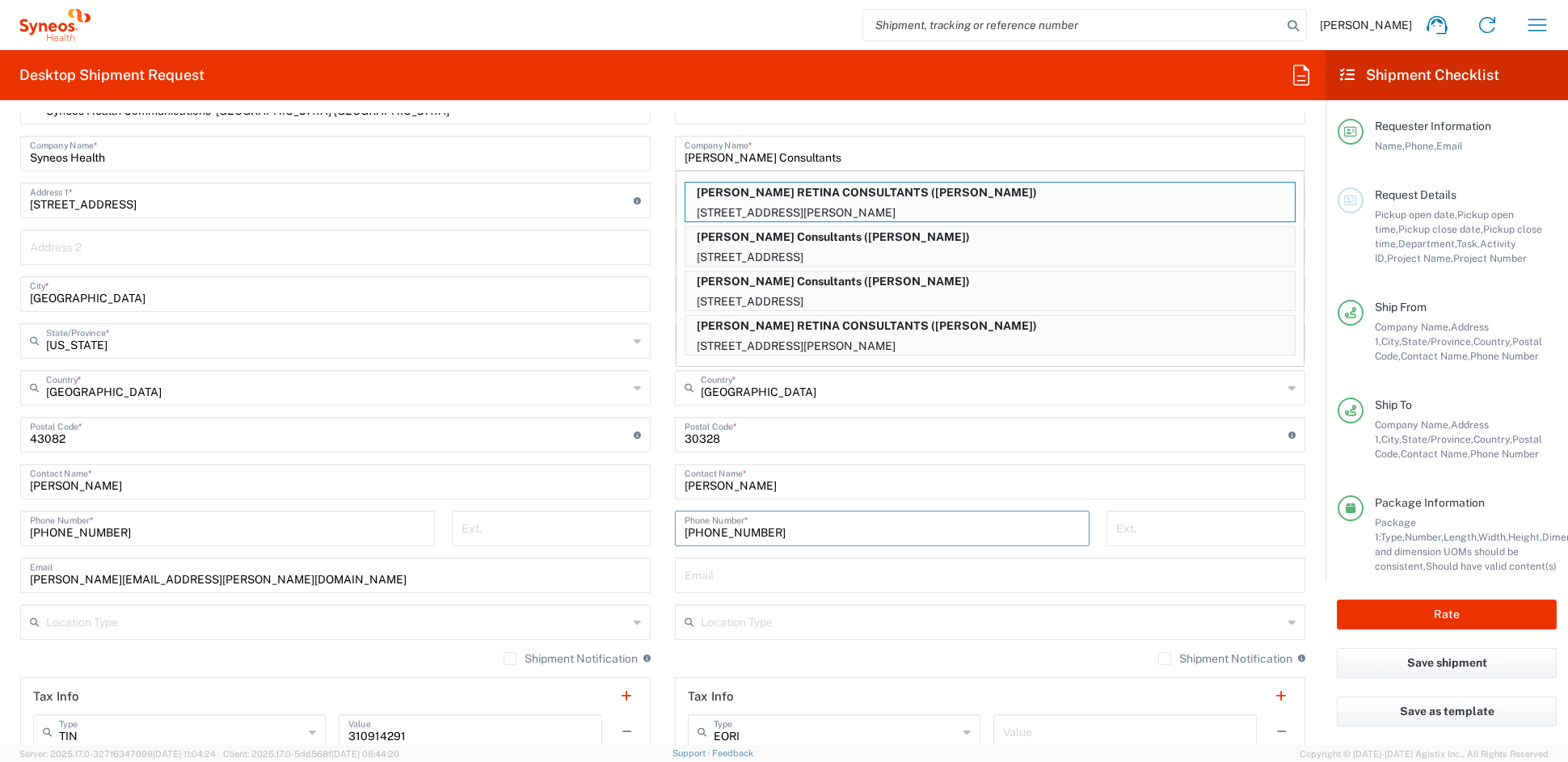
click at [567, 528] on div "Ship From Syneos Health Communications-[GEOGRAPHIC_DATA] [GEOGRAPHIC_DATA] Loca…" at bounding box center [662, 413] width 1309 height 721
paste input "[PHONE_NUMBER]"
type input "[PHONE_NUMBER]"
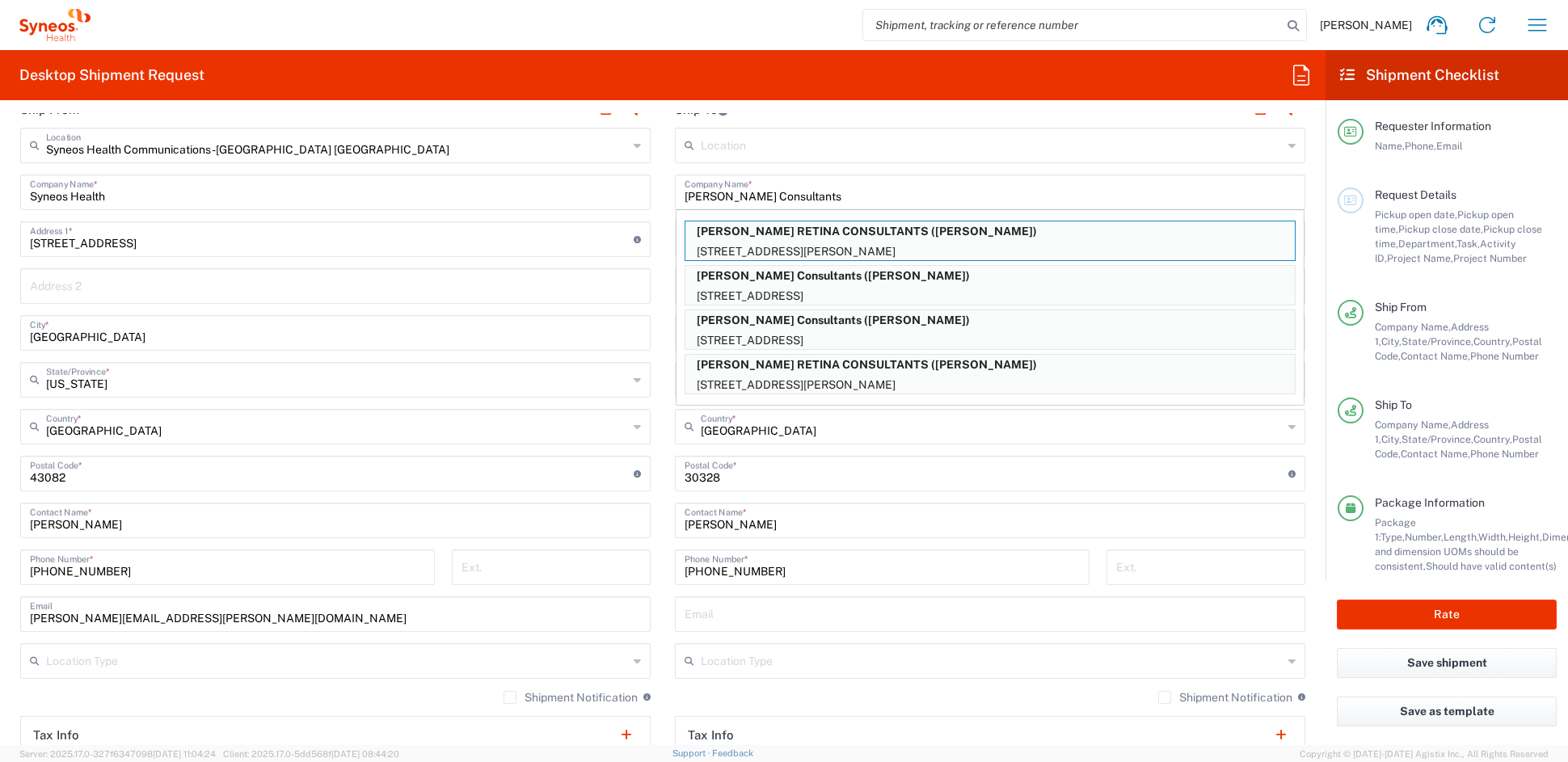
scroll to position [645, 0]
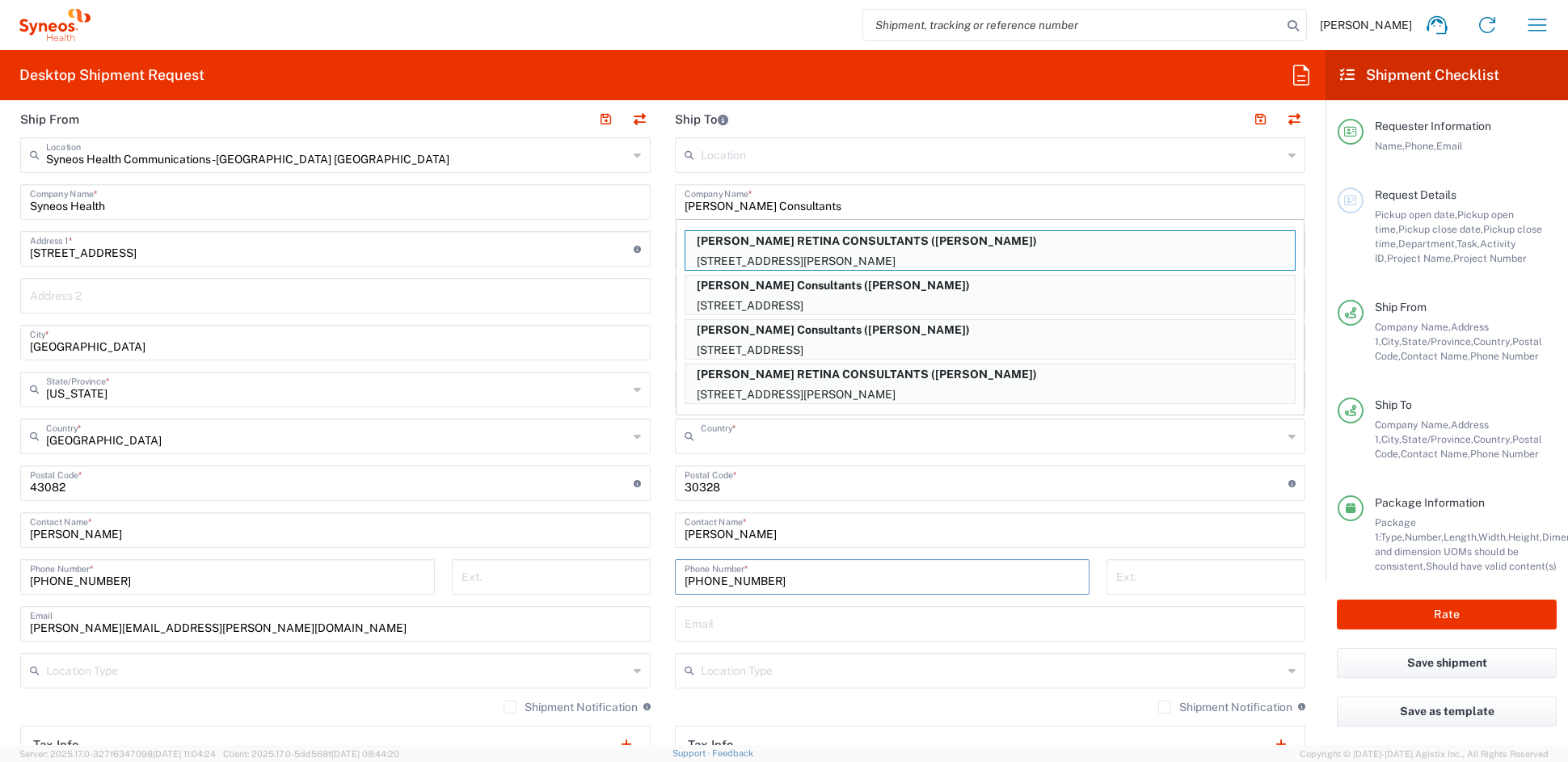
click at [869, 438] on input "text" at bounding box center [991, 434] width 582 height 28
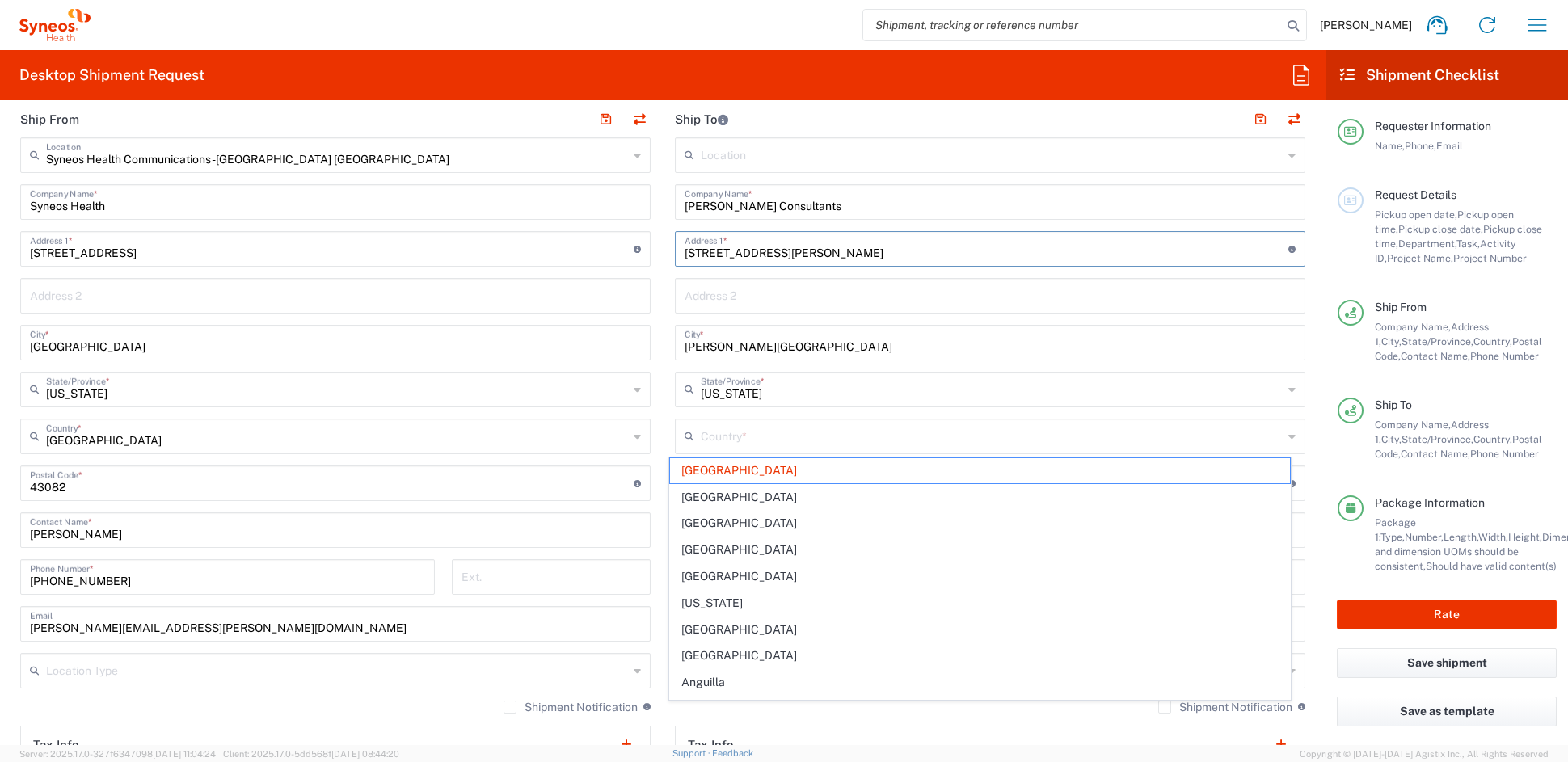
click at [811, 250] on input "[STREET_ADDRESS][PERSON_NAME]" at bounding box center [987, 247] width 604 height 28
type input "[GEOGRAPHIC_DATA]"
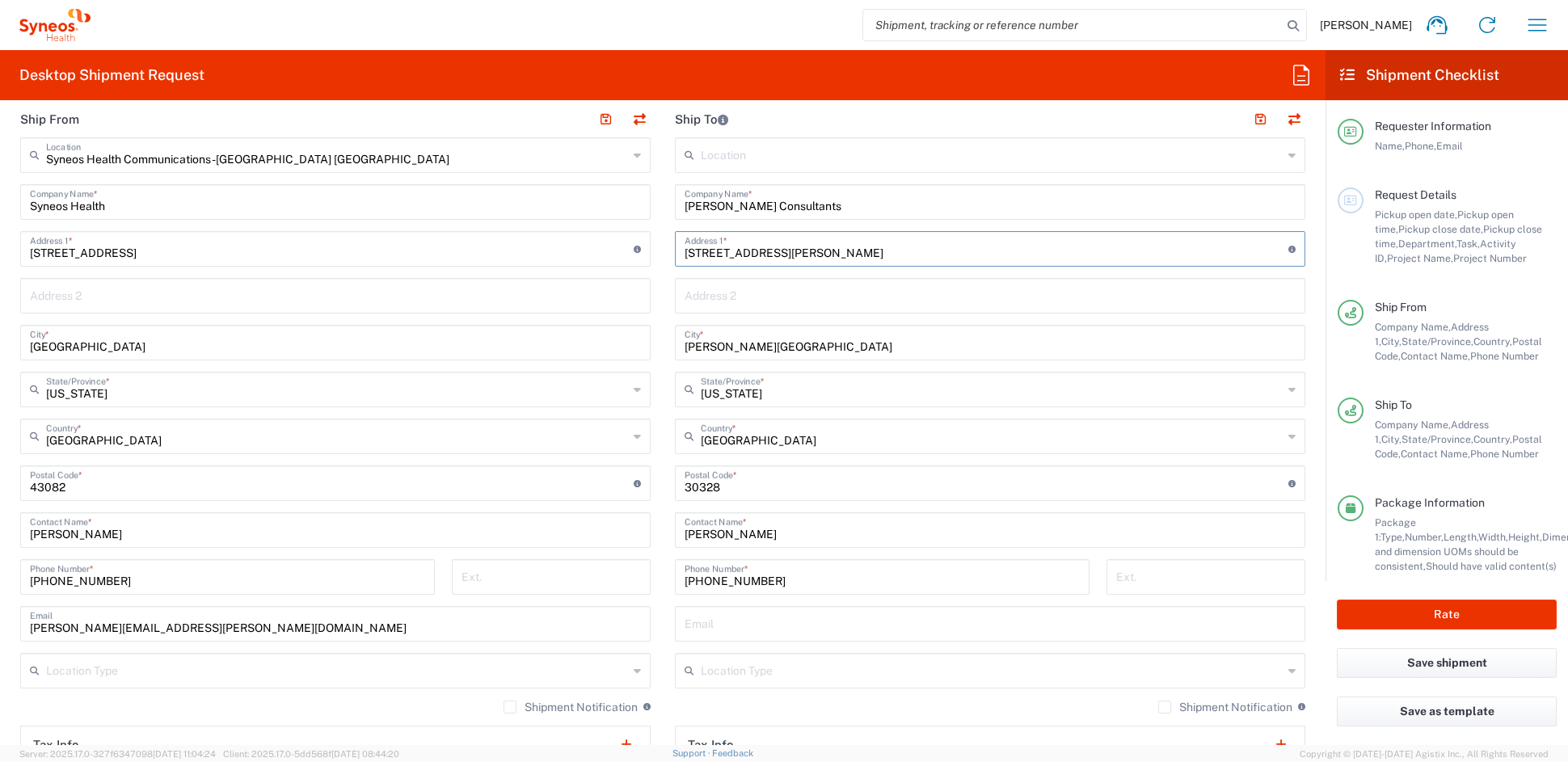
drag, startPoint x: 780, startPoint y: 252, endPoint x: 631, endPoint y: 247, distance: 149.1
click at [631, 247] on div "Ship From Syneos Health Communications-[GEOGRAPHIC_DATA] [GEOGRAPHIC_DATA] Loca…" at bounding box center [662, 461] width 1309 height 721
paste input "[STREET_ADDRESS]"
type input "[STREET_ADDRESS]"
drag, startPoint x: 721, startPoint y: 347, endPoint x: 596, endPoint y: 346, distance: 125.0
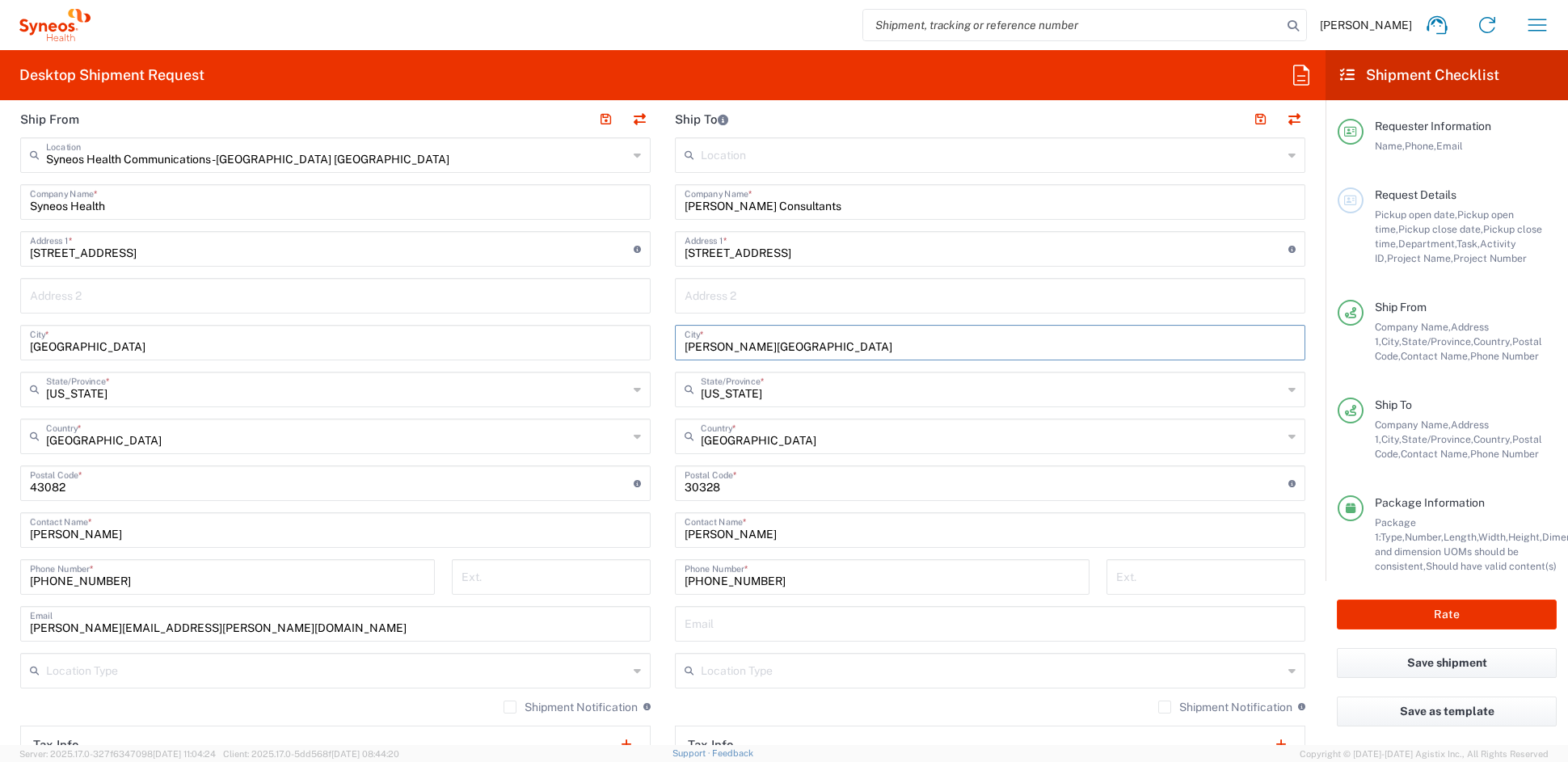
click at [597, 345] on div "Ship From Syneos Health Communications-[GEOGRAPHIC_DATA] [GEOGRAPHIC_DATA] Loca…" at bounding box center [662, 461] width 1309 height 721
paste input "[PERSON_NAME]"
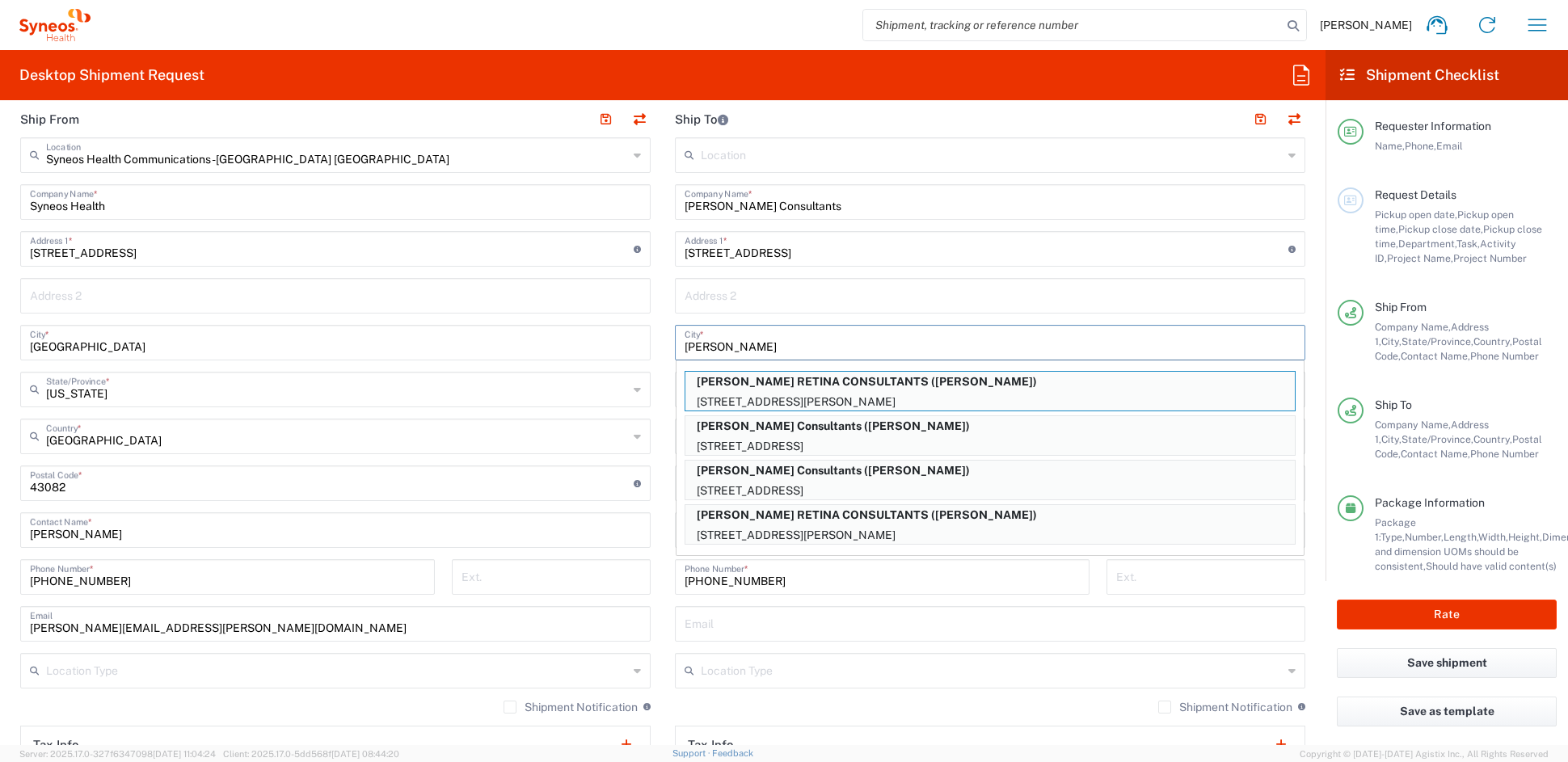
type input "[PERSON_NAME]"
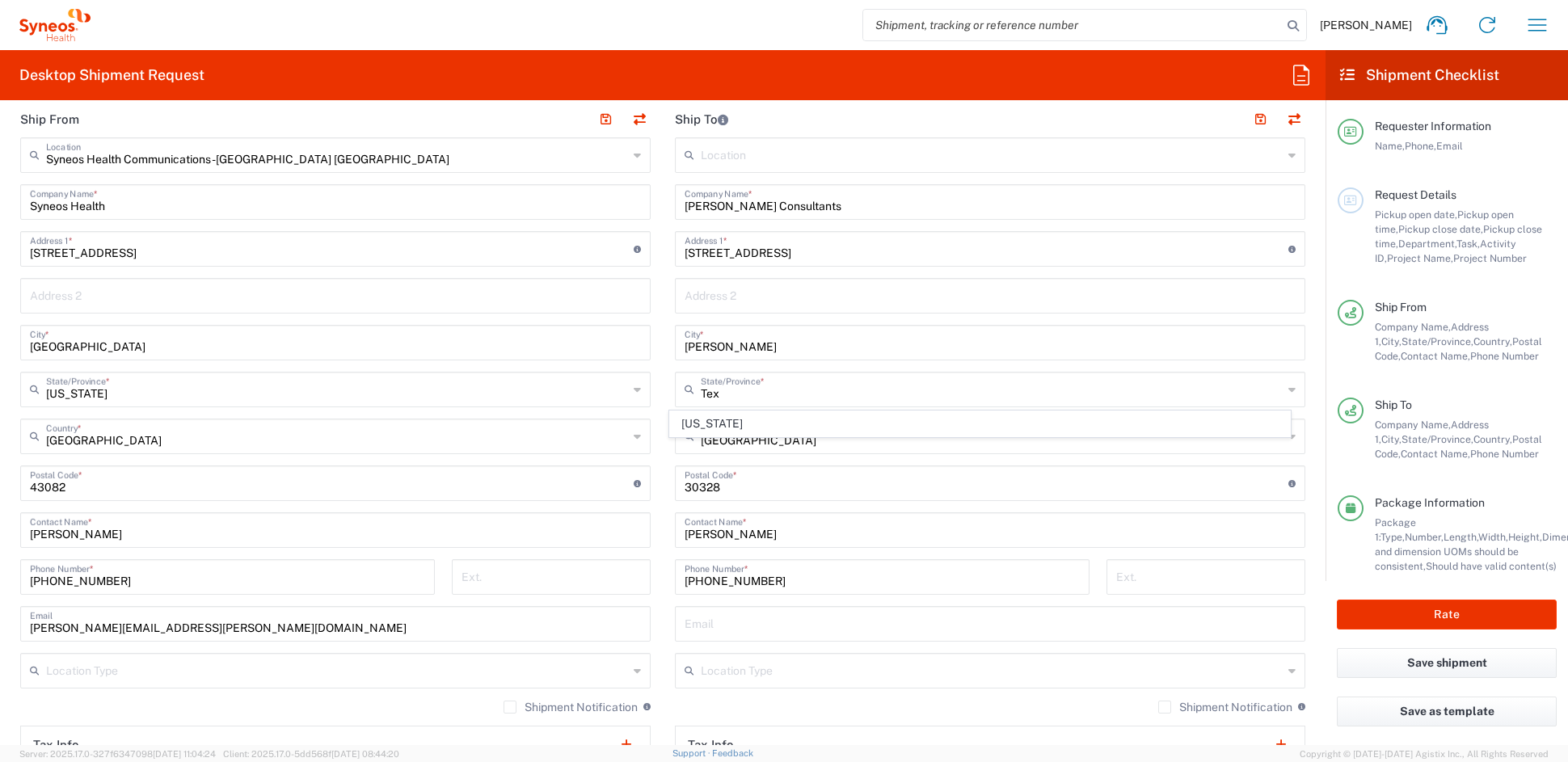
click at [691, 412] on span "[US_STATE]" at bounding box center [981, 423] width 621 height 25
type input "[US_STATE]"
drag, startPoint x: 673, startPoint y: 484, endPoint x: 567, endPoint y: 484, distance: 106.0
click at [570, 483] on div "Ship From Syneos Health Communications-[GEOGRAPHIC_DATA] [GEOGRAPHIC_DATA] Loca…" at bounding box center [662, 461] width 1309 height 721
paste input "75703"
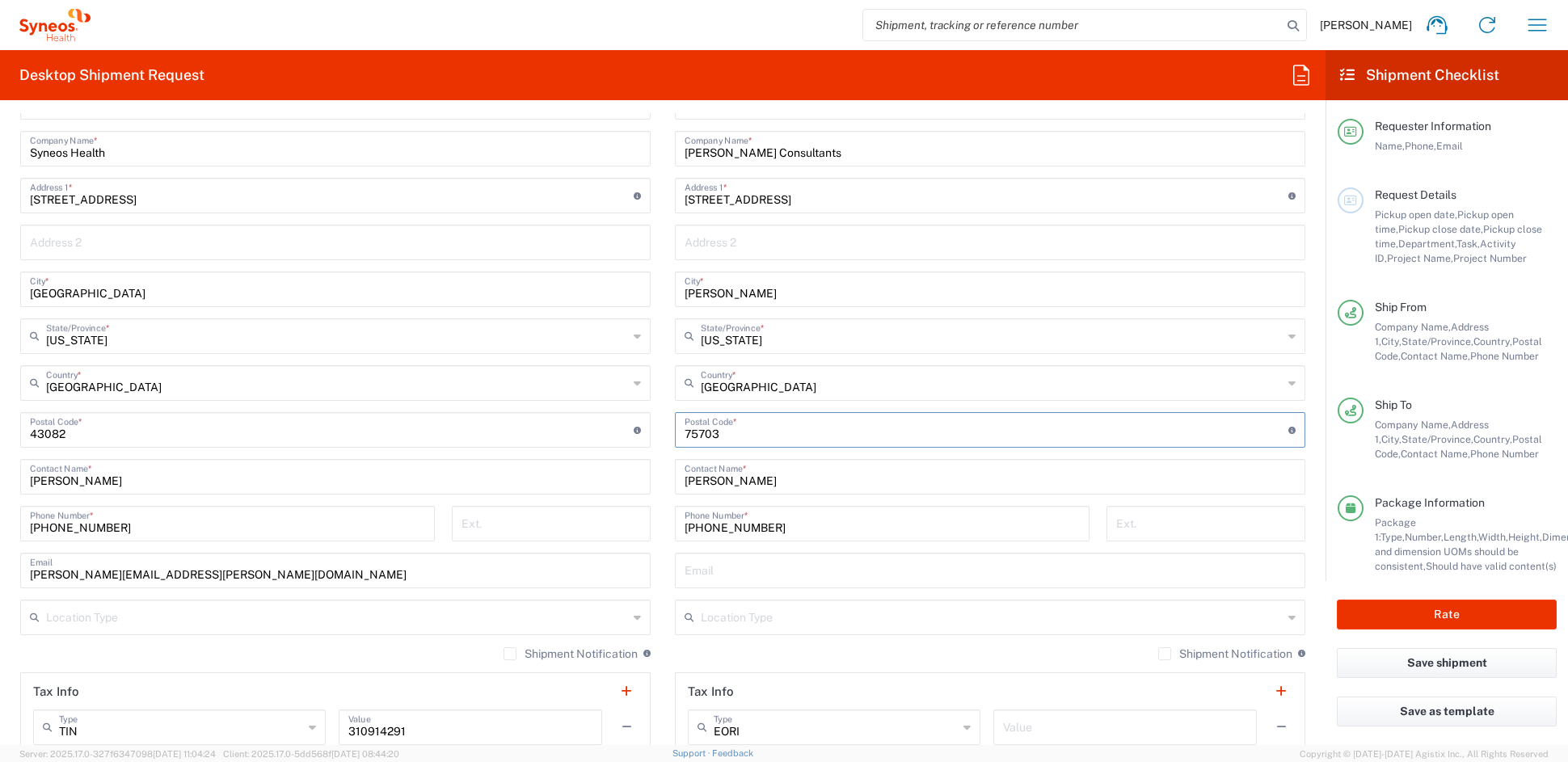
scroll to position [705, 0]
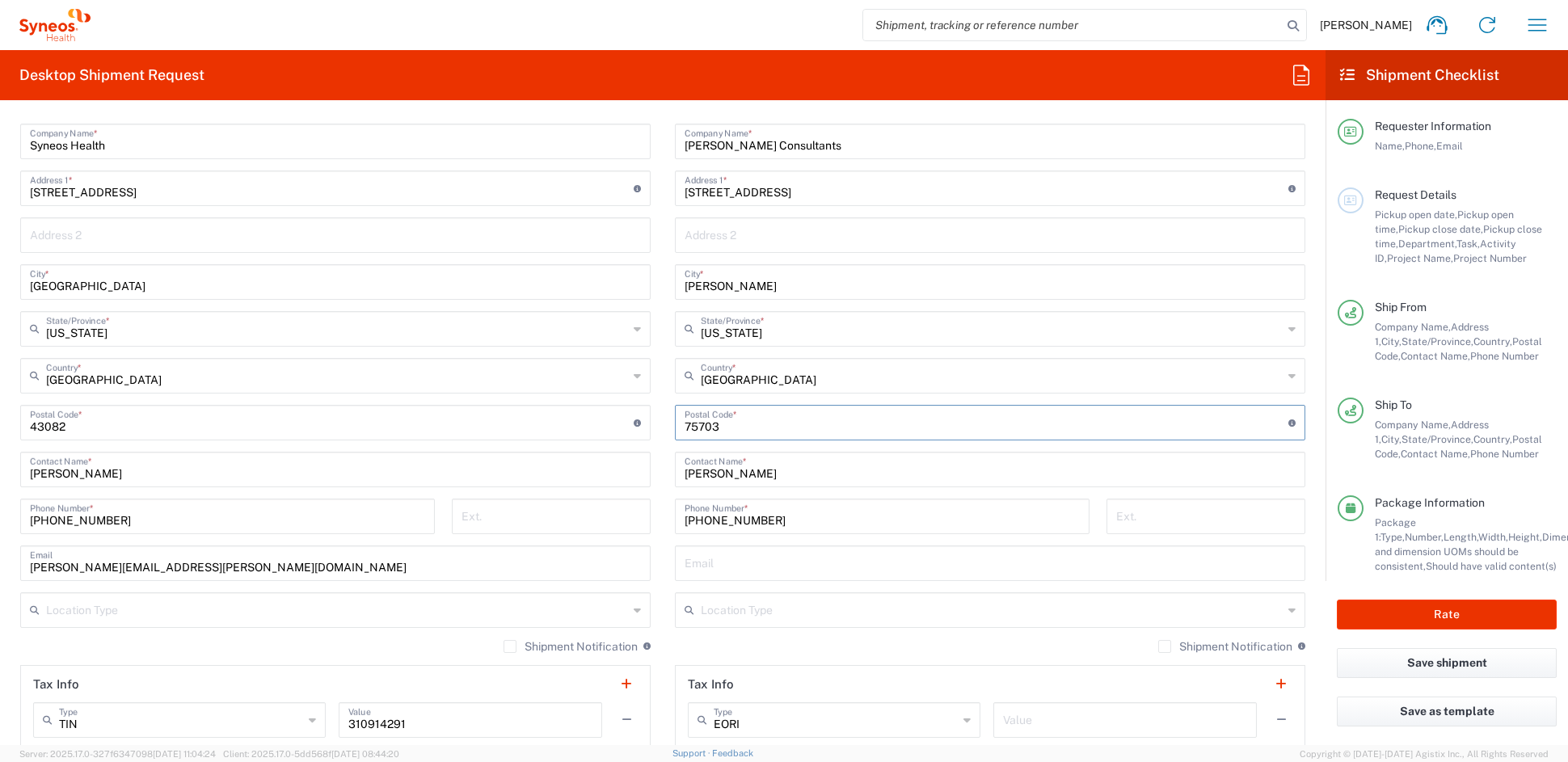
type input "75703"
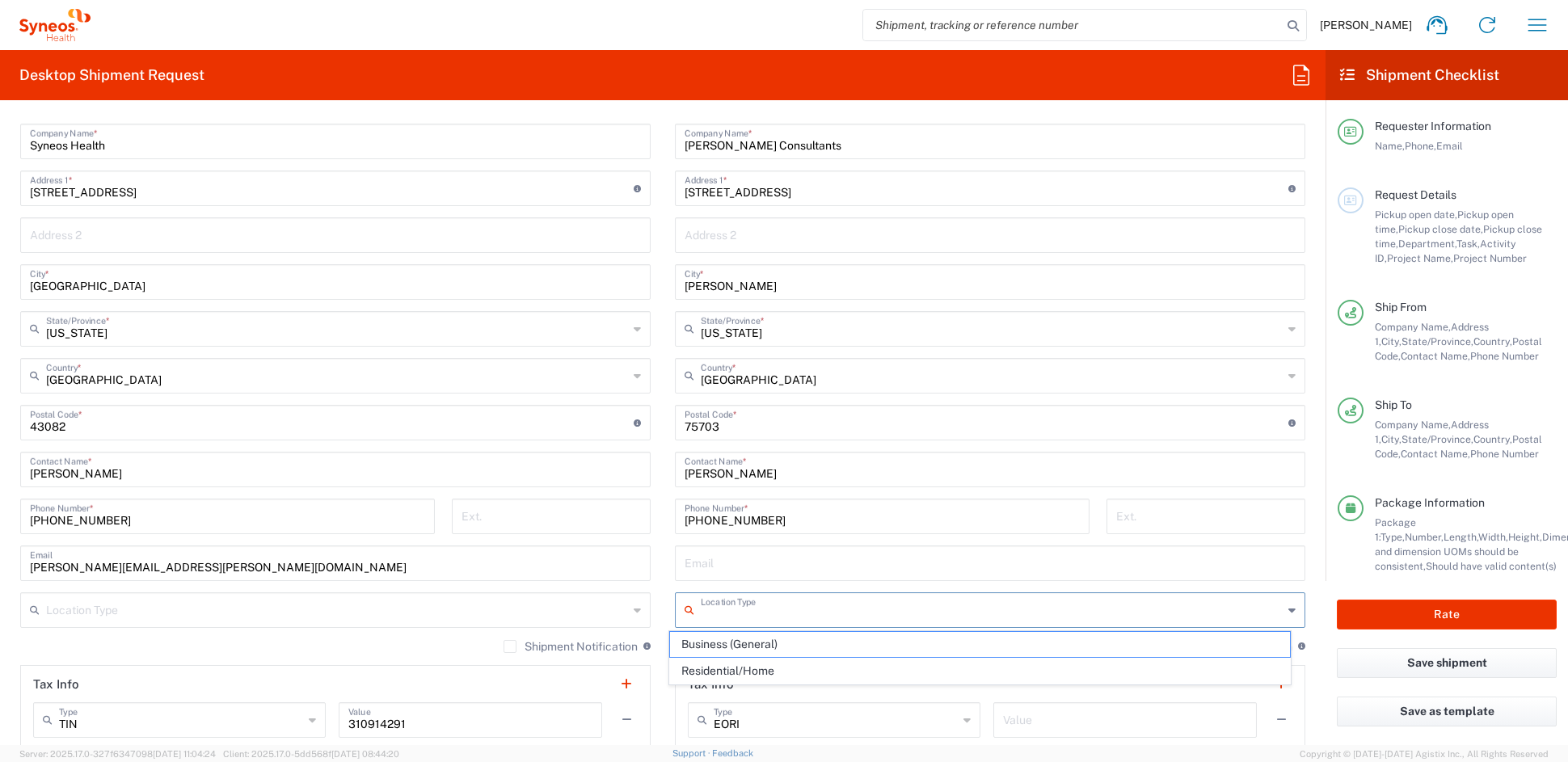
click at [749, 604] on input "text" at bounding box center [991, 609] width 582 height 28
click at [707, 635] on span "Business (General)" at bounding box center [981, 644] width 621 height 25
type input "Business (General)"
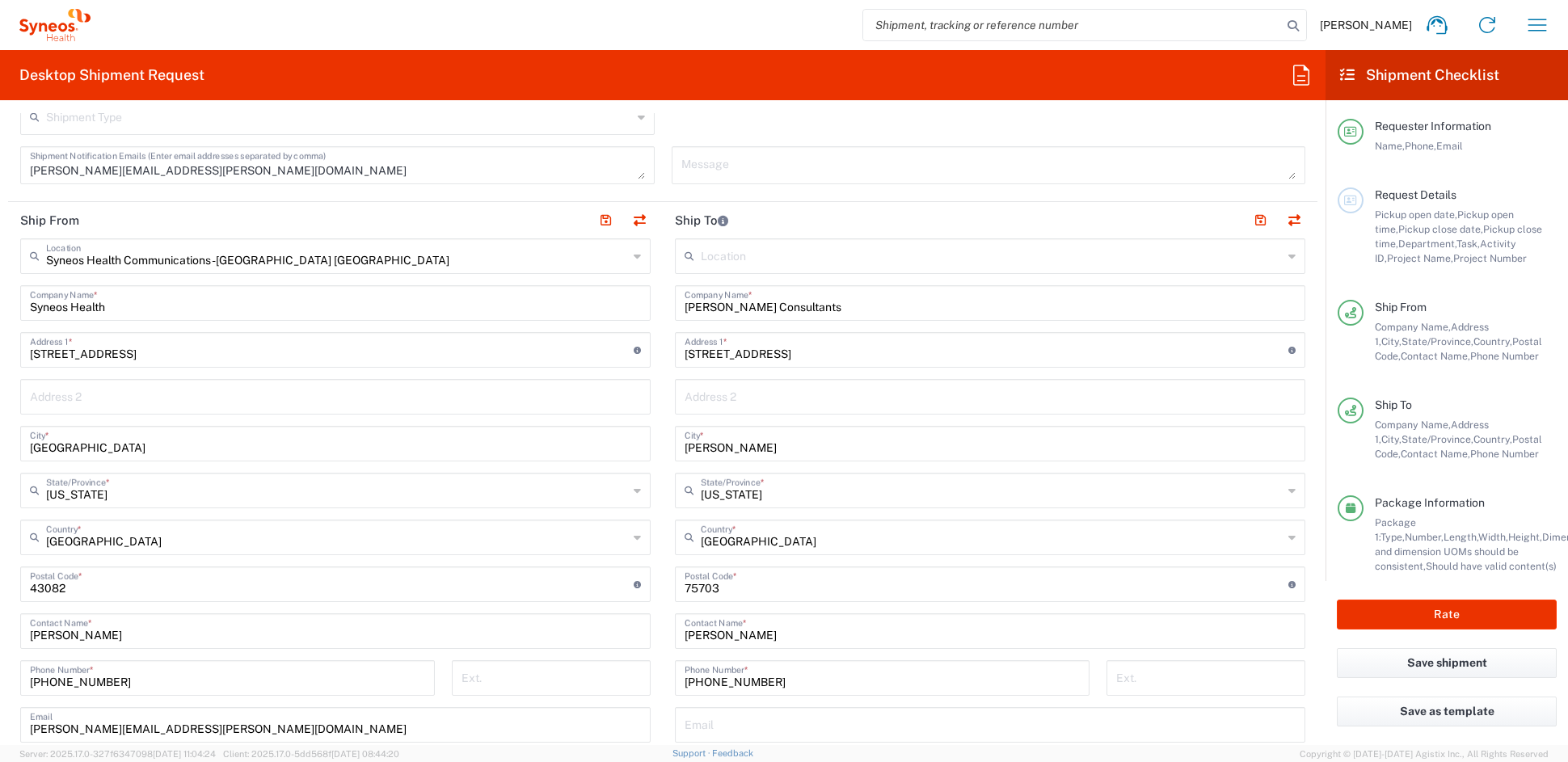
scroll to position [541, 0]
drag, startPoint x: 1245, startPoint y: 223, endPoint x: 1004, endPoint y: 312, distance: 256.9
click at [1249, 223] on button "button" at bounding box center [1260, 222] width 22 height 22
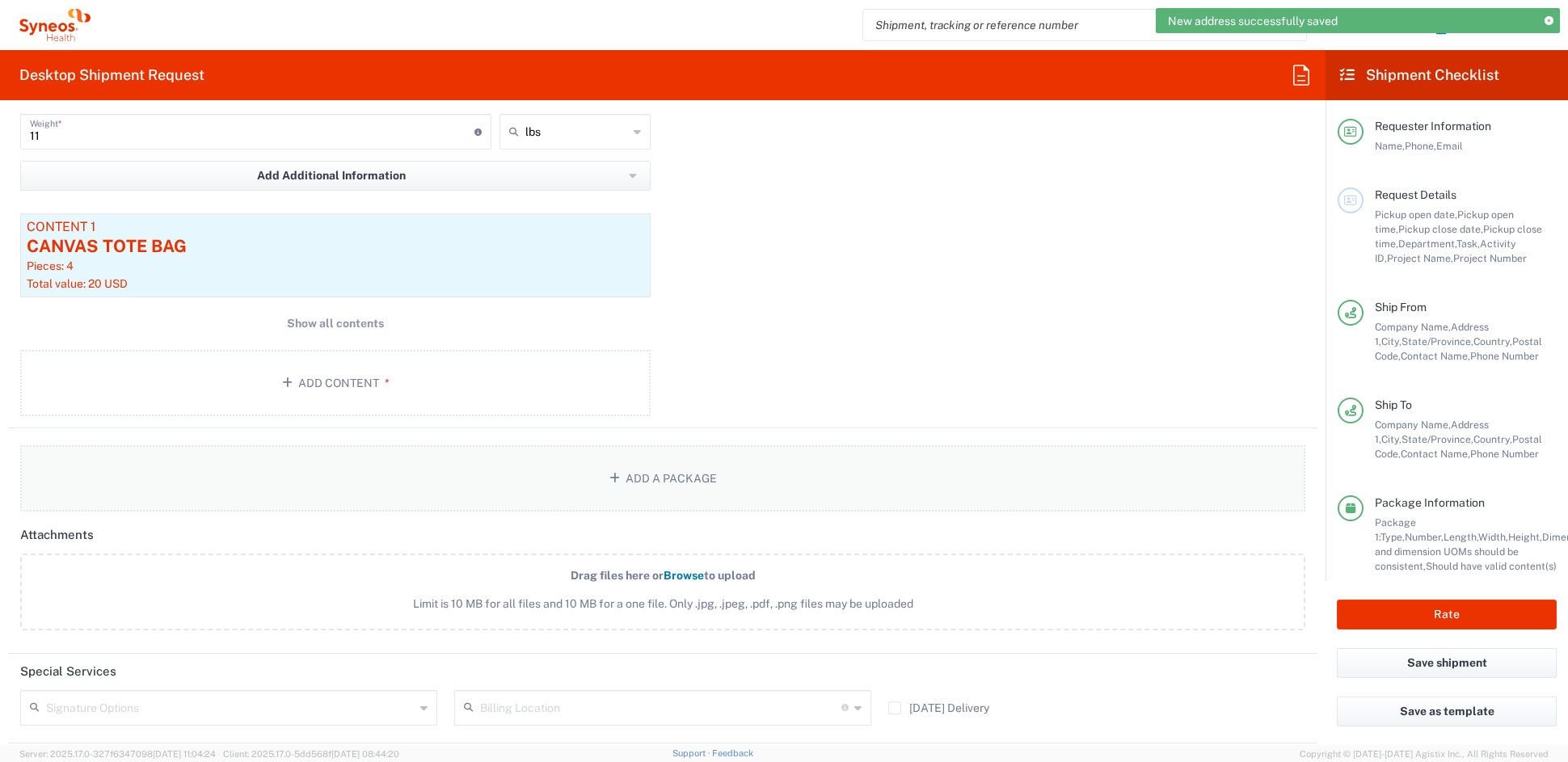
scroll to position [1633, 0]
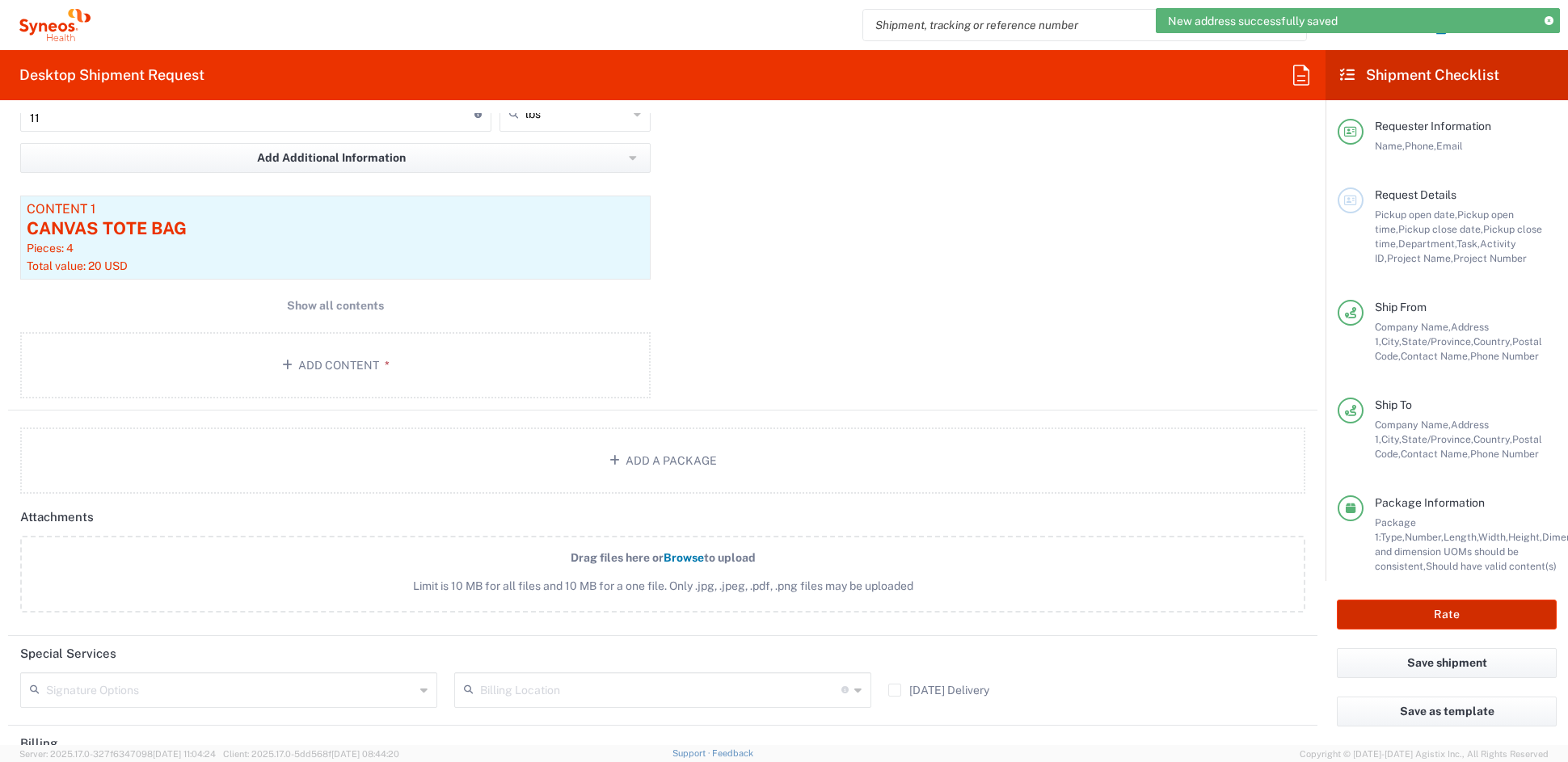
click at [1450, 613] on button "Rate" at bounding box center [1446, 614] width 220 height 30
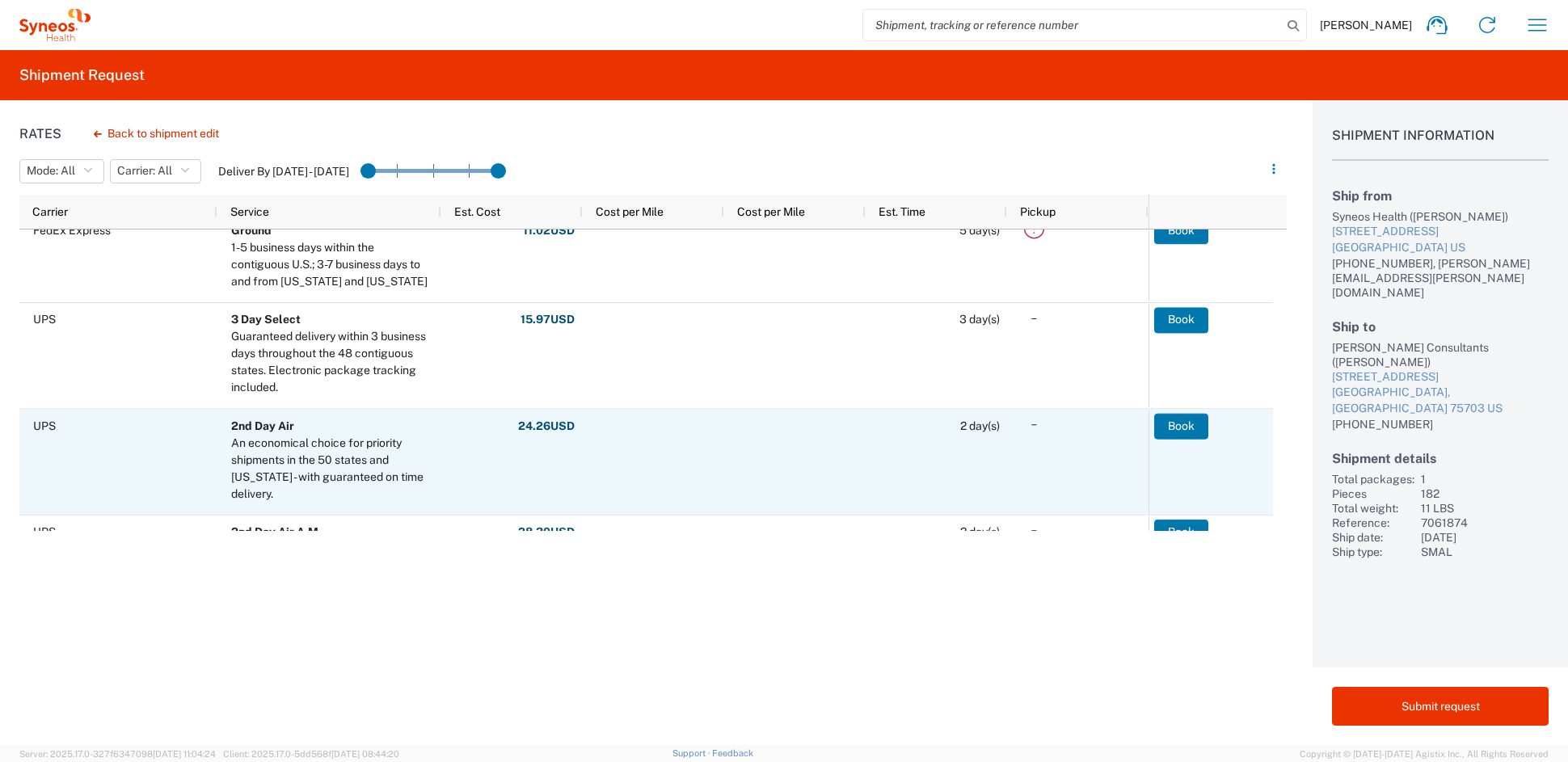
scroll to position [122, 0]
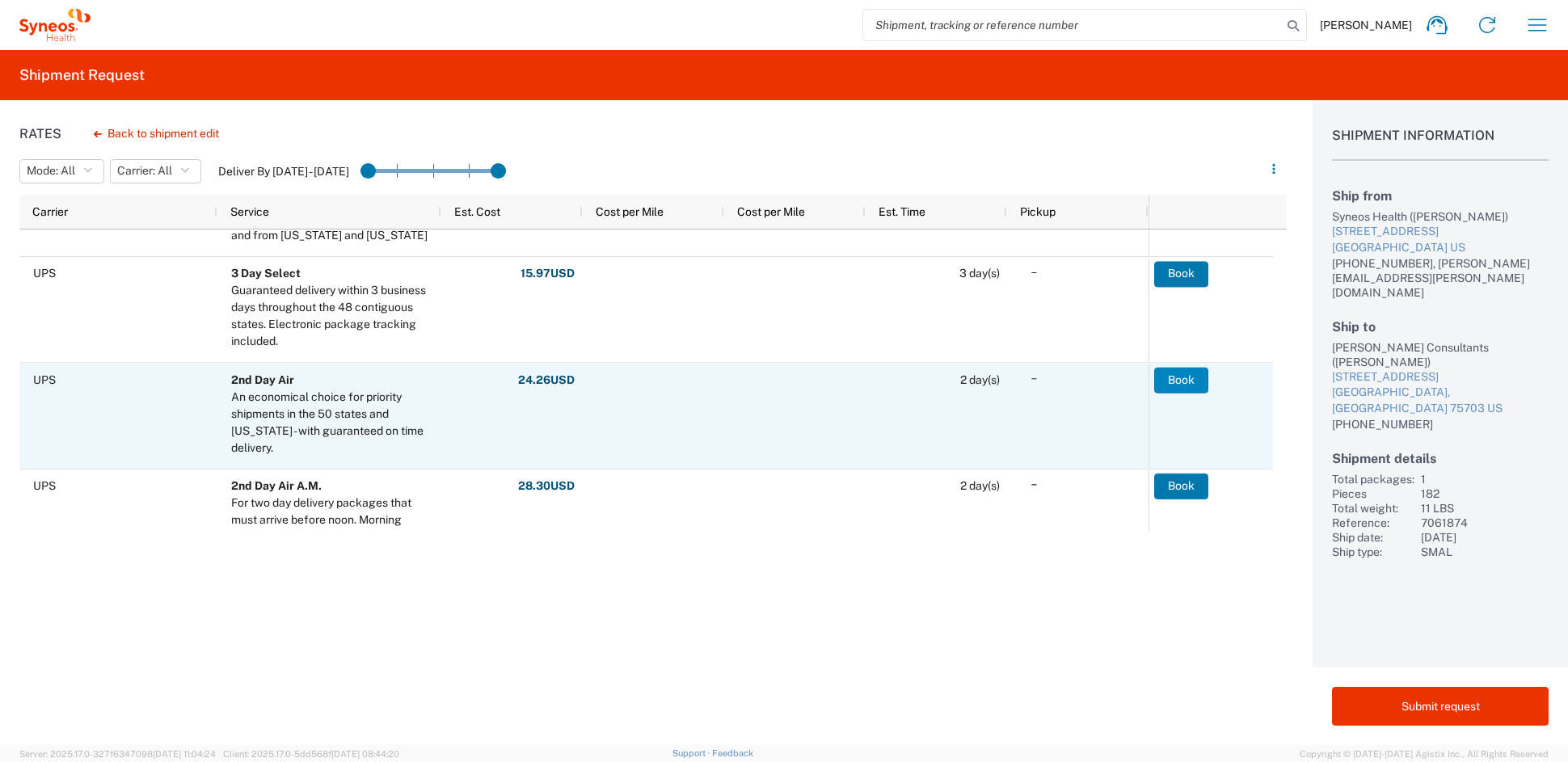
click at [1187, 377] on button "Book" at bounding box center [1181, 379] width 54 height 26
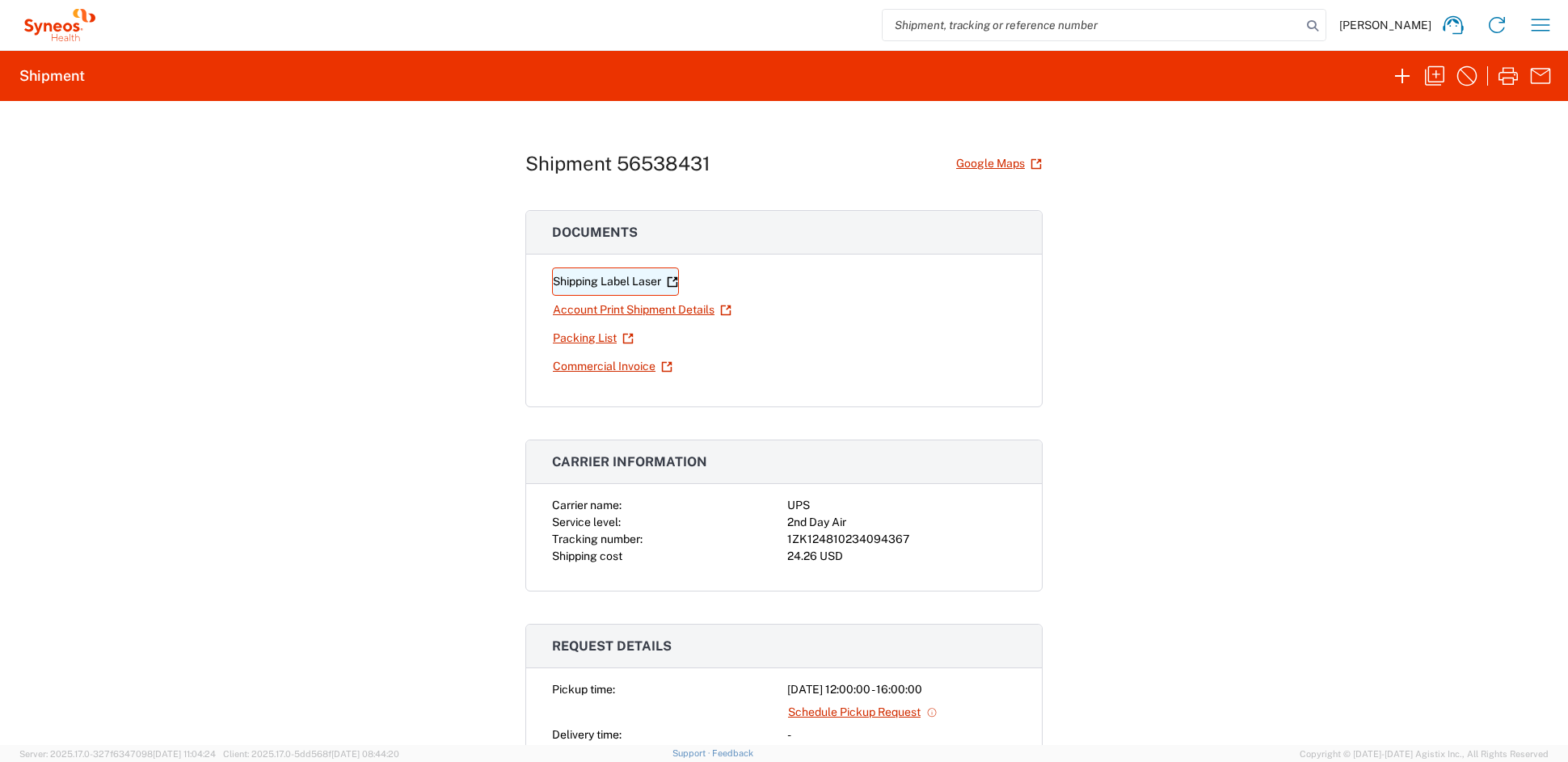
click at [607, 278] on link "Shipping Label Laser" at bounding box center [615, 281] width 127 height 28
